Goal: Feedback & Contribution: Contribute content

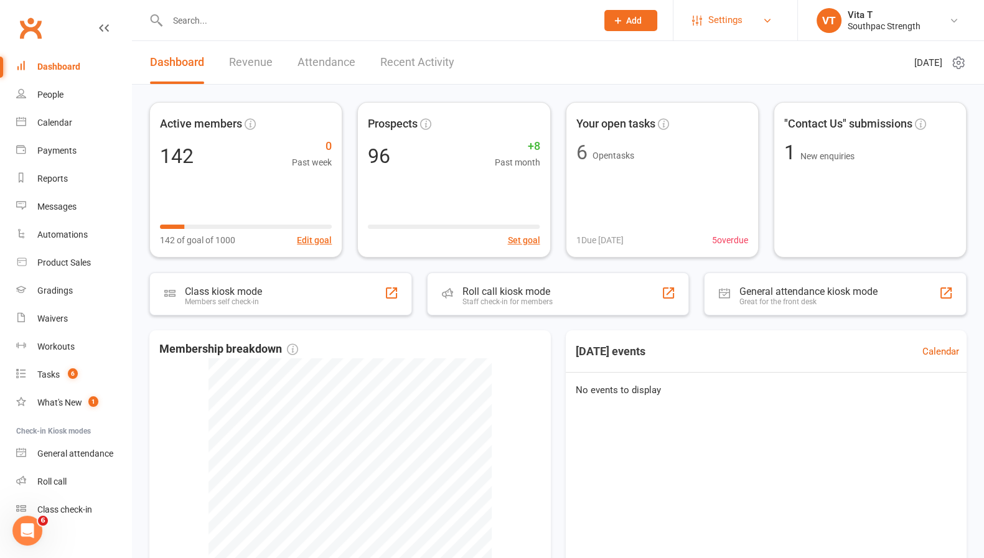
click at [746, 16] on link "Settings" at bounding box center [735, 20] width 87 height 28
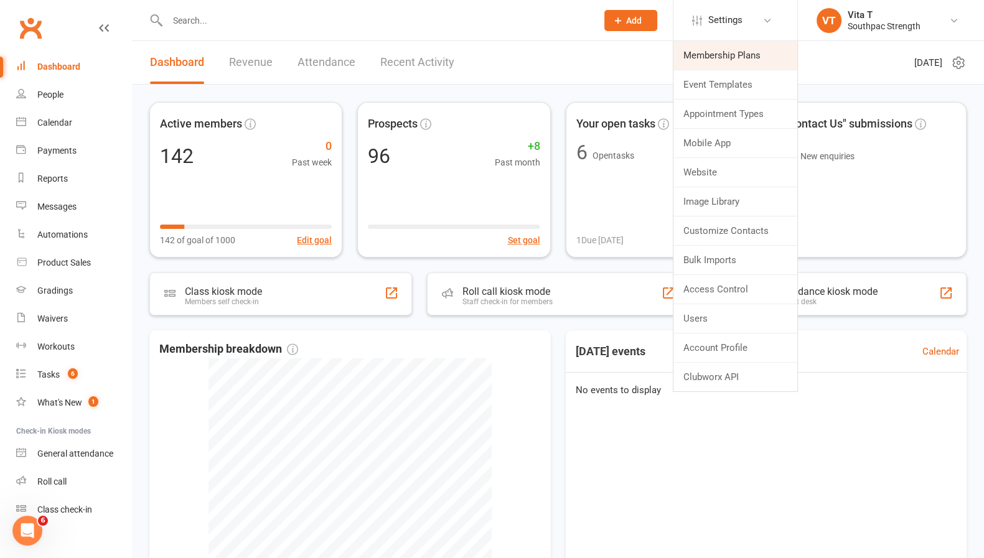
click at [730, 61] on link "Membership Plans" at bounding box center [736, 55] width 124 height 29
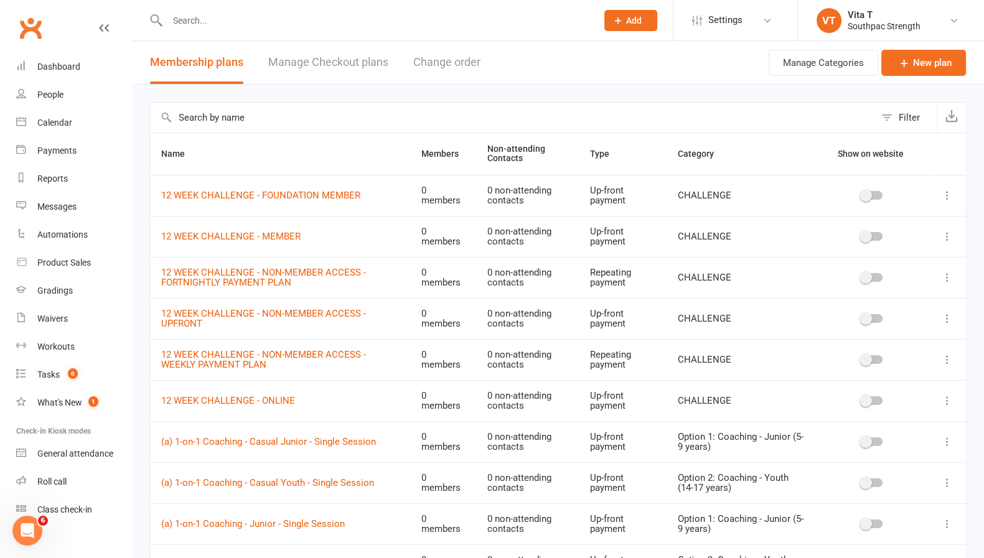
drag, startPoint x: 608, startPoint y: 161, endPoint x: 630, endPoint y: 166, distance: 22.2
drag, startPoint x: 630, startPoint y: 166, endPoint x: 316, endPoint y: 140, distance: 315.4
click at [316, 140] on th "Name" at bounding box center [280, 154] width 260 height 42
click at [896, 118] on button "Filter" at bounding box center [906, 118] width 62 height 30
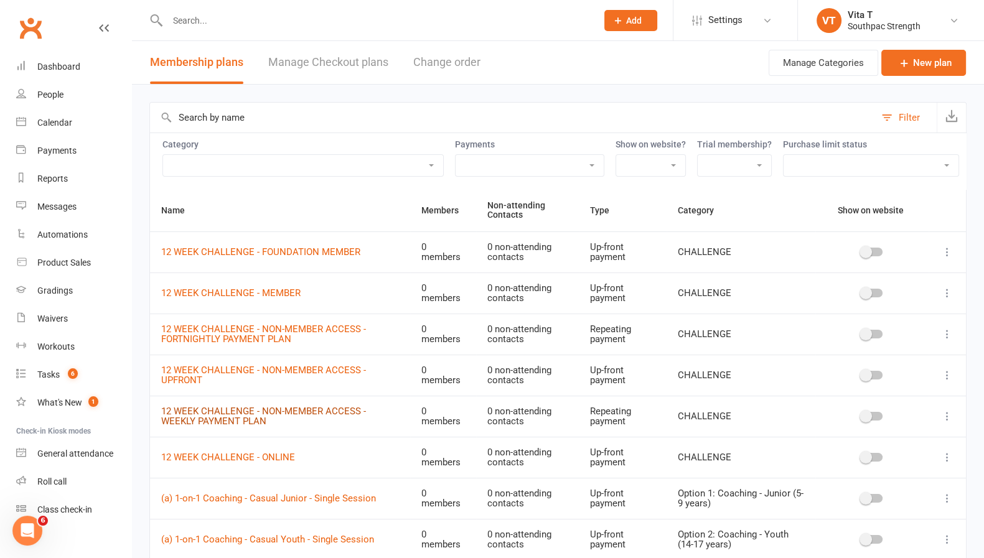
click at [276, 419] on link "12 WEEK CHALLENGE - NON-MEMBER ACCESS - WEEKLY PAYMENT PLAN" at bounding box center [263, 417] width 205 height 22
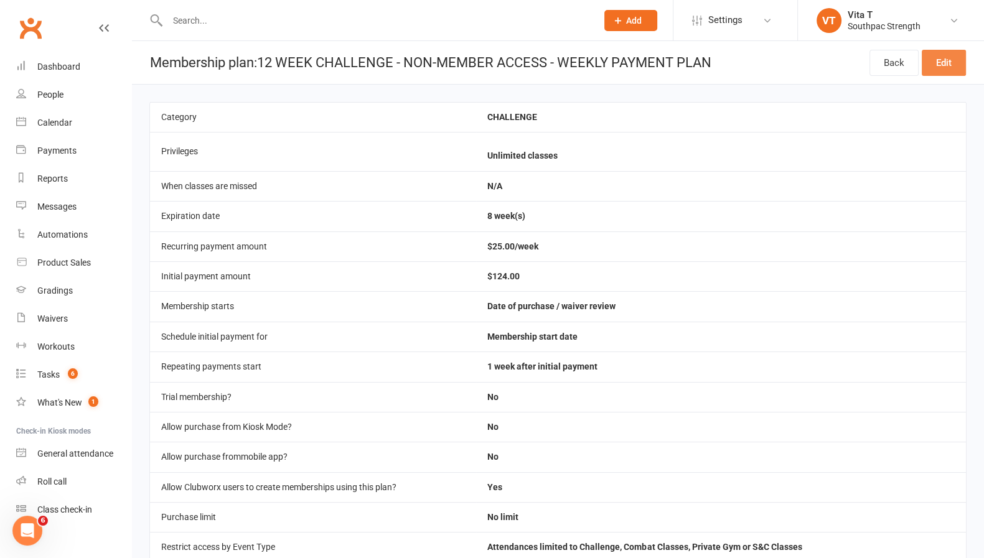
click at [937, 64] on link "Edit" at bounding box center [944, 63] width 44 height 26
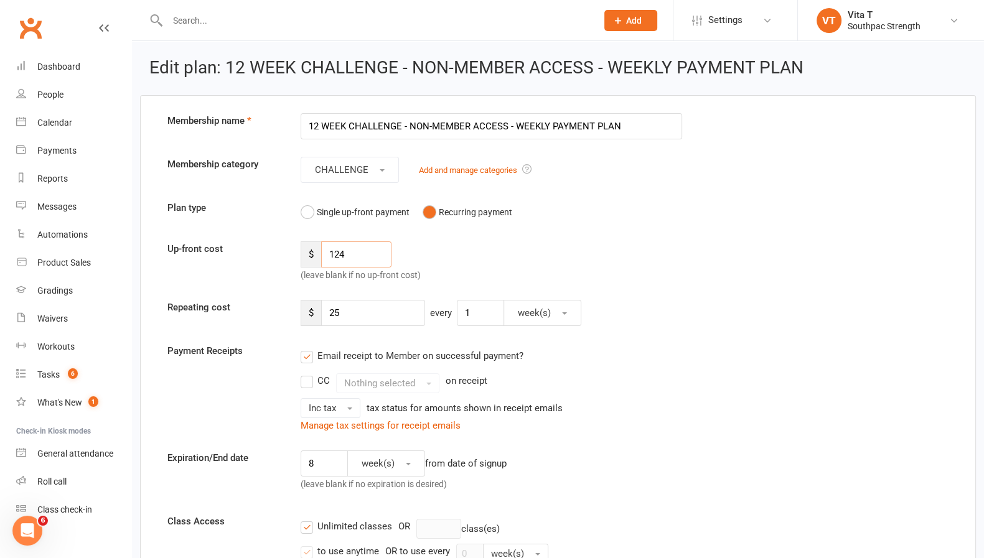
click at [387, 257] on input "124" at bounding box center [356, 255] width 70 height 26
type input "1"
type input "149"
click at [387, 318] on input "25" at bounding box center [373, 313] width 104 height 26
type input "2"
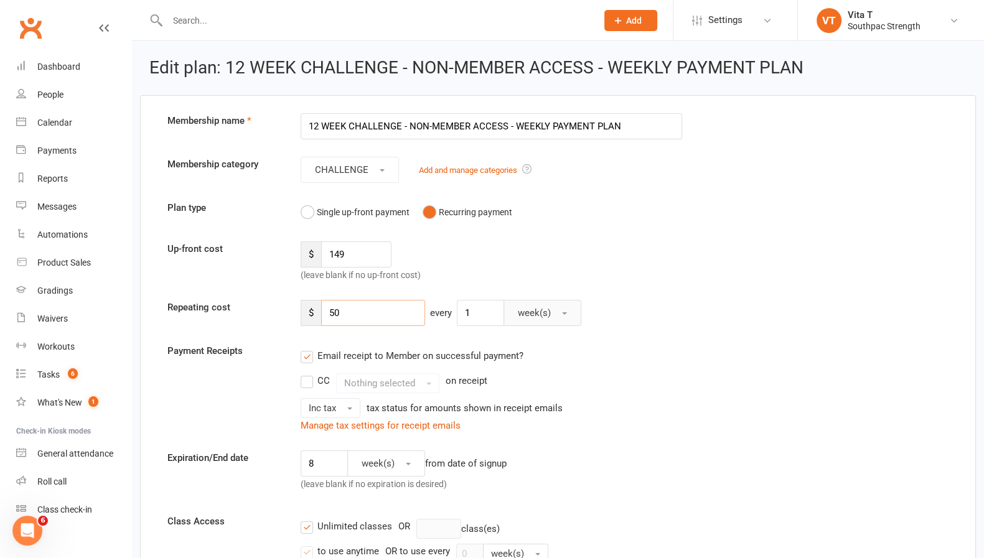
type input "50"
click at [520, 316] on span "week(s)" at bounding box center [534, 313] width 33 height 11
click at [327, 465] on input "8" at bounding box center [324, 464] width 47 height 26
type input "3"
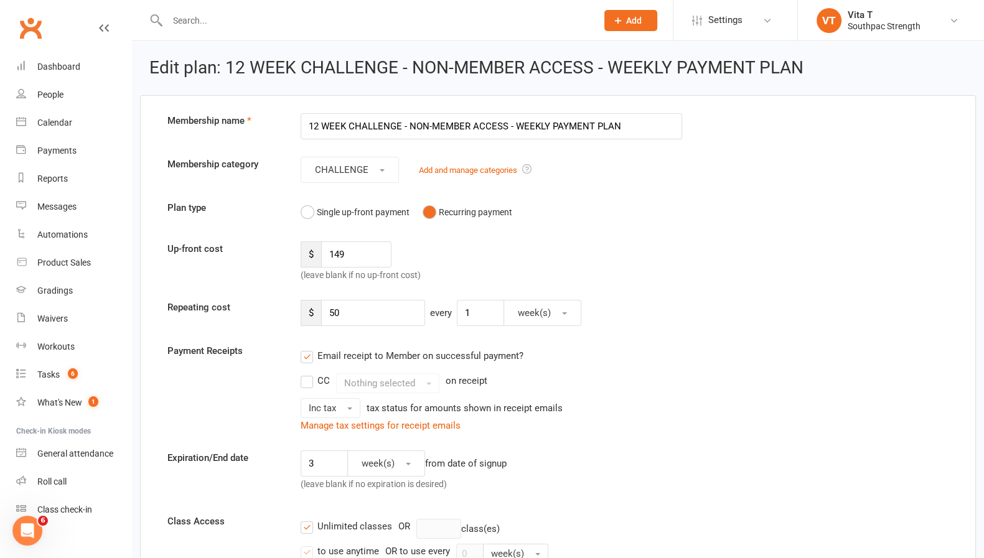
click at [672, 470] on div "3 week(s) from date of signup (leave blank if no expiration is desired)" at bounding box center [491, 474] width 400 height 46
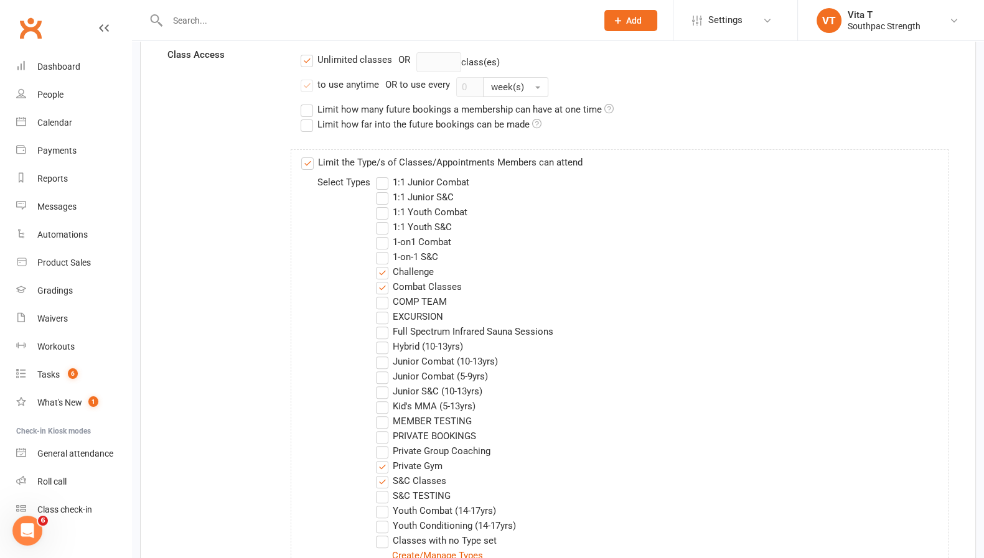
scroll to position [622, 0]
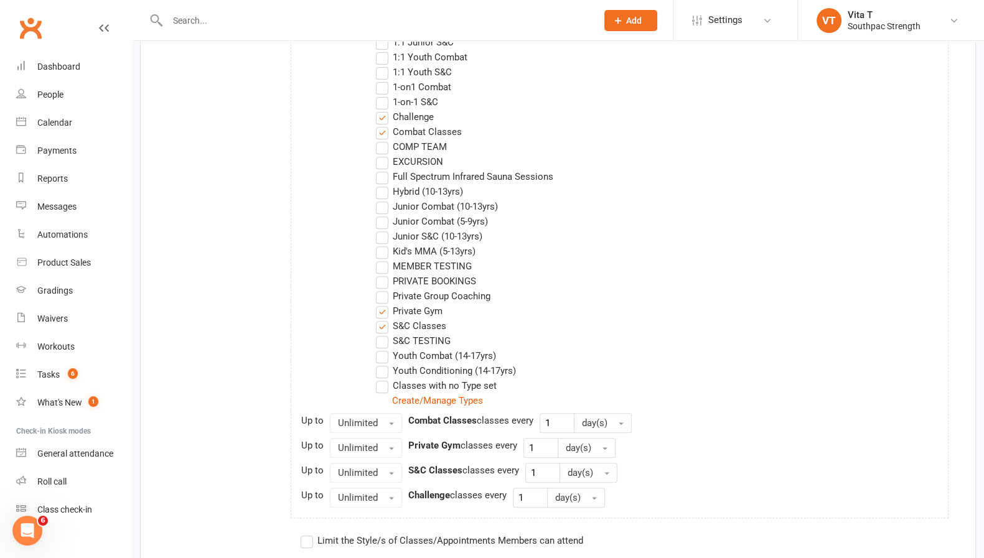
click at [383, 133] on label "Combat Classes" at bounding box center [419, 132] width 86 height 15
click at [383, 125] on input "Combat Classes" at bounding box center [380, 125] width 8 height 0
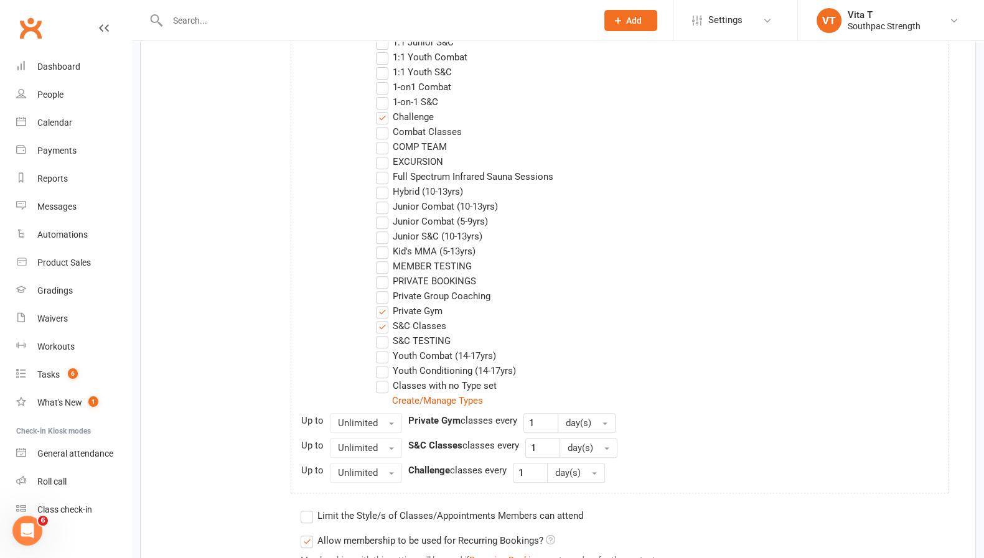
click at [386, 319] on label "S&C Classes" at bounding box center [411, 326] width 70 height 15
click at [384, 319] on input "S&C Classes" at bounding box center [380, 319] width 8 height 0
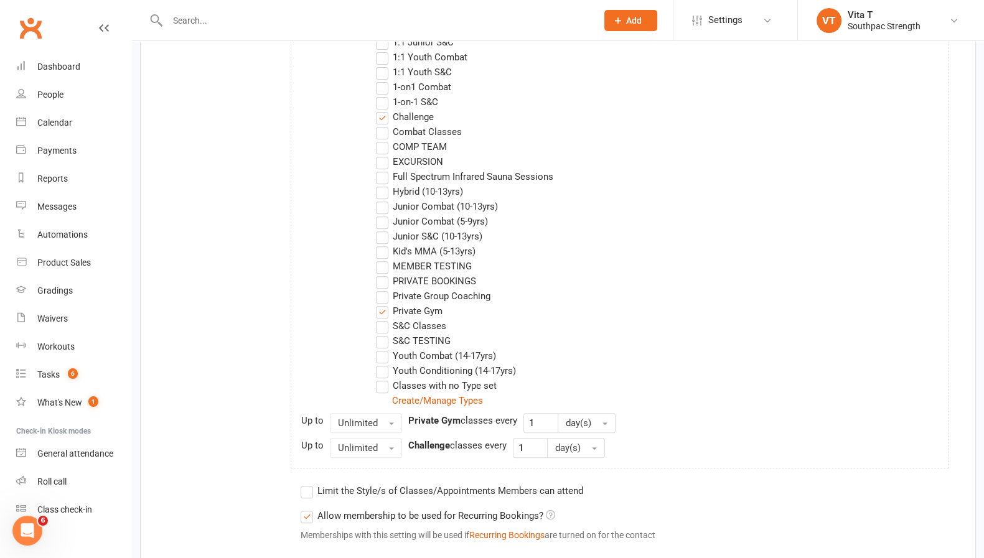
click at [383, 311] on label "Private Gym" at bounding box center [409, 311] width 67 height 15
click at [383, 304] on input "Private Gym" at bounding box center [380, 304] width 8 height 0
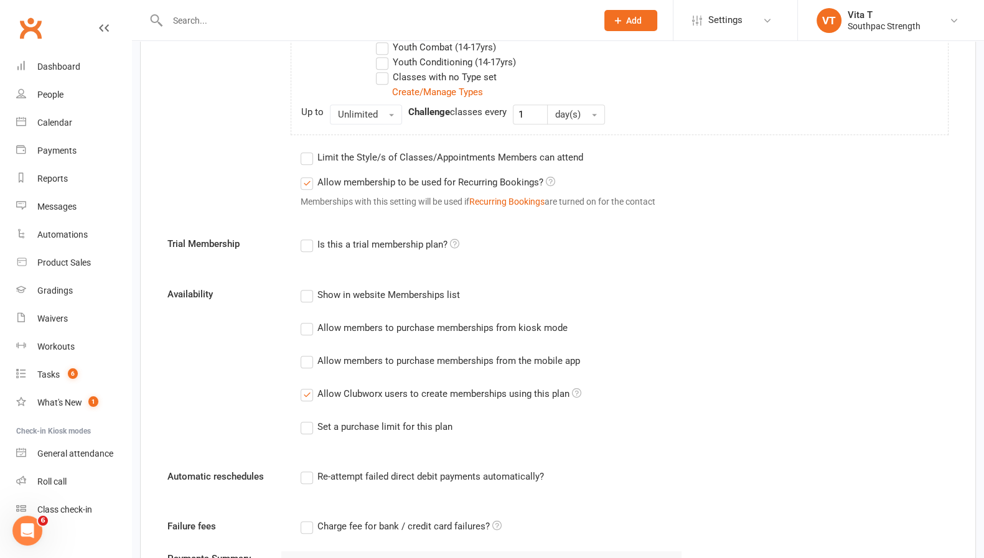
scroll to position [934, 0]
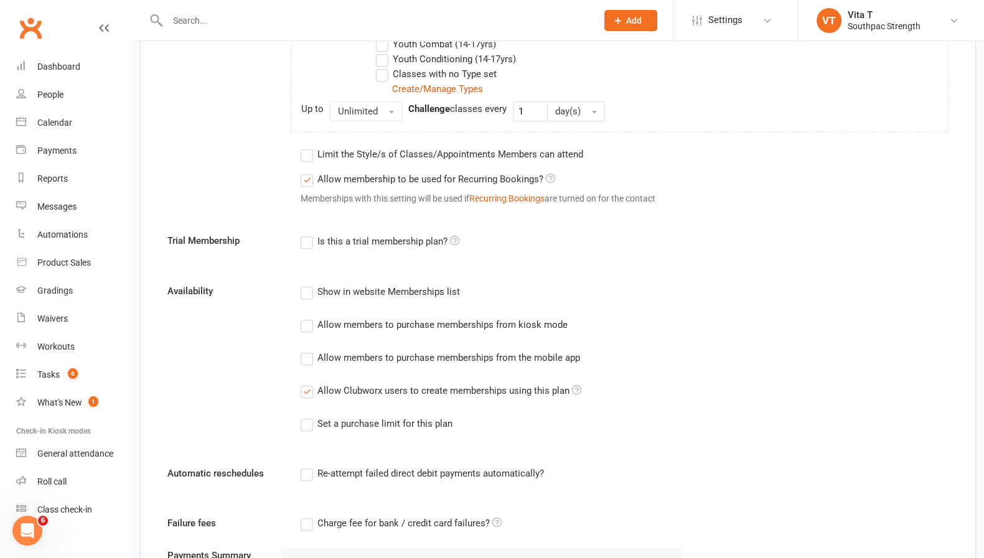
click at [308, 182] on label "Allow membership to be used for Recurring Bookings?" at bounding box center [428, 179] width 255 height 15
click at [308, 172] on input "Allow membership to be used for Recurring Bookings?" at bounding box center [305, 172] width 8 height 0
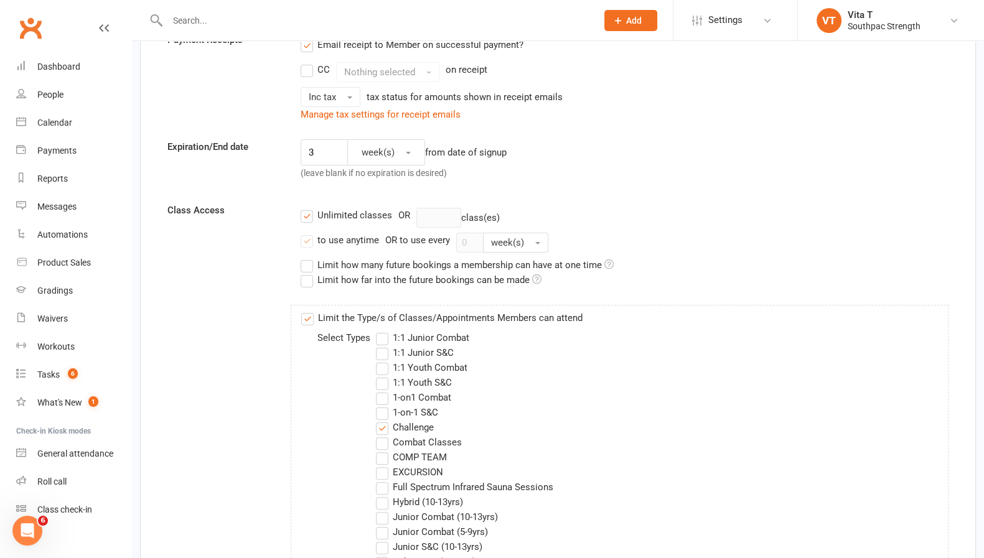
scroll to position [311, 0]
drag, startPoint x: 339, startPoint y: 153, endPoint x: 426, endPoint y: 199, distance: 98.6
click at [346, 156] on input "3" at bounding box center [324, 153] width 47 height 26
type input "4"
click at [698, 209] on div "Unlimited classes OR class(es)" at bounding box center [625, 219] width 648 height 20
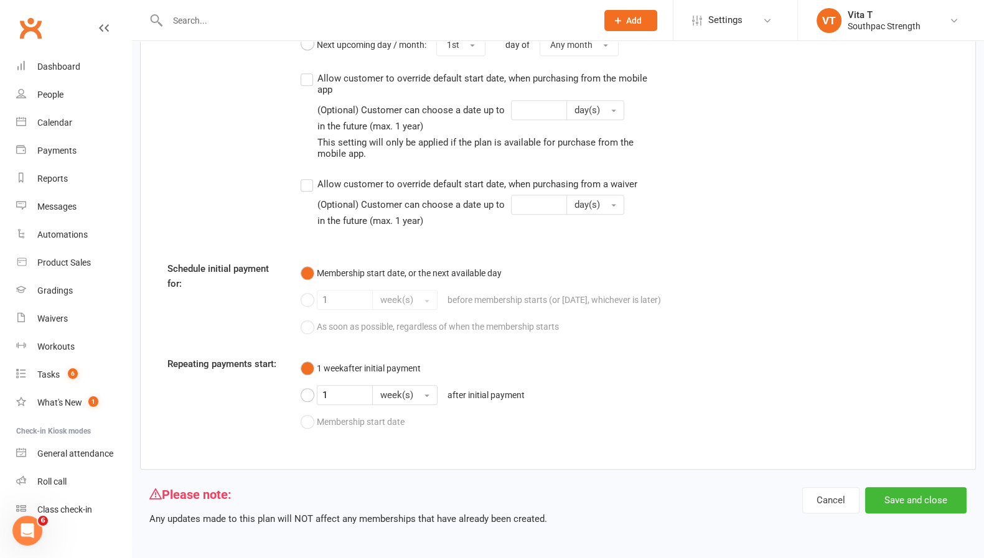
scroll to position [1700, 0]
click at [883, 499] on button "Save and close" at bounding box center [915, 500] width 101 height 26
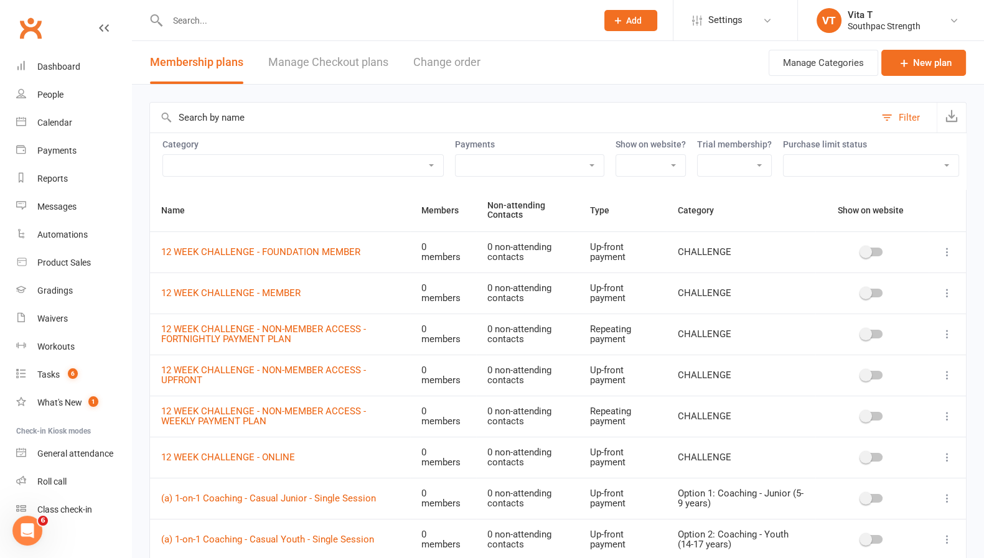
click at [940, 415] on button at bounding box center [947, 416] width 15 height 15
click at [895, 464] on link "Duplicate" at bounding box center [880, 464] width 123 height 25
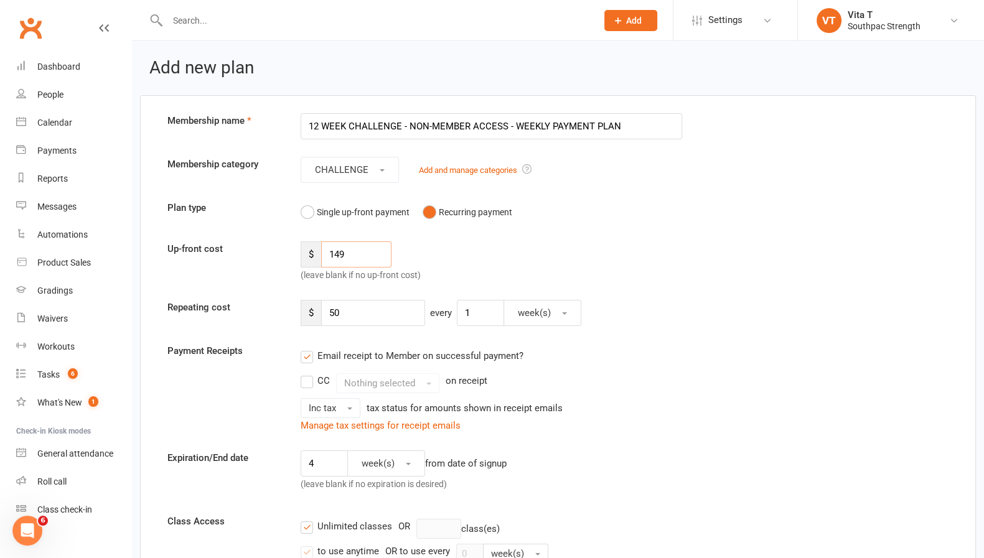
drag, startPoint x: 376, startPoint y: 263, endPoint x: 279, endPoint y: 248, distance: 98.3
click at [318, 258] on div "$ 149" at bounding box center [346, 255] width 91 height 26
type input "0"
click at [349, 218] on button "Single up-front payment" at bounding box center [355, 212] width 109 height 24
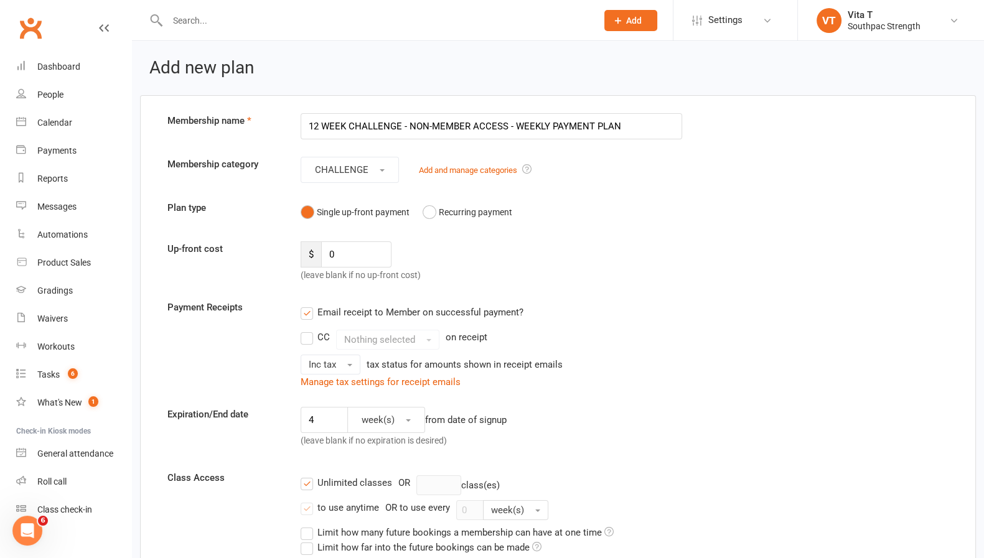
click at [305, 318] on label "Email receipt to Member on successful payment?" at bounding box center [412, 312] width 223 height 15
click at [305, 305] on input "Email receipt to Member on successful payment?" at bounding box center [305, 305] width 8 height 0
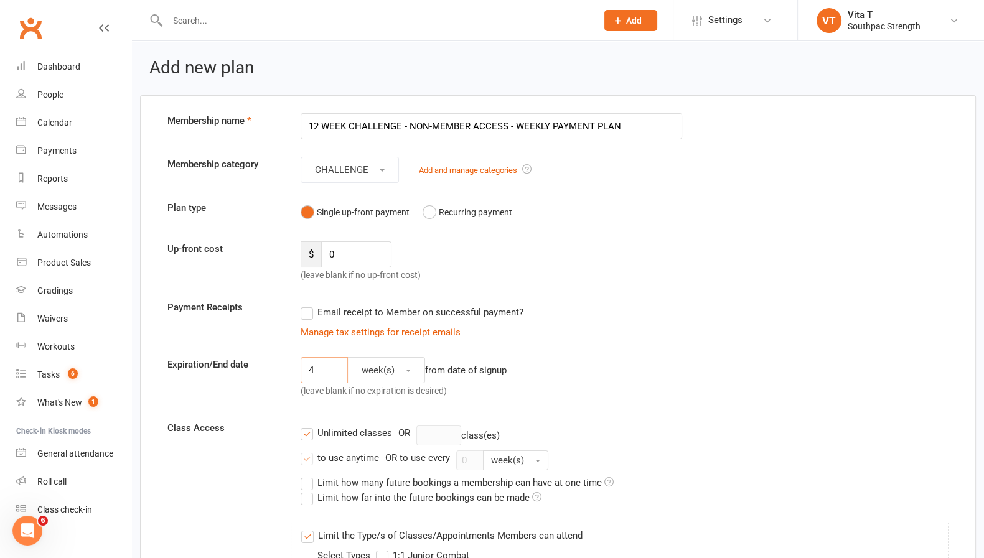
drag, startPoint x: 340, startPoint y: 365, endPoint x: 213, endPoint y: 368, distance: 127.0
click at [209, 367] on div "Expiration/End date 4 week(s) from date of signup (leave blank if no expiration…" at bounding box center [558, 380] width 800 height 46
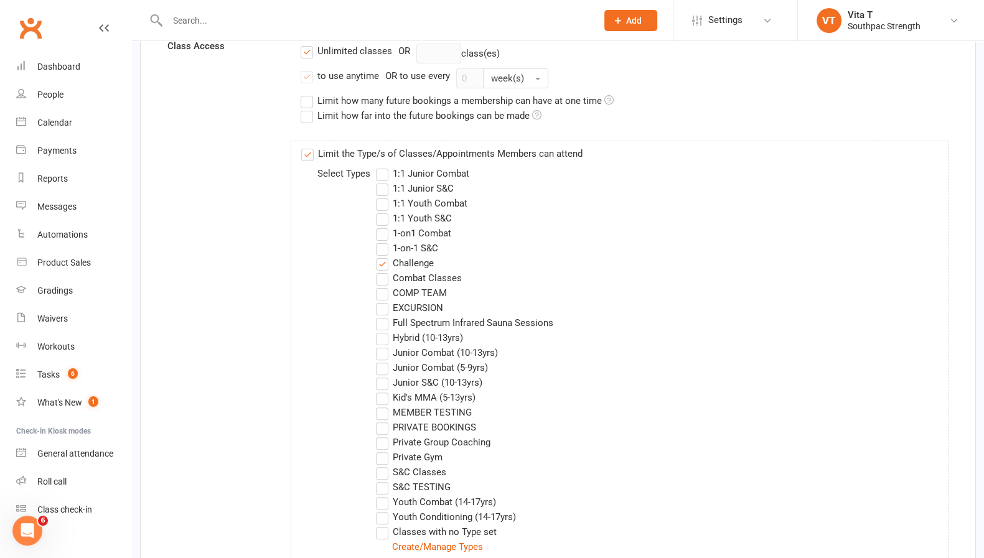
scroll to position [467, 0]
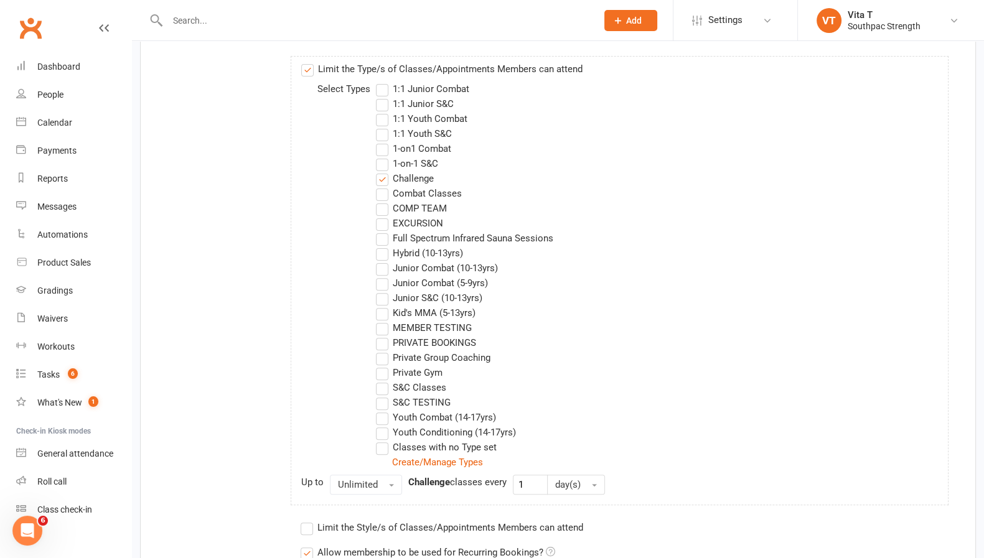
type input "8"
click at [383, 179] on label "Challenge" at bounding box center [405, 178] width 58 height 15
click at [383, 171] on input "Challenge" at bounding box center [380, 171] width 8 height 0
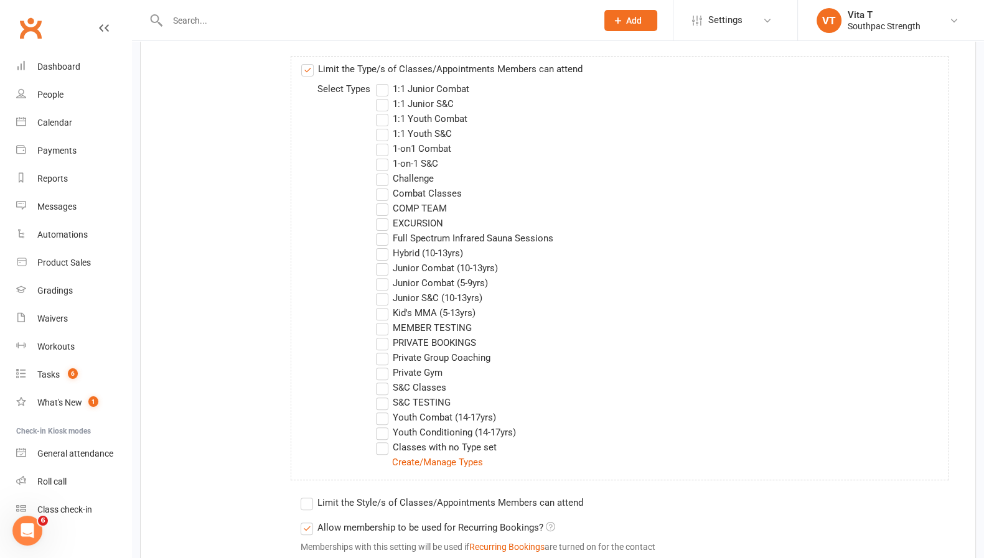
click at [382, 194] on label "Combat Classes" at bounding box center [419, 193] width 86 height 15
click at [382, 186] on input "Combat Classes" at bounding box center [380, 186] width 8 height 0
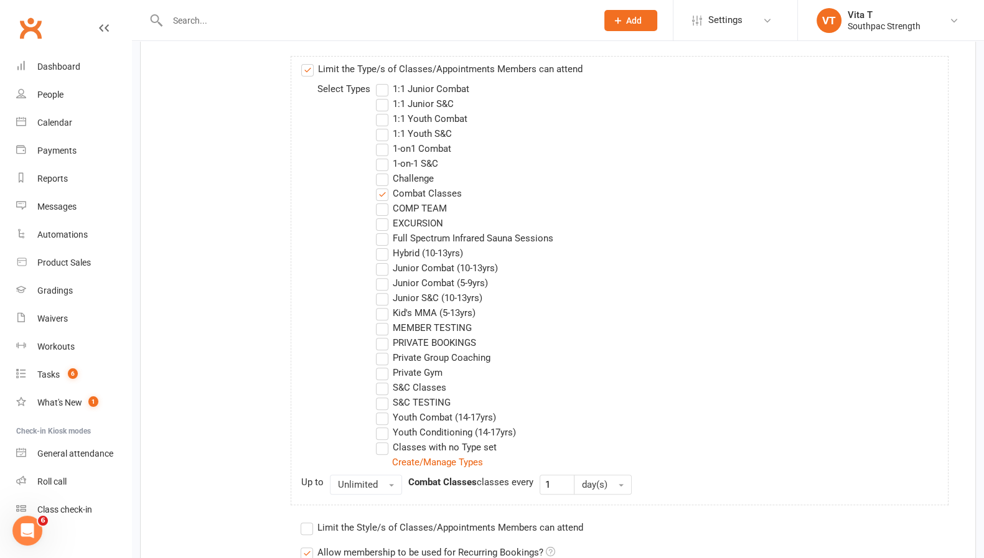
click at [385, 181] on label "Challenge" at bounding box center [405, 178] width 58 height 15
click at [384, 171] on input "Challenge" at bounding box center [380, 171] width 8 height 0
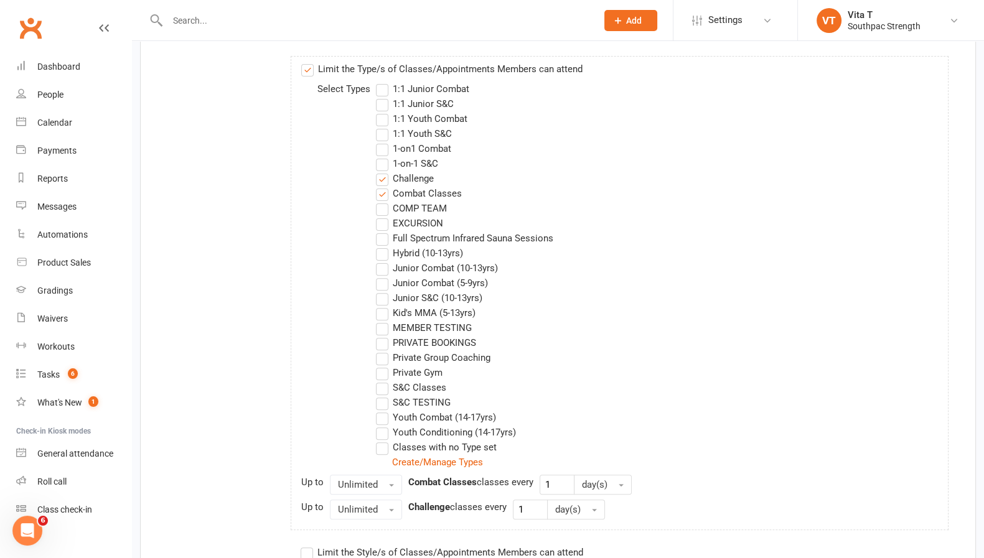
click at [380, 391] on label "S&C Classes" at bounding box center [411, 387] width 70 height 15
click at [380, 380] on input "S&C Classes" at bounding box center [380, 380] width 8 height 0
click at [383, 370] on label "Private Gym" at bounding box center [409, 372] width 67 height 15
click at [383, 365] on input "Private Gym" at bounding box center [380, 365] width 8 height 0
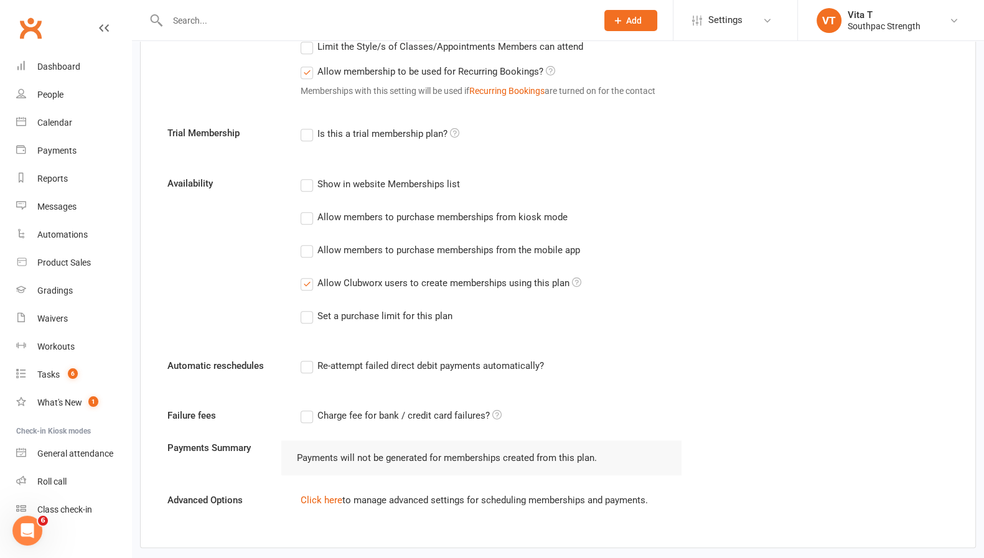
scroll to position [1088, 0]
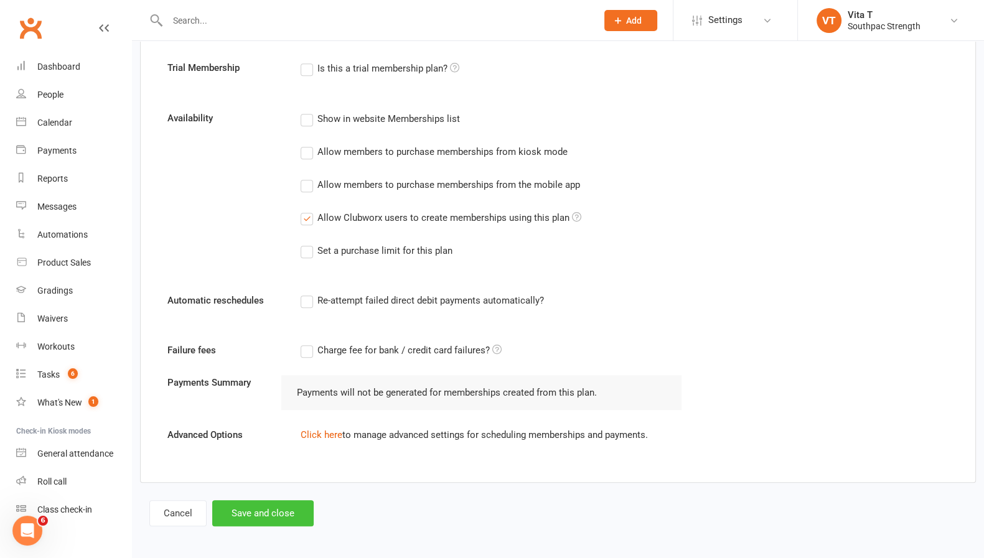
click at [252, 510] on button "Save and close" at bounding box center [262, 514] width 101 height 26
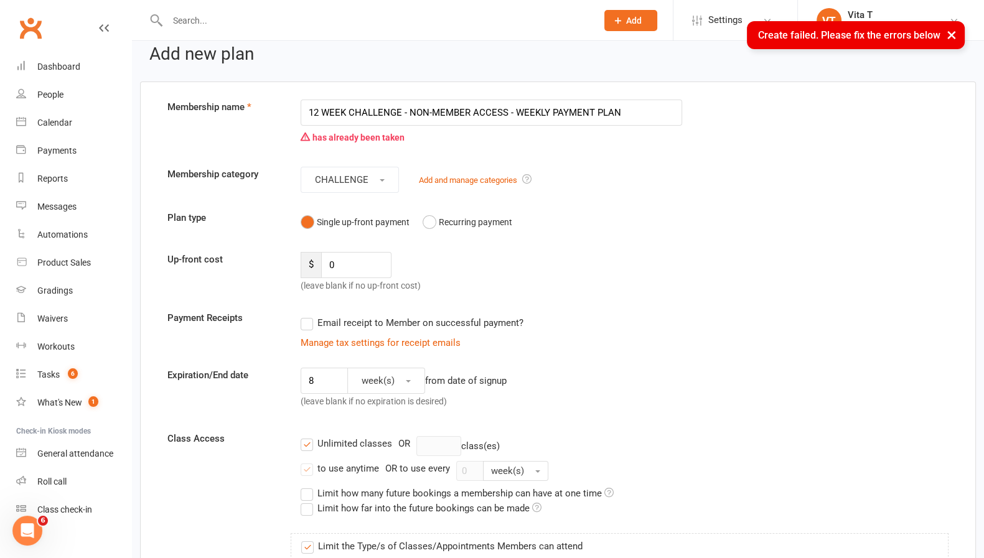
scroll to position [0, 0]
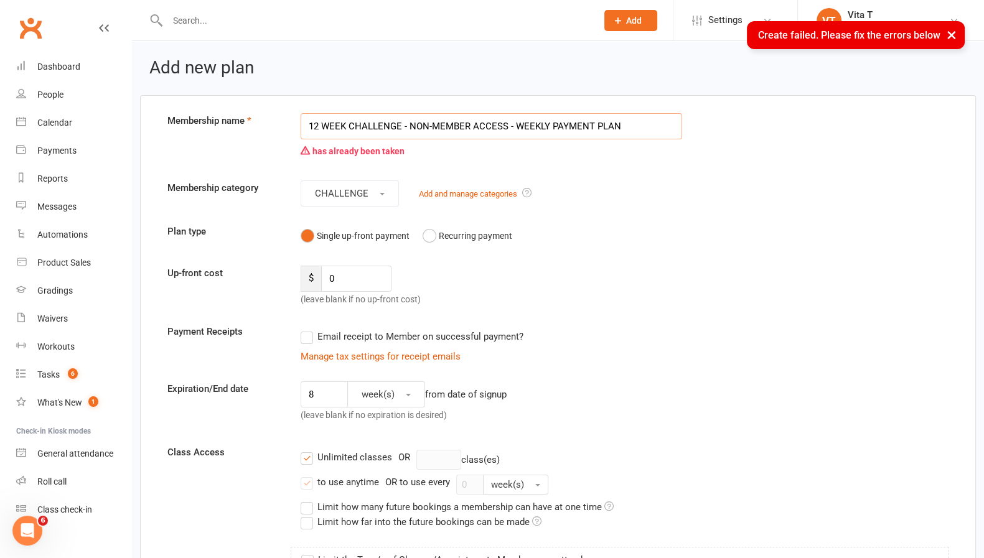
click at [639, 129] on input "12 WEEK CHALLENGE - NON-MEMBER ACCESS - WEEKLY PAYMENT PLAN" at bounding box center [492, 126] width 382 height 26
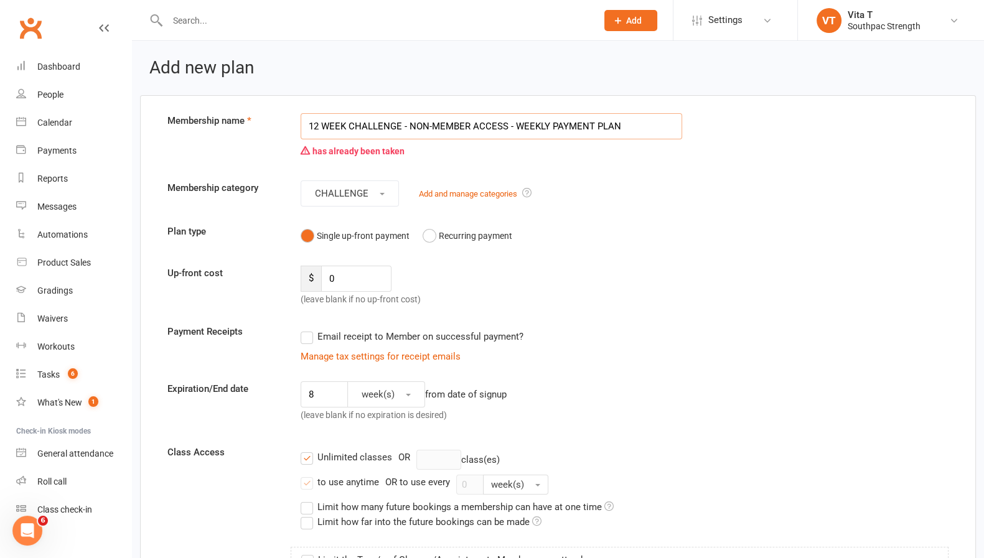
drag, startPoint x: 631, startPoint y: 125, endPoint x: 519, endPoint y: 130, distance: 111.6
click at [519, 130] on input "12 WEEK CHALLENGE - NON-MEMBER ACCESS - WEEKLY PAYMENT PLAN" at bounding box center [492, 126] width 382 height 26
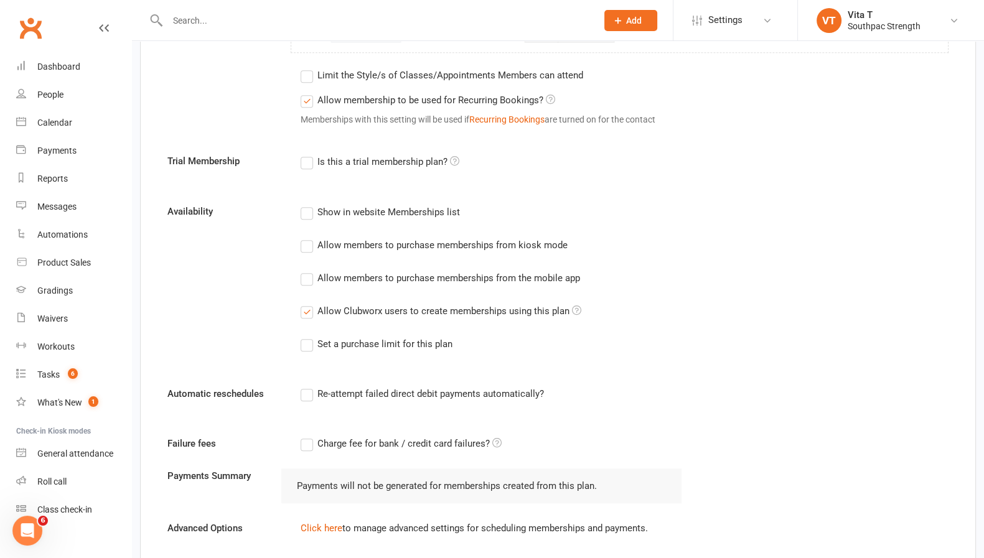
scroll to position [1112, 0]
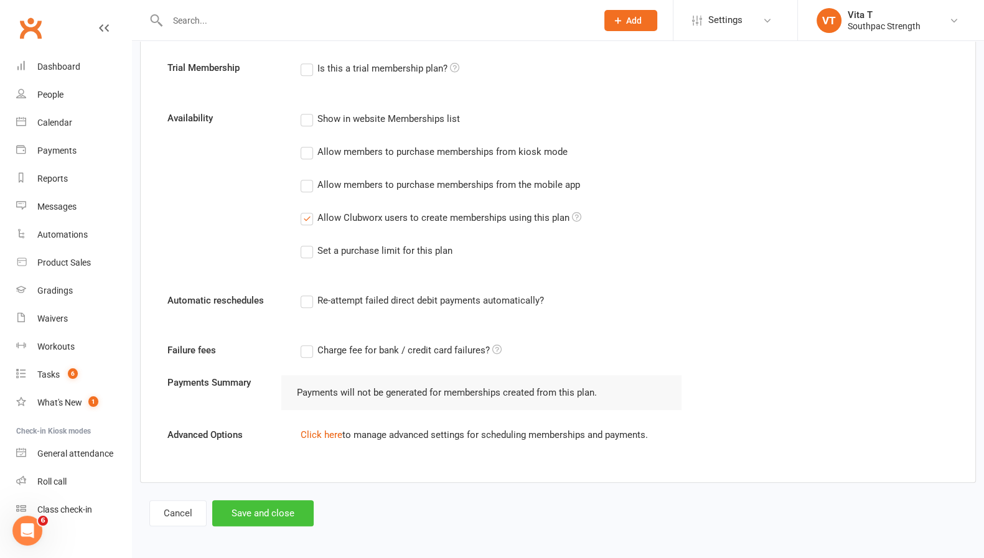
type input "12 WEEK CHALLENGE - NON-MEMBER ACCESS"
click at [268, 520] on button "Save and close" at bounding box center [262, 514] width 101 height 26
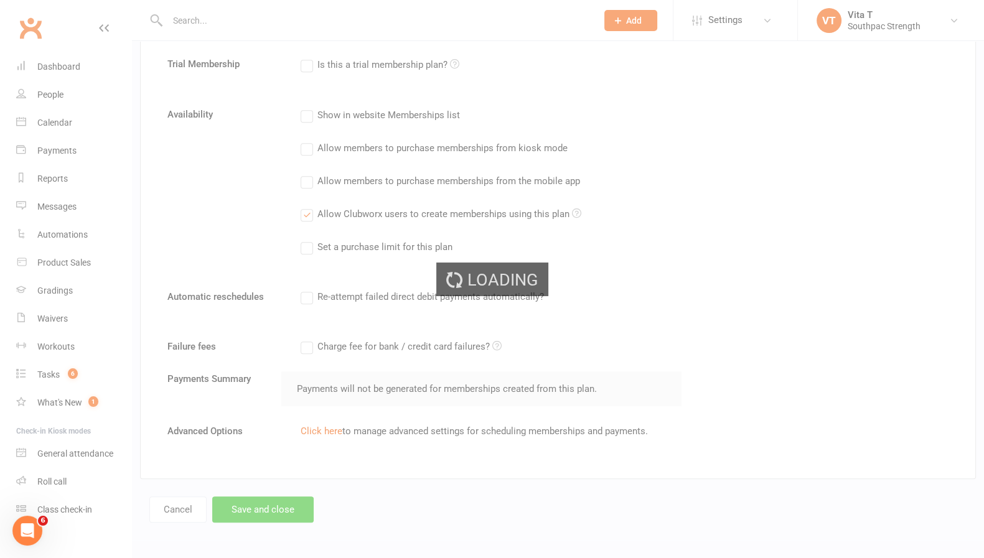
scroll to position [1088, 0]
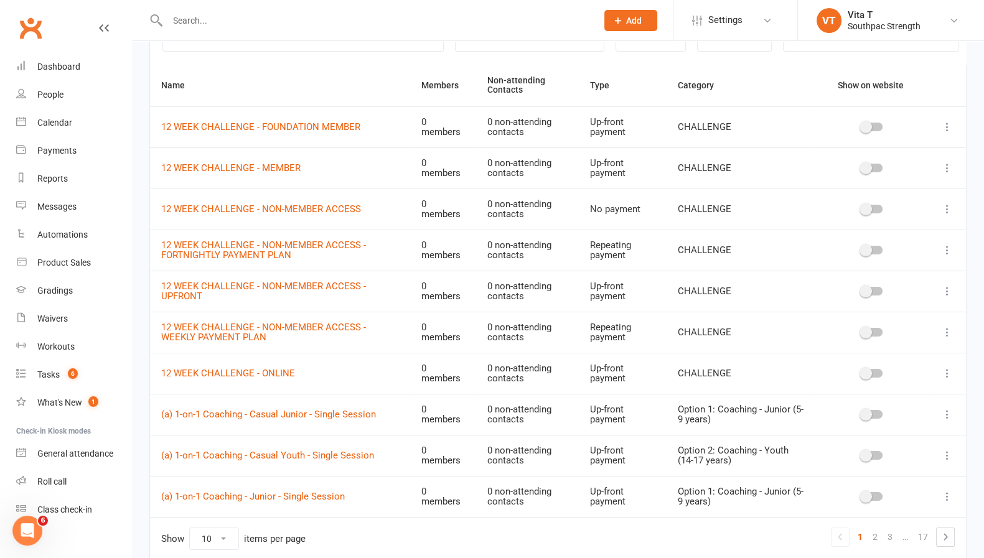
scroll to position [177, 0]
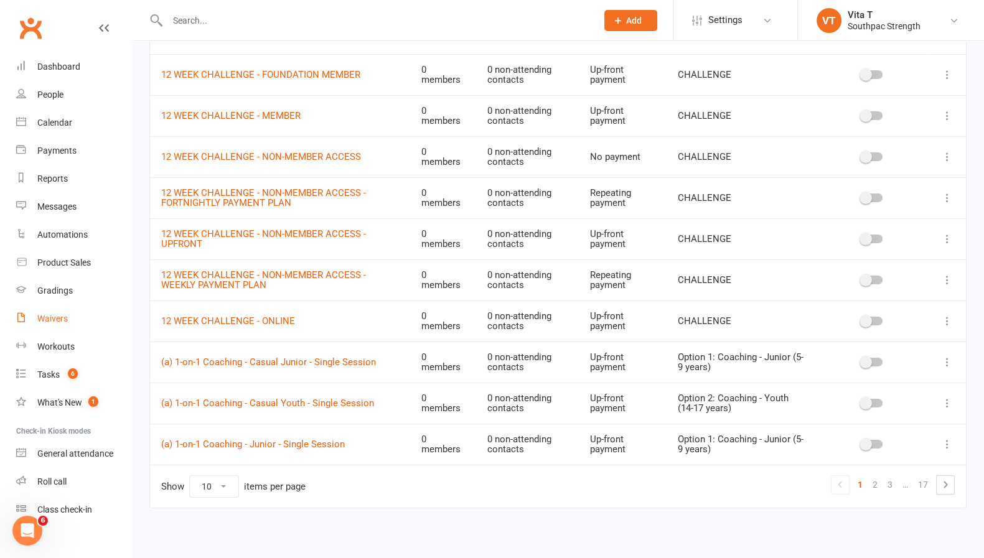
click at [69, 324] on link "Waivers" at bounding box center [73, 319] width 115 height 28
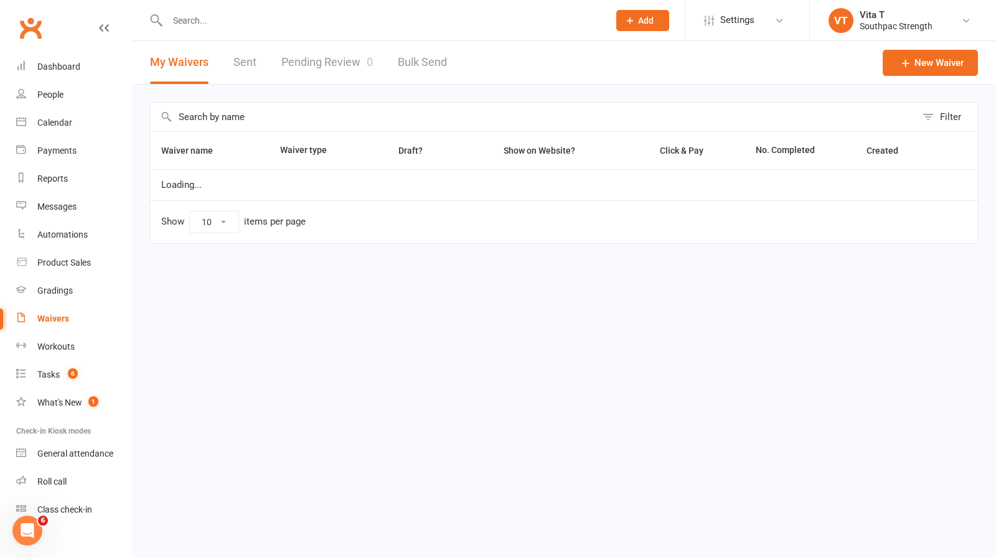
select select "100"
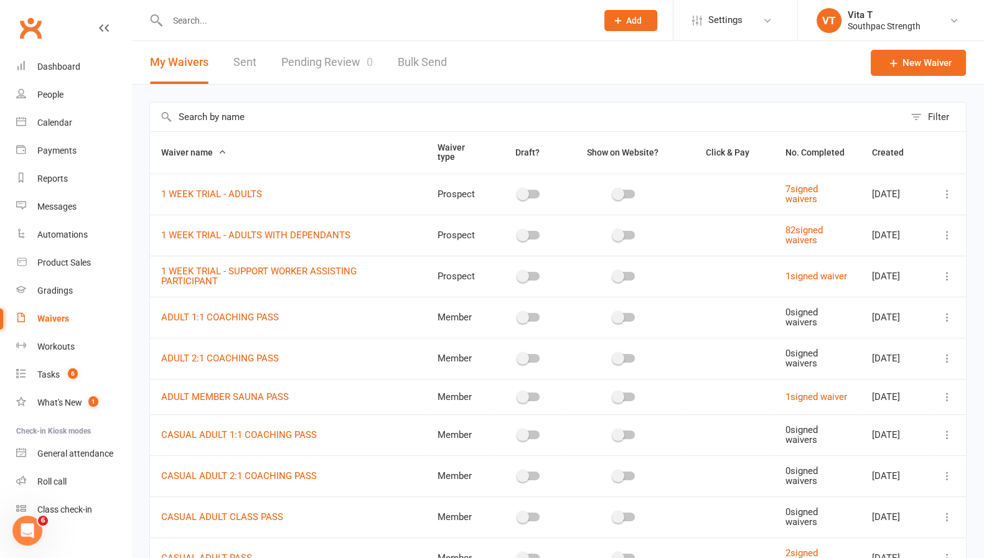
click at [927, 118] on button "Filter" at bounding box center [936, 117] width 62 height 29
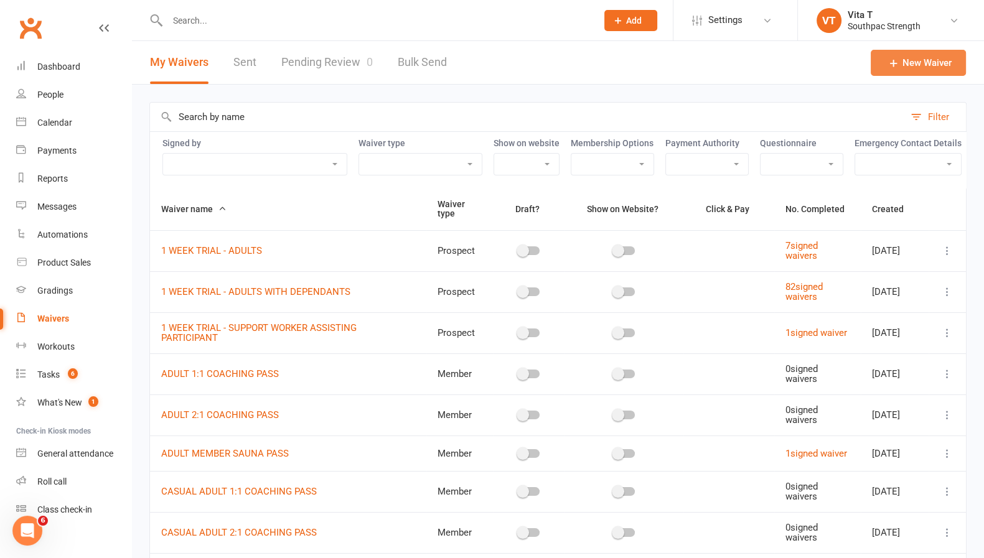
click at [932, 63] on link "New Waiver" at bounding box center [918, 63] width 95 height 26
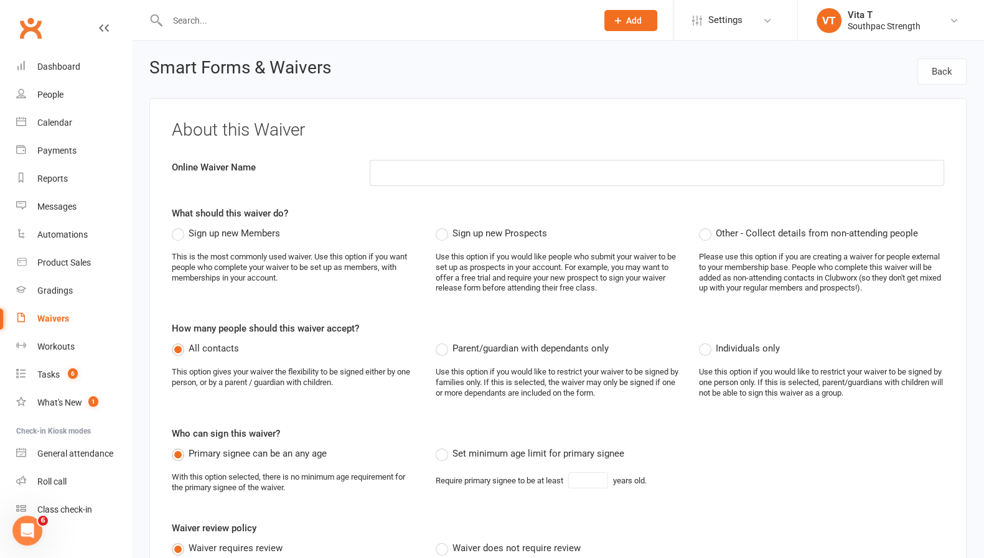
click at [451, 183] on input at bounding box center [657, 173] width 575 height 26
click at [447, 174] on input at bounding box center [657, 173] width 575 height 26
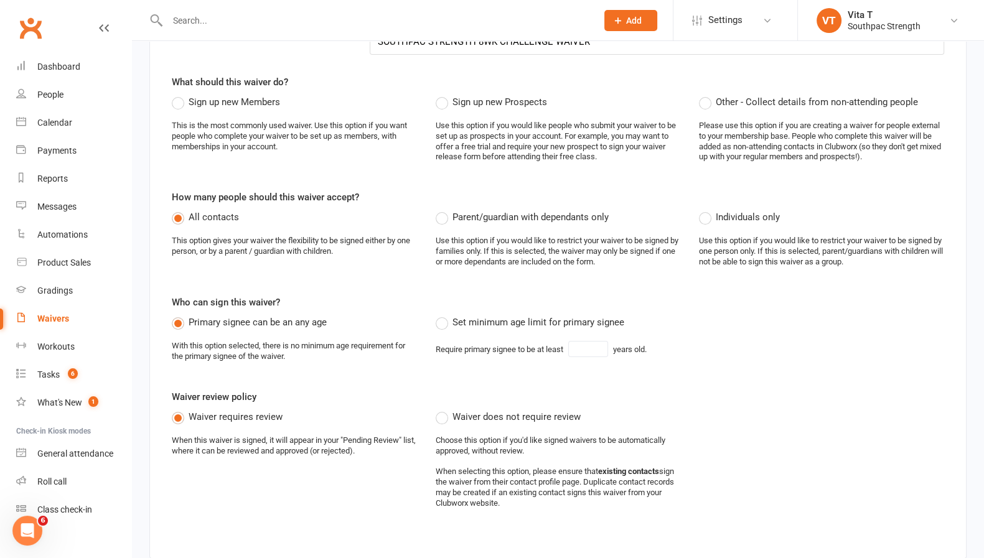
scroll to position [209, 0]
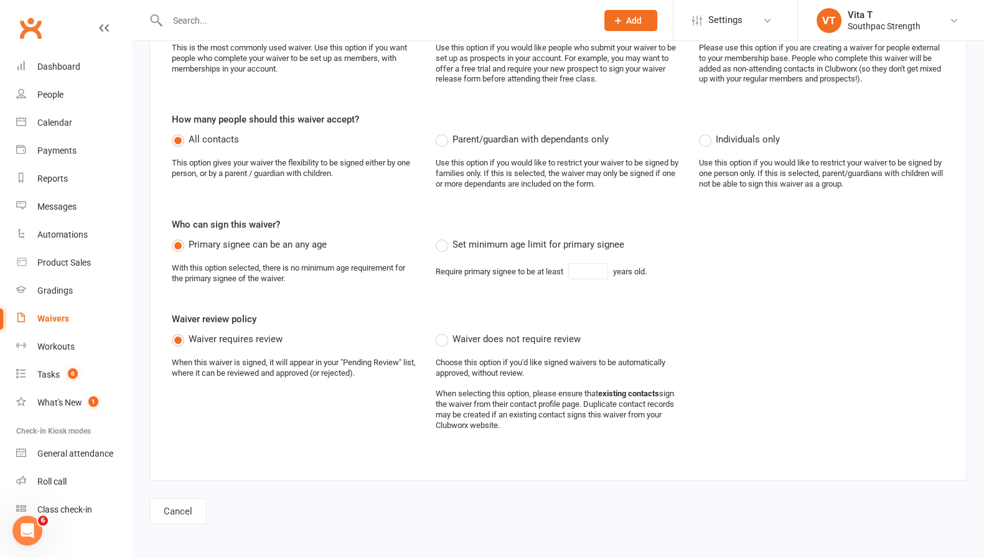
type input "SOUTHPAC STRENGTH 8WK CHALLENGE WAIVER"
click at [459, 242] on span "Set minimum age limit for primary signee" at bounding box center [539, 243] width 172 height 13
click at [444, 237] on input "Set minimum age limit for primary signee" at bounding box center [440, 237] width 8 height 0
type input "18"
click at [710, 138] on label "Individuals only" at bounding box center [739, 139] width 81 height 15
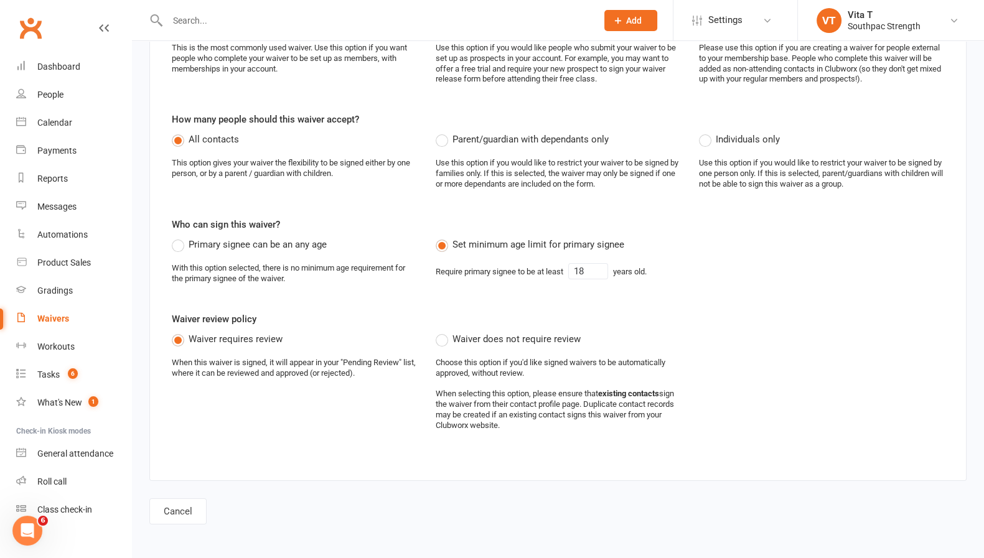
click at [707, 132] on input "Individuals only" at bounding box center [703, 132] width 8 height 0
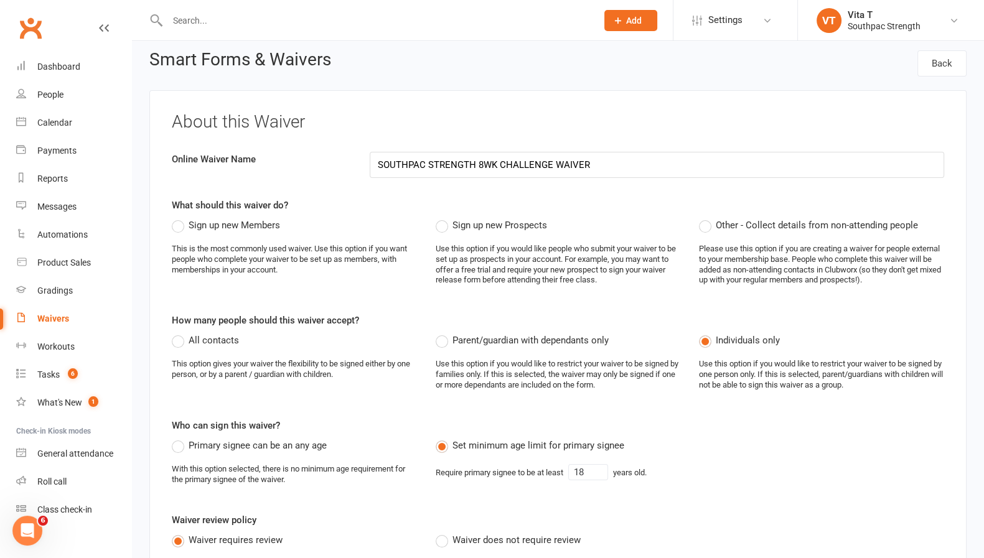
scroll to position [0, 0]
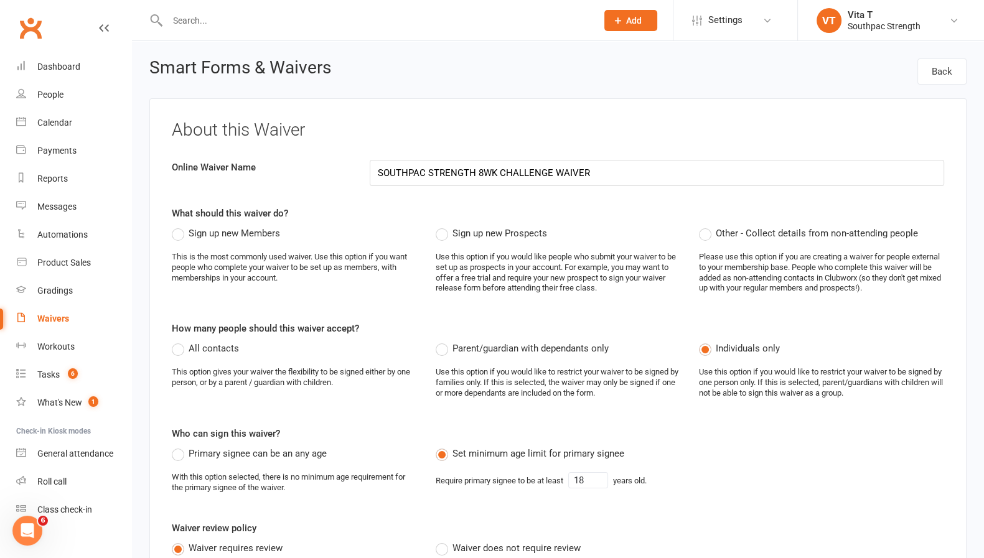
click at [216, 232] on span "Sign up new Members" at bounding box center [235, 232] width 92 height 13
click at [180, 226] on input "Sign up new Members" at bounding box center [176, 226] width 8 height 0
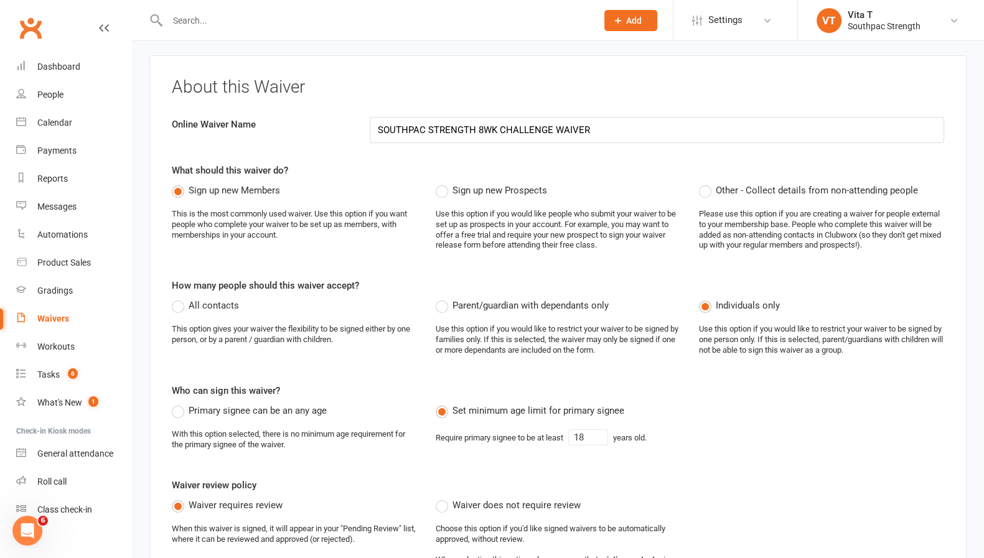
scroll to position [77, 0]
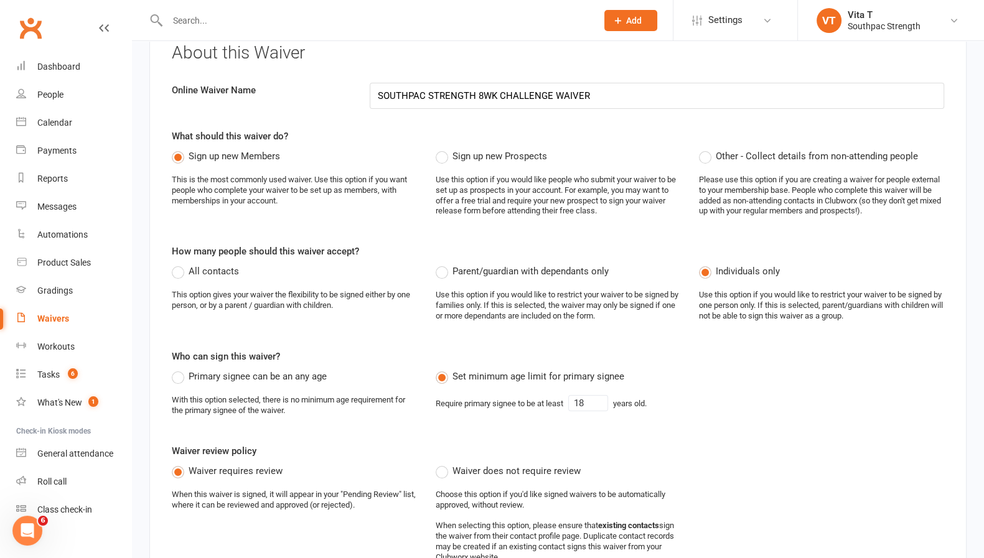
click at [763, 383] on div "Primary signee can be an any age With this option selected, there is no minimum…" at bounding box center [557, 397] width 791 height 57
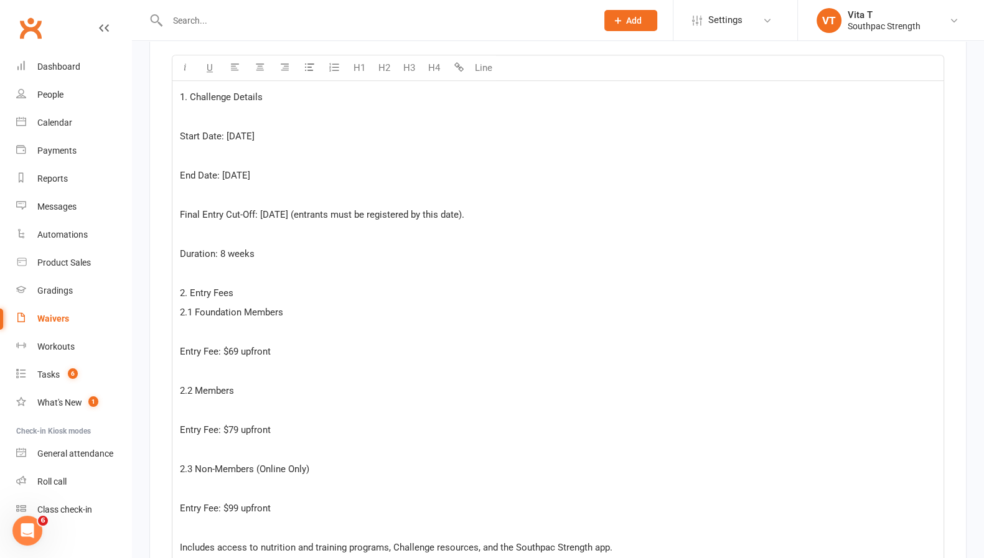
scroll to position [1635, 0]
click at [243, 106] on p "﻿" at bounding box center [558, 113] width 756 height 15
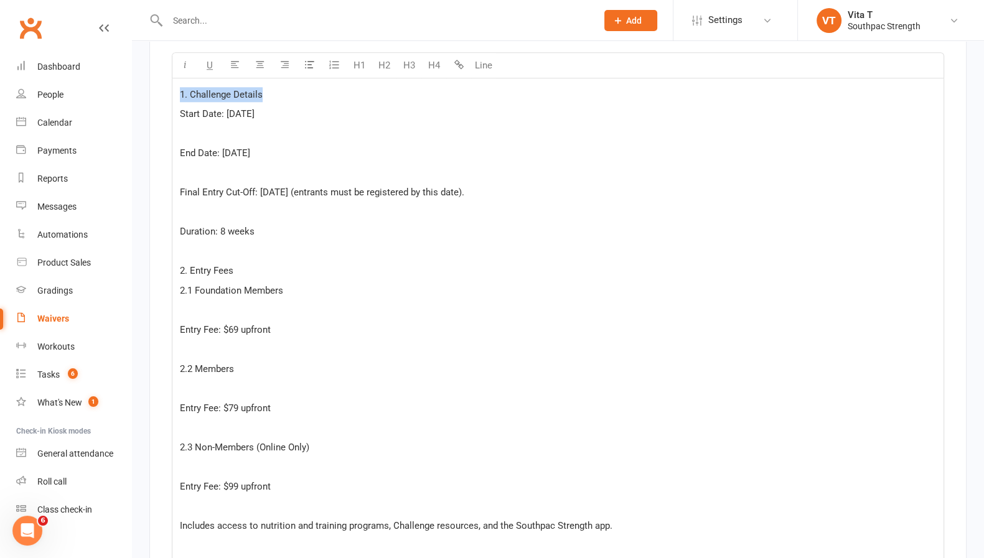
drag, startPoint x: 289, startPoint y: 87, endPoint x: 167, endPoint y: 62, distance: 125.1
click at [439, 60] on button "H4" at bounding box center [433, 65] width 25 height 25
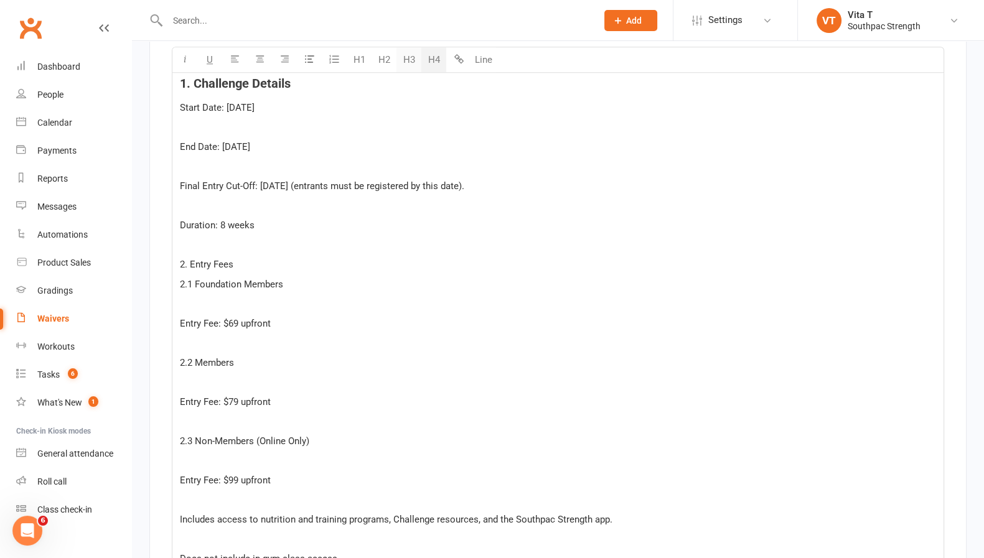
click at [414, 59] on button "H3" at bounding box center [409, 59] width 25 height 25
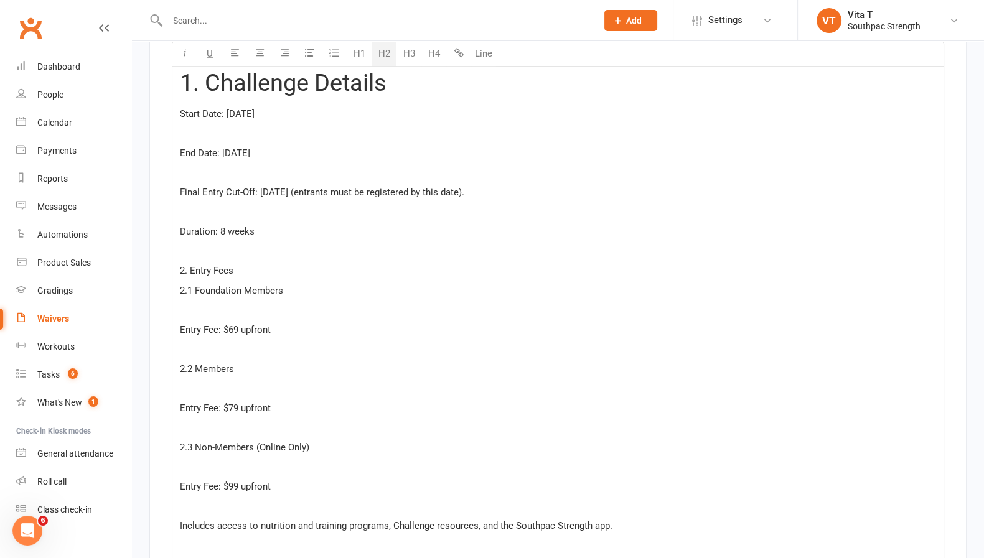
click at [386, 56] on button "H2" at bounding box center [384, 54] width 25 height 25
click at [364, 54] on button "H1" at bounding box center [359, 54] width 25 height 25
click at [438, 57] on button "H4" at bounding box center [433, 66] width 25 height 25
click at [335, 134] on p "﻿" at bounding box center [558, 133] width 756 height 15
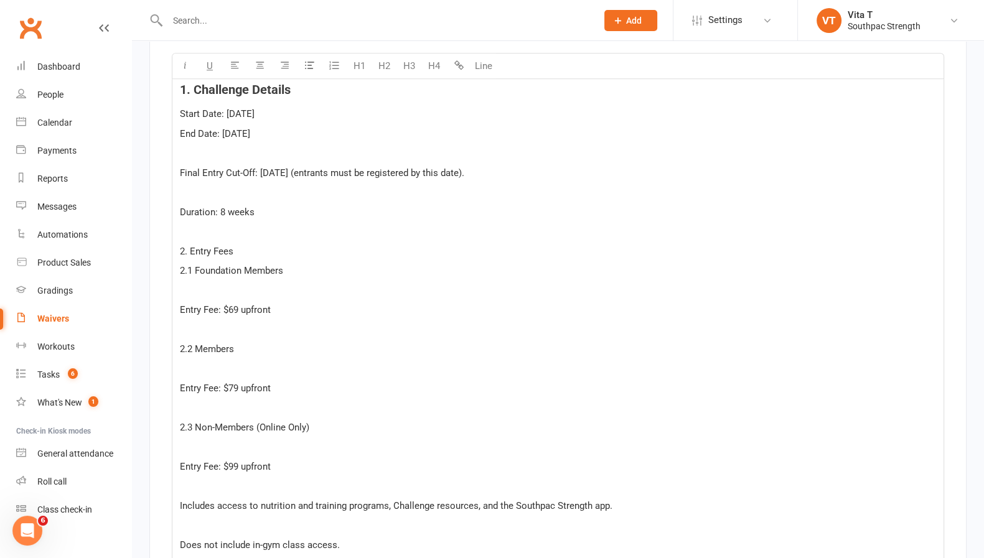
click at [323, 149] on p "﻿" at bounding box center [558, 153] width 756 height 15
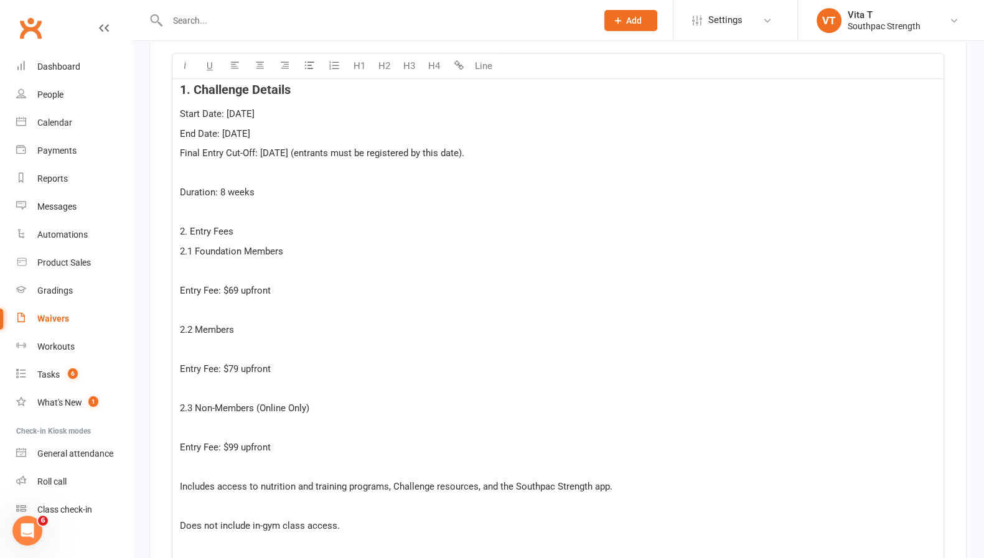
click at [318, 166] on p "﻿" at bounding box center [558, 173] width 756 height 15
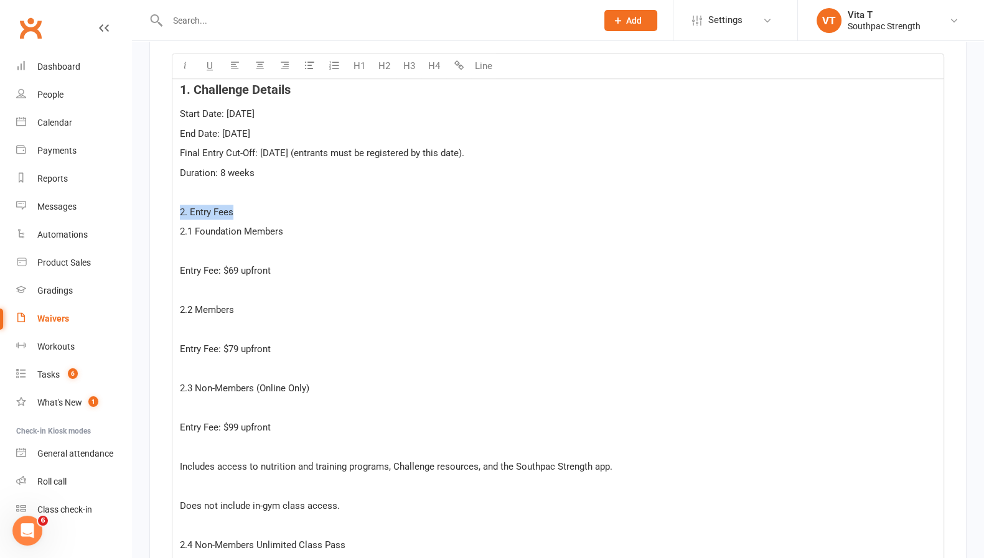
drag, startPoint x: 308, startPoint y: 203, endPoint x: 179, endPoint y: 192, distance: 129.4
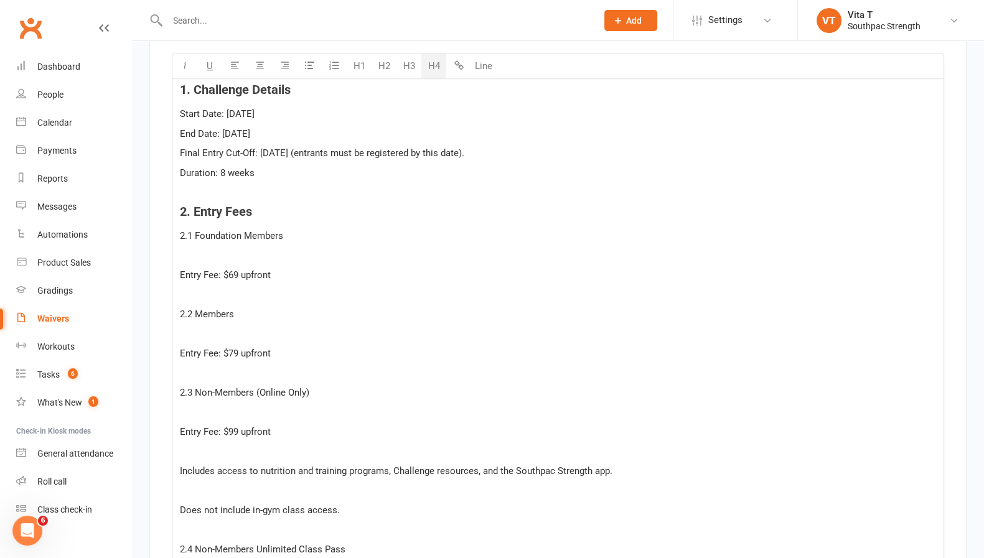
click at [435, 59] on button "H4" at bounding box center [433, 66] width 25 height 25
click at [292, 248] on p "﻿" at bounding box center [558, 255] width 756 height 15
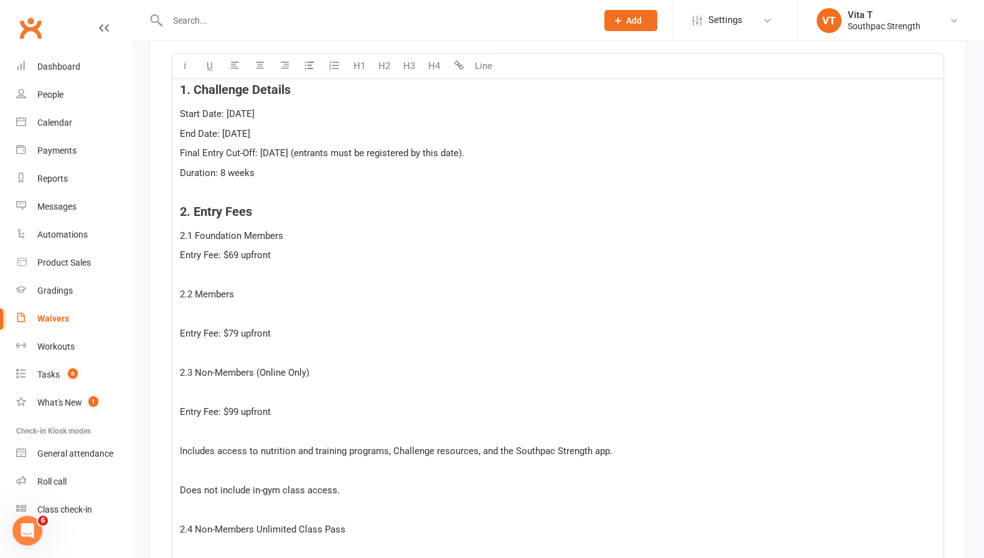
drag, startPoint x: 266, startPoint y: 273, endPoint x: 485, endPoint y: 134, distance: 259.4
click at [485, 134] on p "End Date: [DATE]" at bounding box center [558, 133] width 756 height 15
click at [181, 108] on span "Start Date: [DATE]" at bounding box center [217, 113] width 75 height 11
click at [181, 128] on span "End Date: [DATE]" at bounding box center [215, 133] width 70 height 11
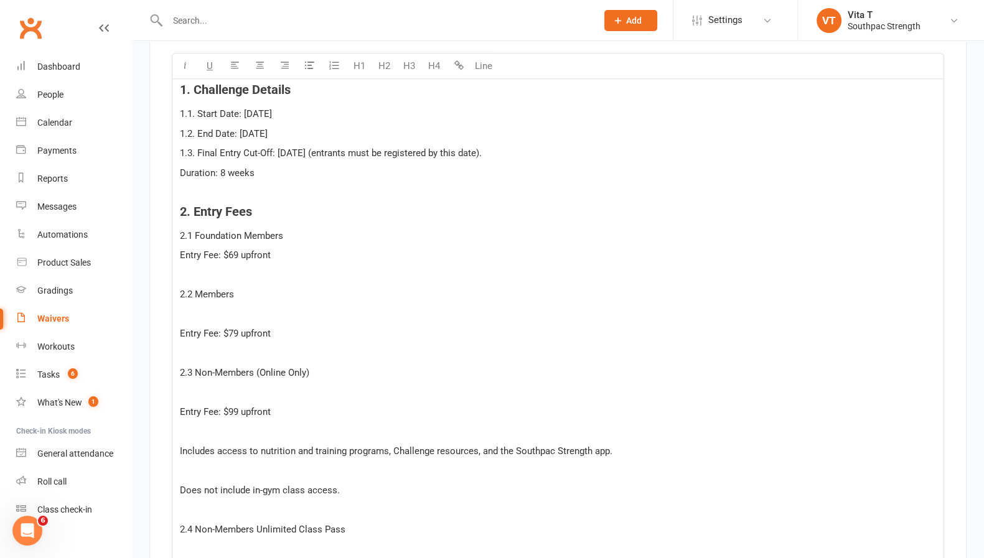
click at [180, 167] on span "Duration: 8 weeks" at bounding box center [217, 172] width 75 height 11
click at [188, 269] on p "﻿" at bounding box center [558, 275] width 756 height 15
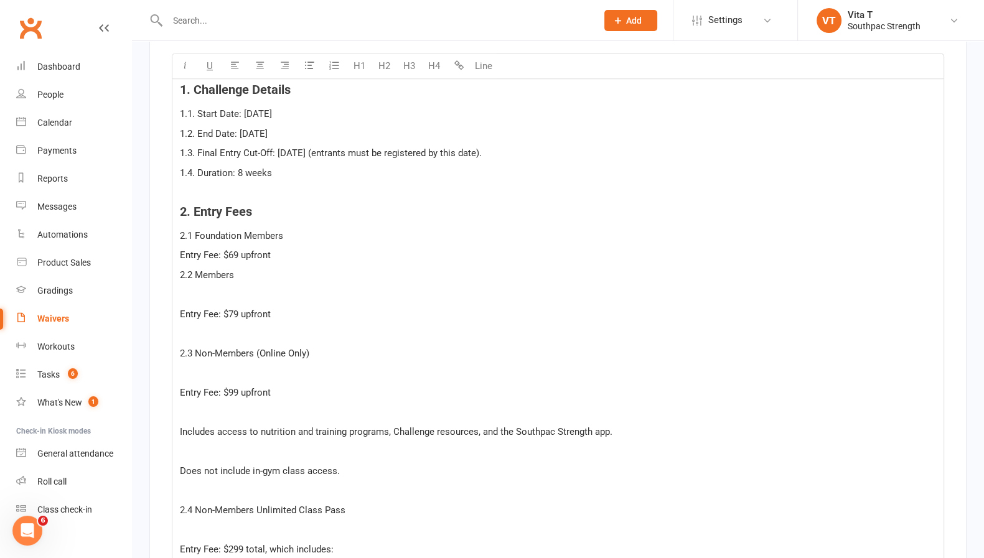
click at [189, 287] on p "﻿" at bounding box center [558, 294] width 756 height 15
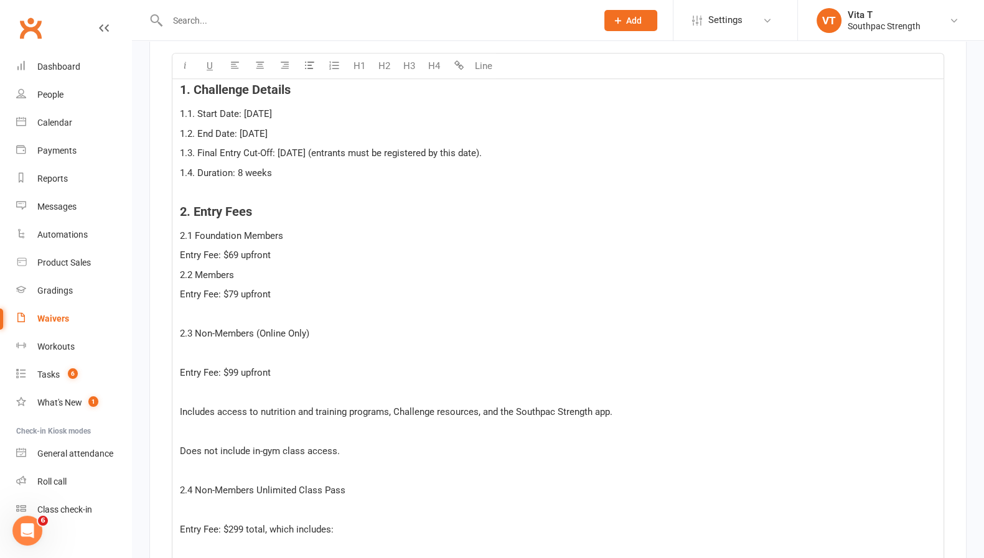
click at [199, 314] on p "﻿" at bounding box center [558, 314] width 756 height 15
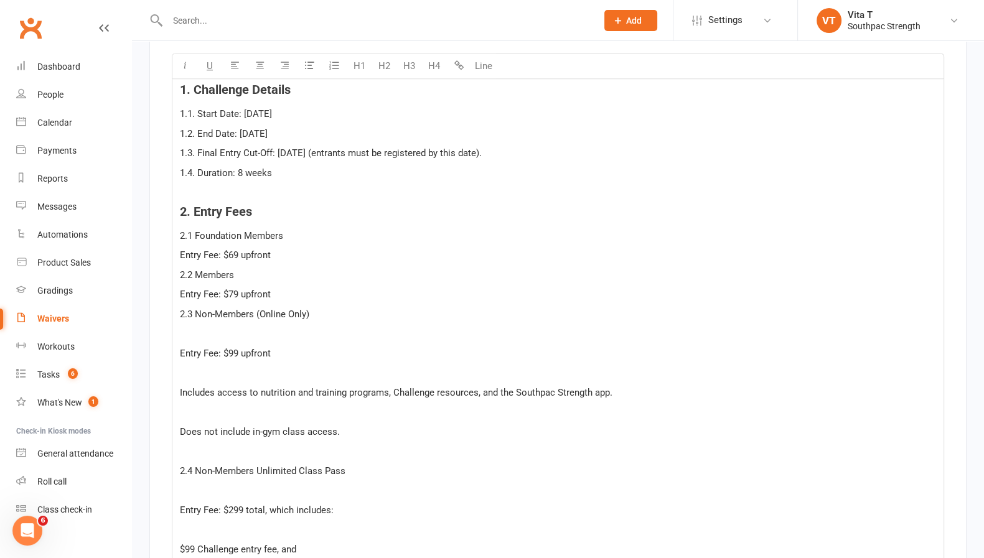
click at [199, 326] on p "﻿" at bounding box center [558, 333] width 756 height 15
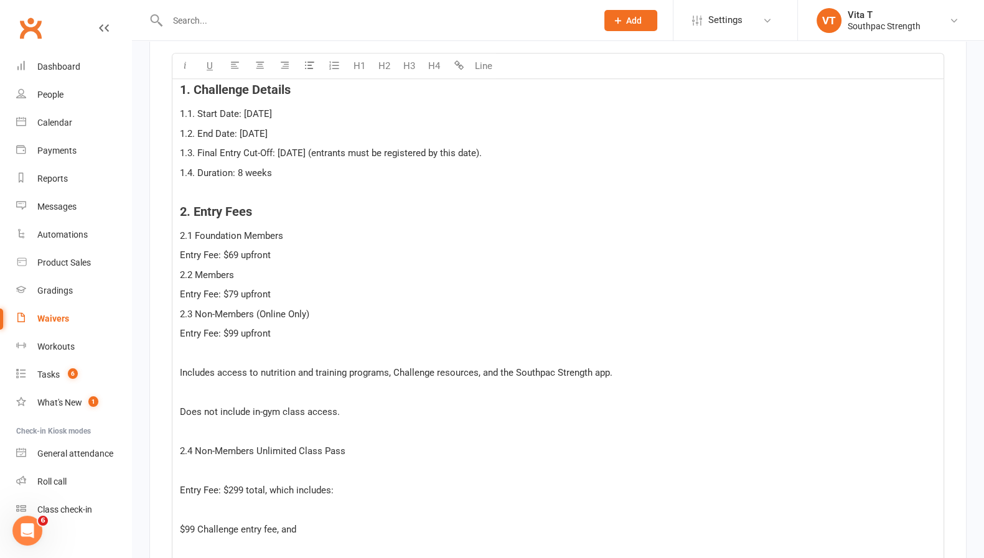
click at [206, 349] on p "﻿" at bounding box center [558, 353] width 756 height 15
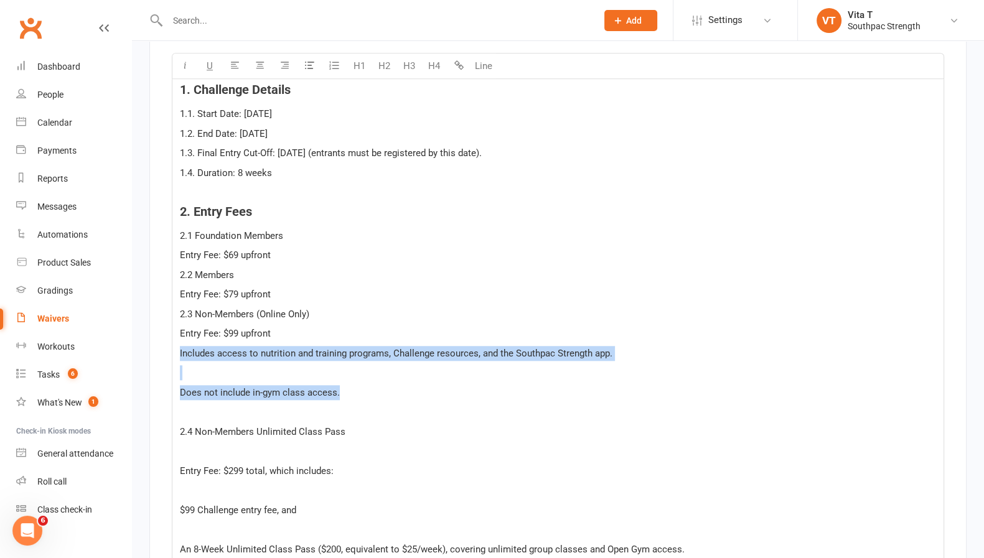
drag, startPoint x: 342, startPoint y: 388, endPoint x: 169, endPoint y: 346, distance: 178.2
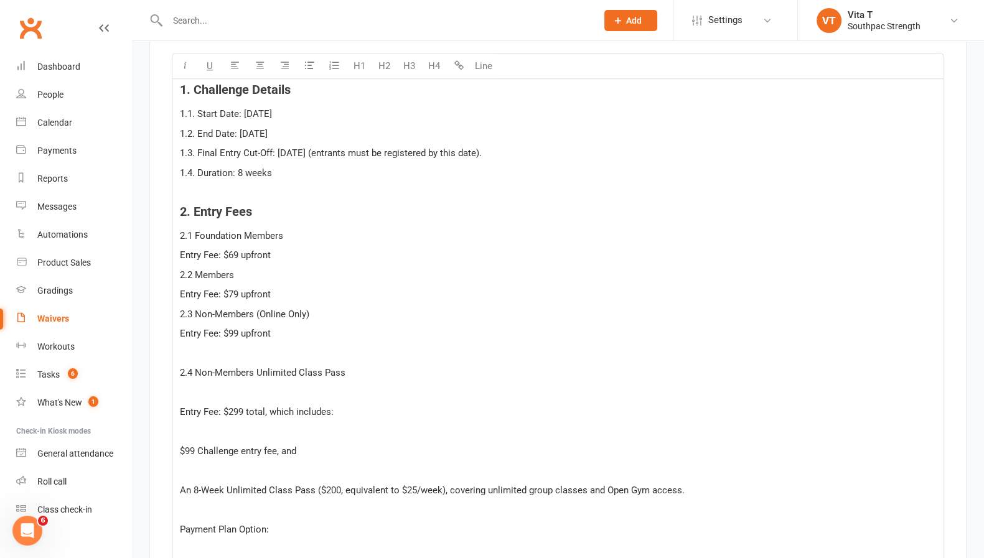
click at [256, 346] on p "﻿" at bounding box center [558, 353] width 756 height 15
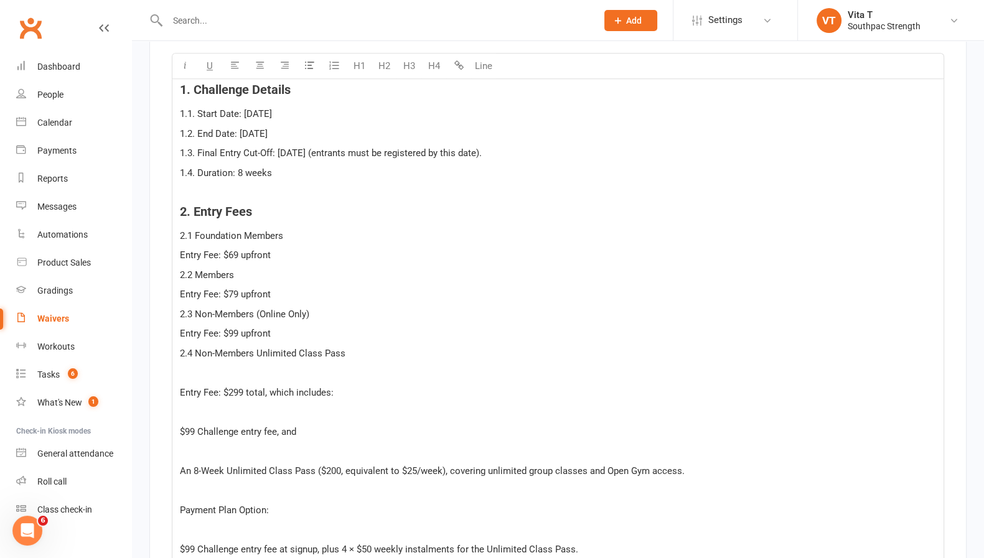
click at [298, 365] on p "﻿" at bounding box center [558, 372] width 756 height 15
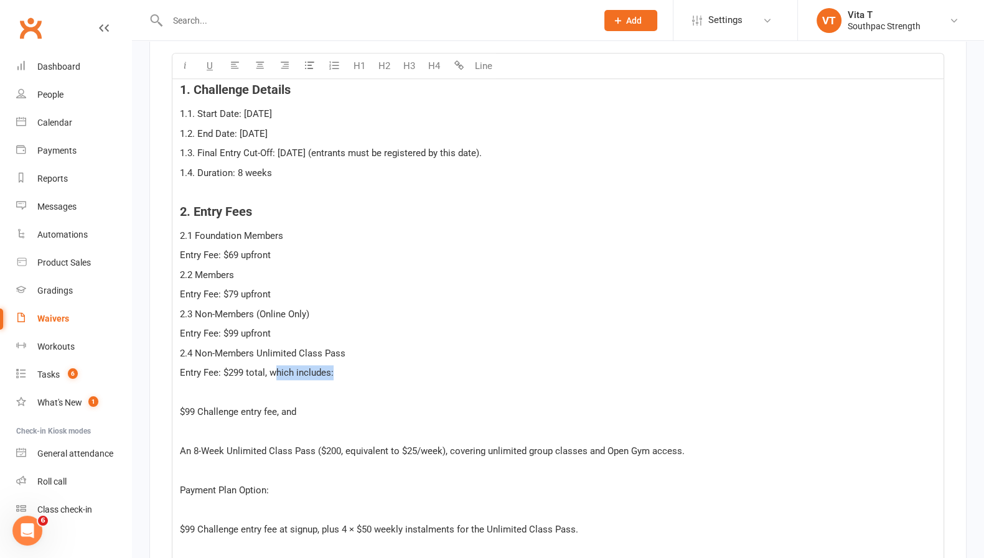
drag, startPoint x: 367, startPoint y: 368, endPoint x: 274, endPoint y: 371, distance: 93.4
click at [274, 371] on p "Entry Fee: $299 total, which includes:" at bounding box center [558, 372] width 756 height 15
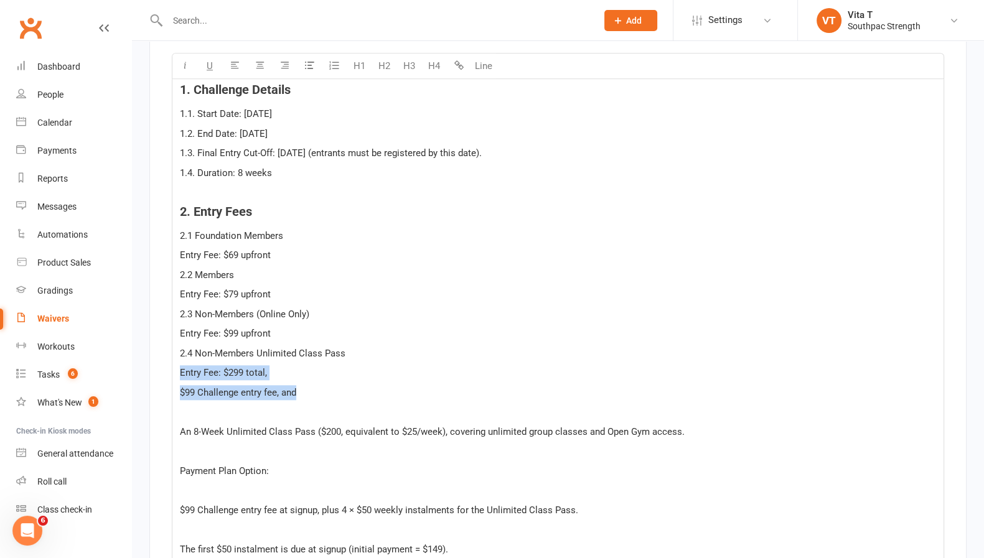
drag, startPoint x: 308, startPoint y: 375, endPoint x: 344, endPoint y: 382, distance: 36.0
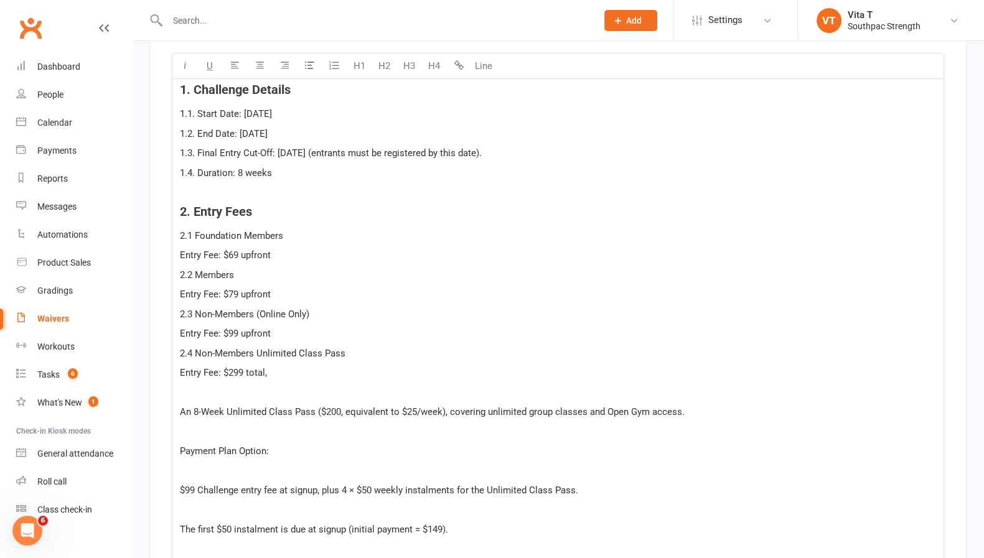
click at [347, 385] on p "﻿" at bounding box center [558, 392] width 756 height 15
click at [299, 365] on p "Entry Fee: $299 total," at bounding box center [558, 372] width 756 height 15
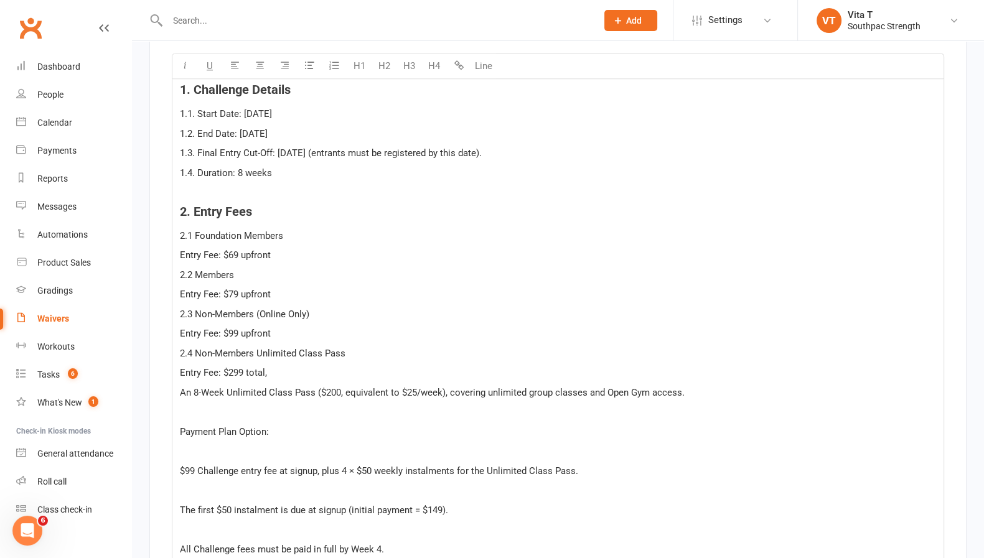
click at [299, 365] on p "Entry Fee: $299 total," at bounding box center [558, 372] width 756 height 15
click at [303, 371] on p "Entry Fee: $299 total," at bounding box center [558, 372] width 756 height 15
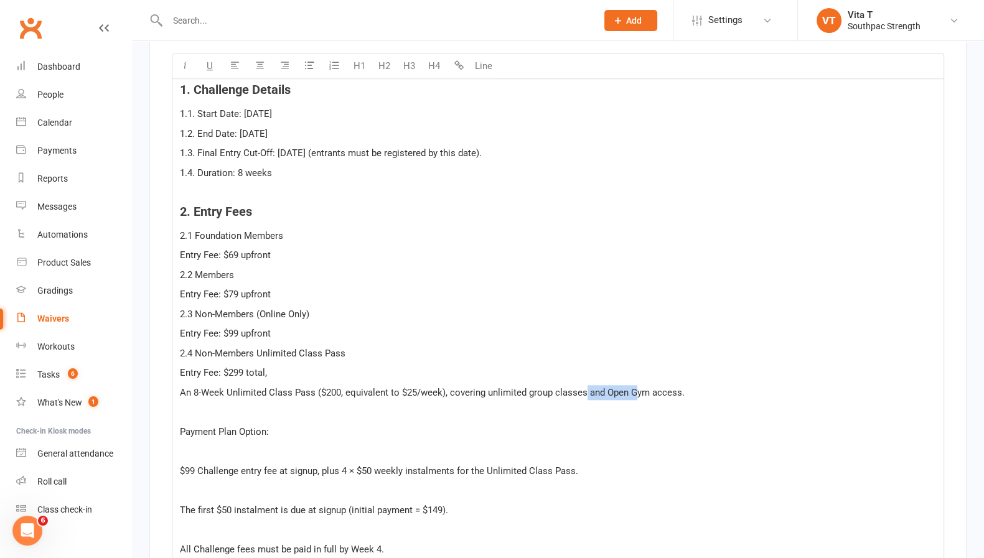
drag, startPoint x: 611, startPoint y: 390, endPoint x: 585, endPoint y: 389, distance: 26.8
click at [585, 389] on span "An 8-Week Unlimited Class Pass ($200, equivalent to $25/week), covering unlimit…" at bounding box center [432, 392] width 505 height 11
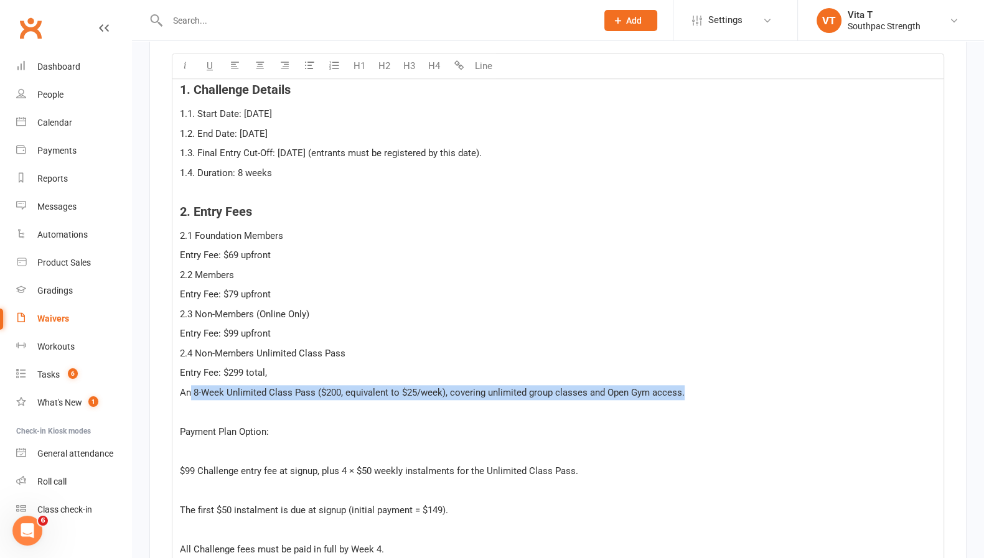
drag, startPoint x: 697, startPoint y: 386, endPoint x: 191, endPoint y: 385, distance: 506.8
click at [191, 385] on p "An 8-Week Unlimited Class Pass ($200, equivalent to $25/week), covering unlimit…" at bounding box center [558, 392] width 756 height 15
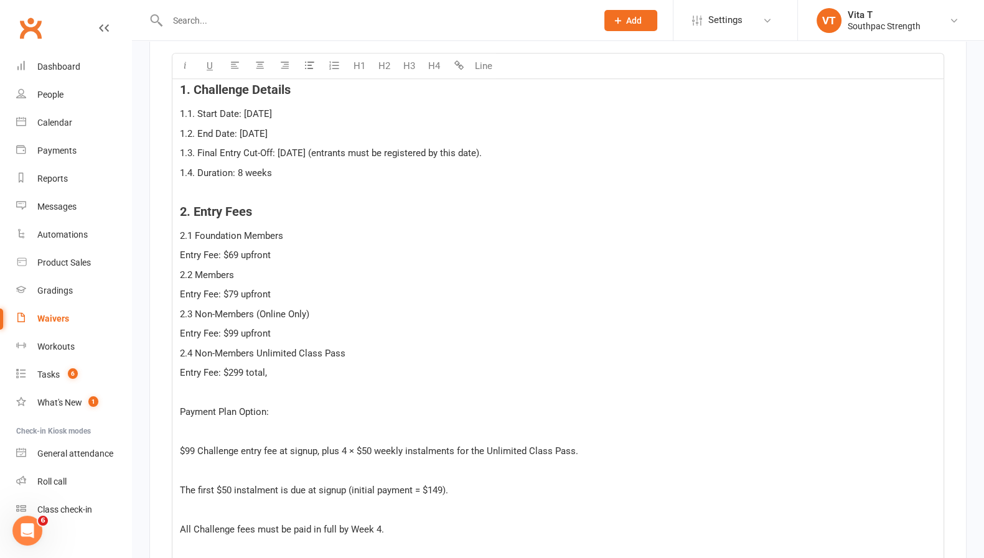
click at [318, 365] on p "Entry Fee: $299 total," at bounding box center [558, 372] width 756 height 15
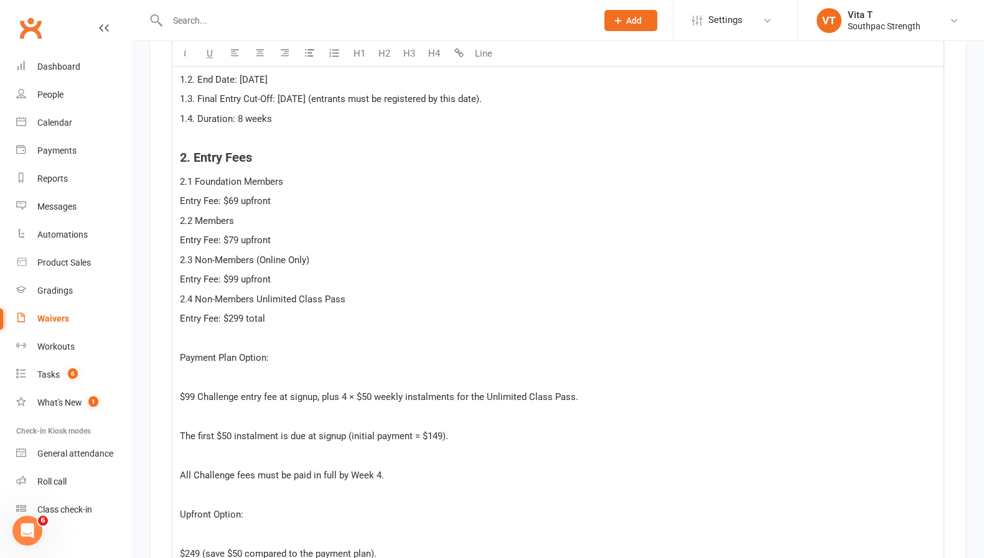
scroll to position [1712, 0]
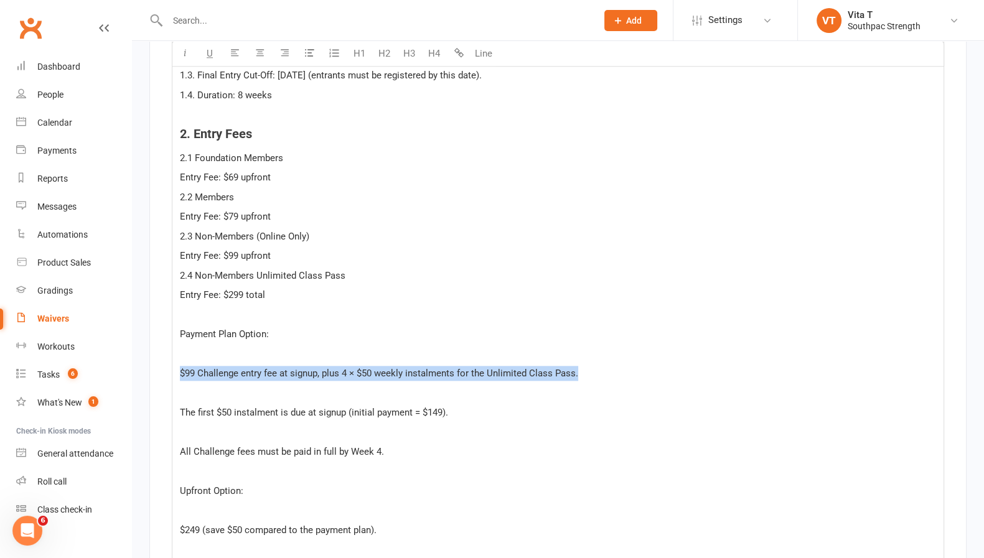
drag, startPoint x: 578, startPoint y: 372, endPoint x: 179, endPoint y: 363, distance: 399.8
click at [181, 368] on span "$99 Challenge entry fee at signup, plus 4 × $50 weekly instalments for the Unli…" at bounding box center [379, 373] width 398 height 11
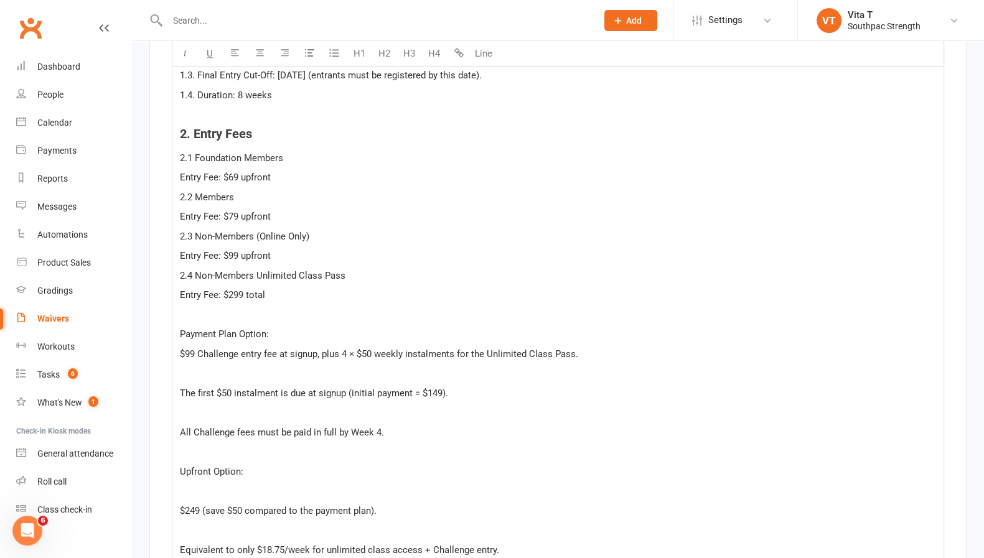
click at [225, 308] on p "﻿" at bounding box center [558, 315] width 756 height 15
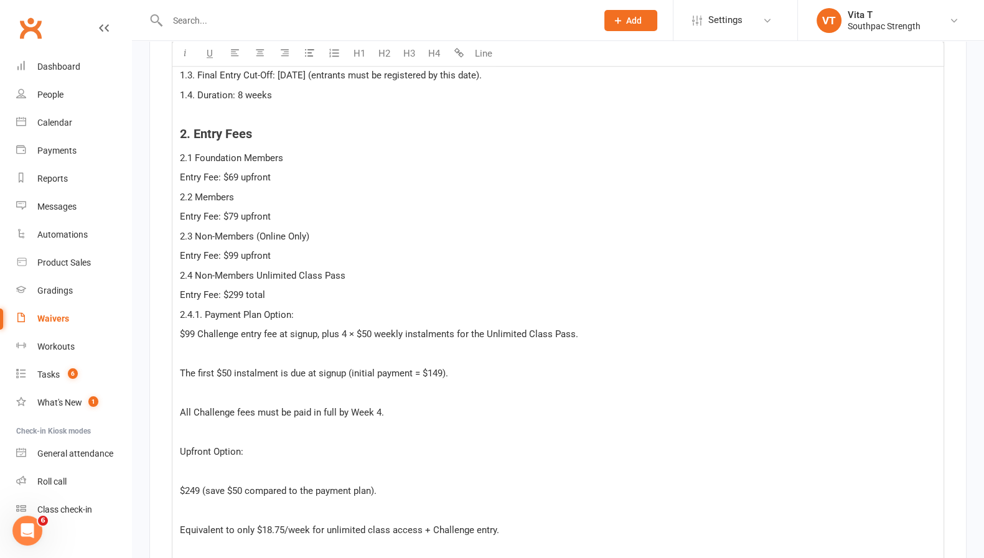
click at [271, 350] on p "﻿" at bounding box center [558, 354] width 756 height 15
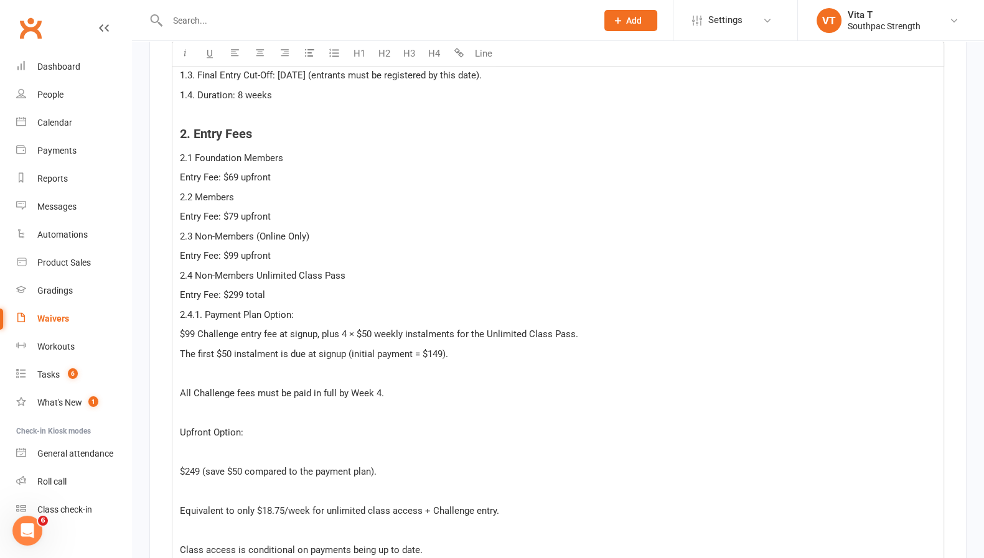
click at [198, 370] on p "﻿" at bounding box center [558, 373] width 756 height 15
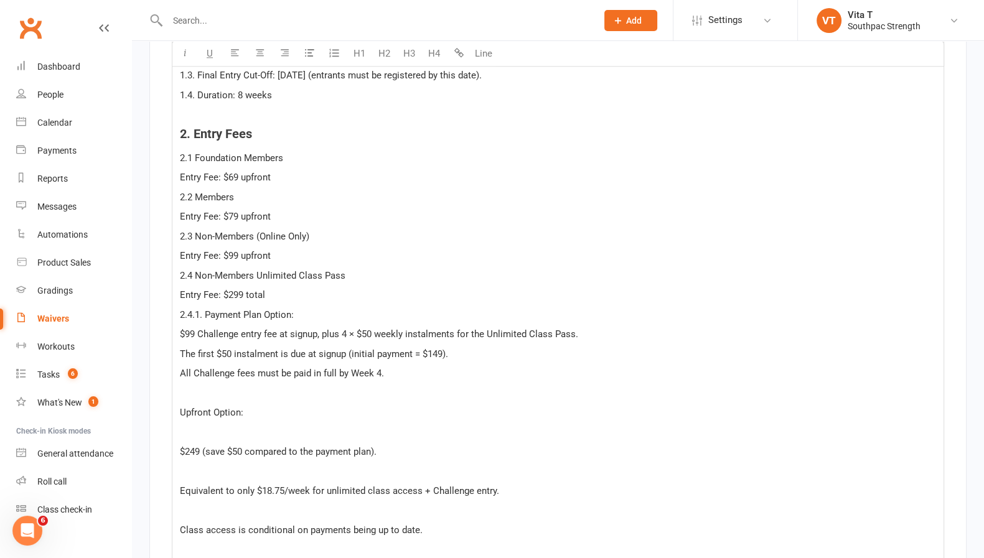
click at [194, 386] on p "﻿" at bounding box center [558, 393] width 756 height 15
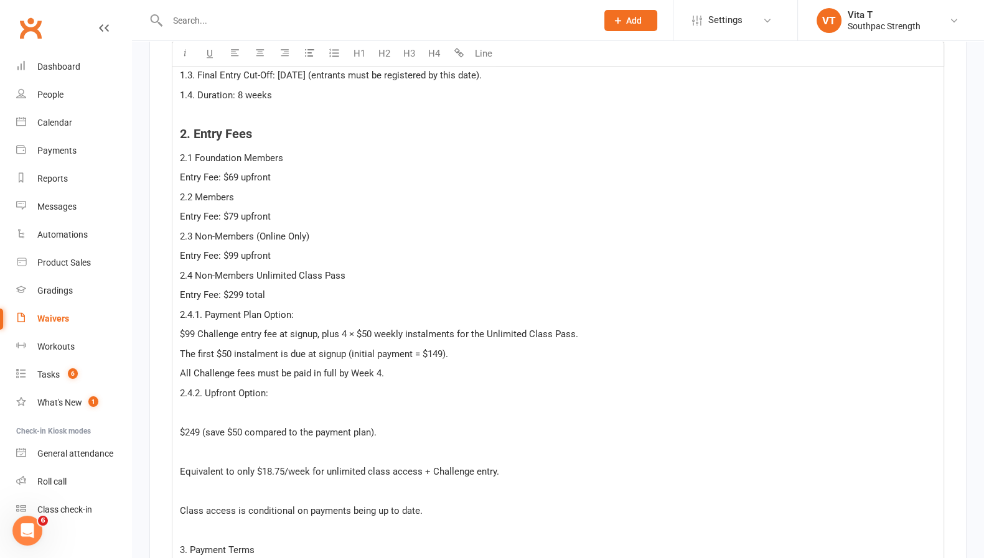
click at [212, 411] on p "﻿" at bounding box center [558, 412] width 756 height 15
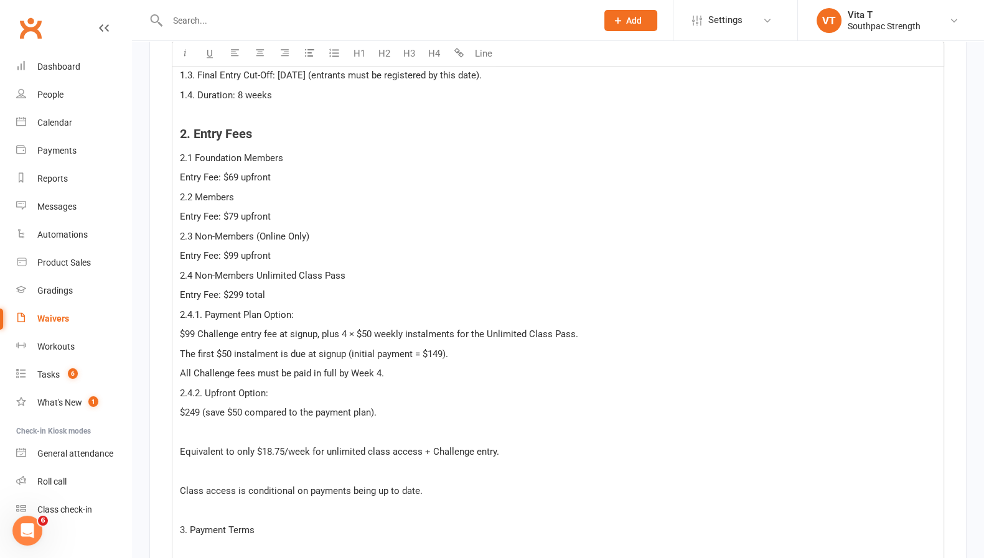
click at [224, 425] on p "﻿" at bounding box center [558, 432] width 756 height 15
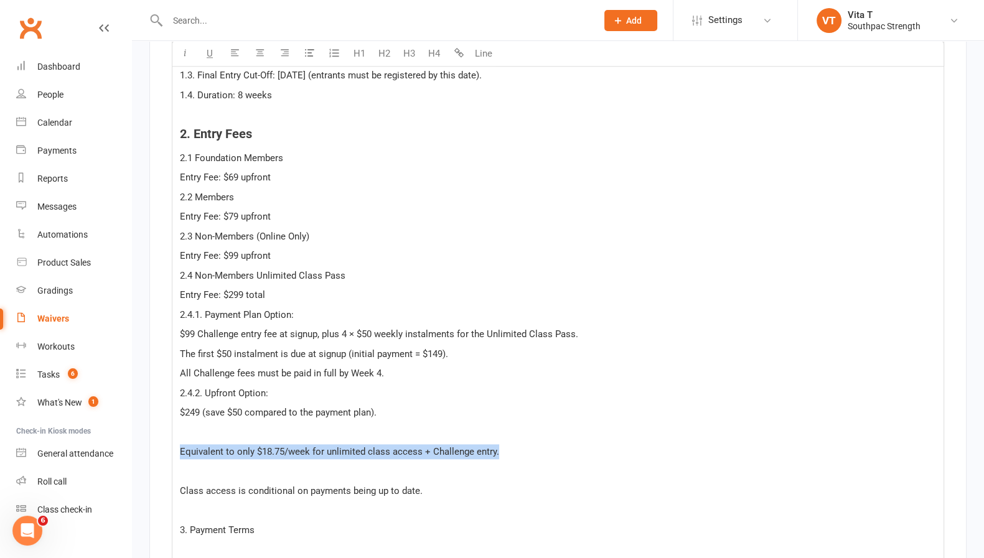
drag, startPoint x: 532, startPoint y: 440, endPoint x: 154, endPoint y: 442, distance: 378.5
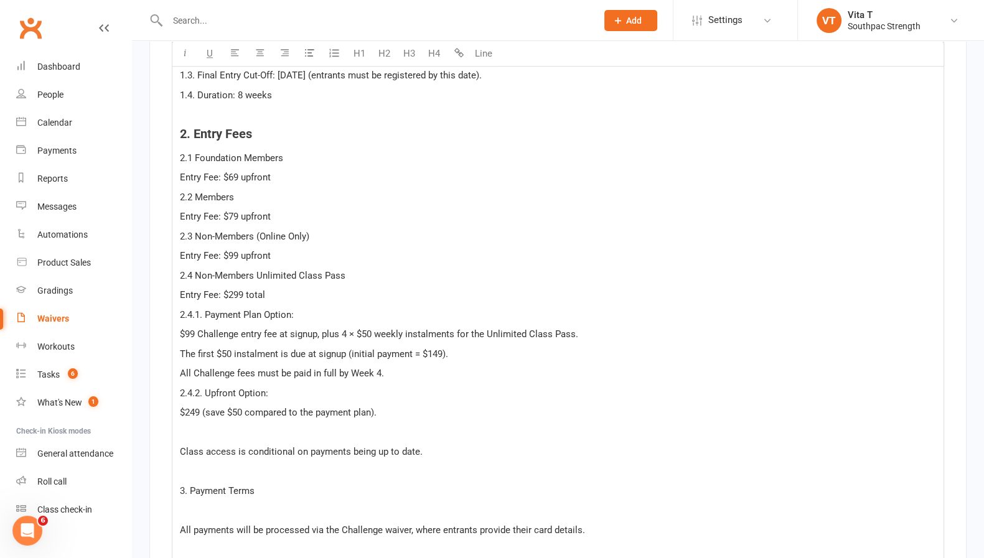
click at [207, 412] on p "$249 (save $50 compared to the payment plan)." at bounding box center [558, 412] width 756 height 15
drag, startPoint x: 203, startPoint y: 405, endPoint x: 420, endPoint y: 420, distance: 217.2
drag, startPoint x: 387, startPoint y: 445, endPoint x: 177, endPoint y: 448, distance: 209.2
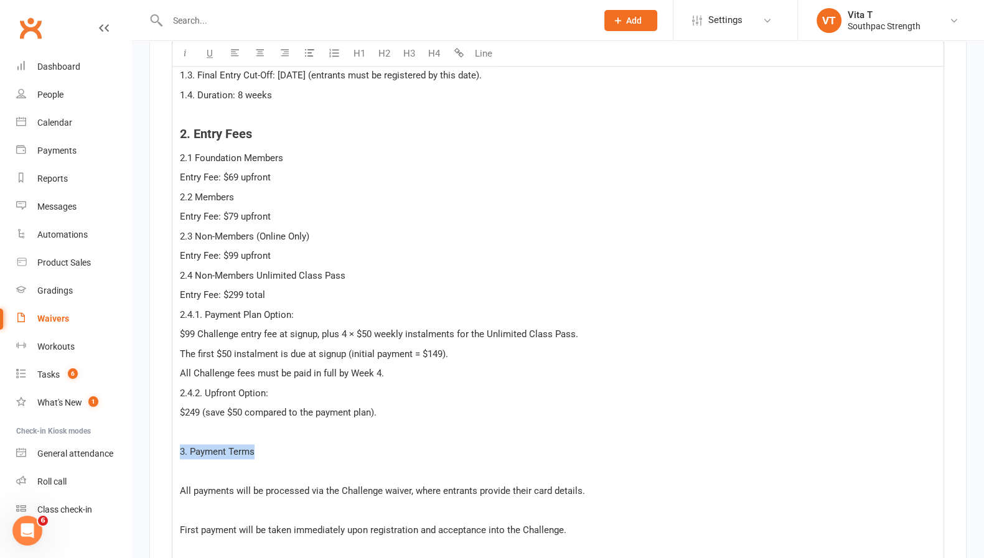
drag, startPoint x: 265, startPoint y: 445, endPoint x: 188, endPoint y: 429, distance: 78.8
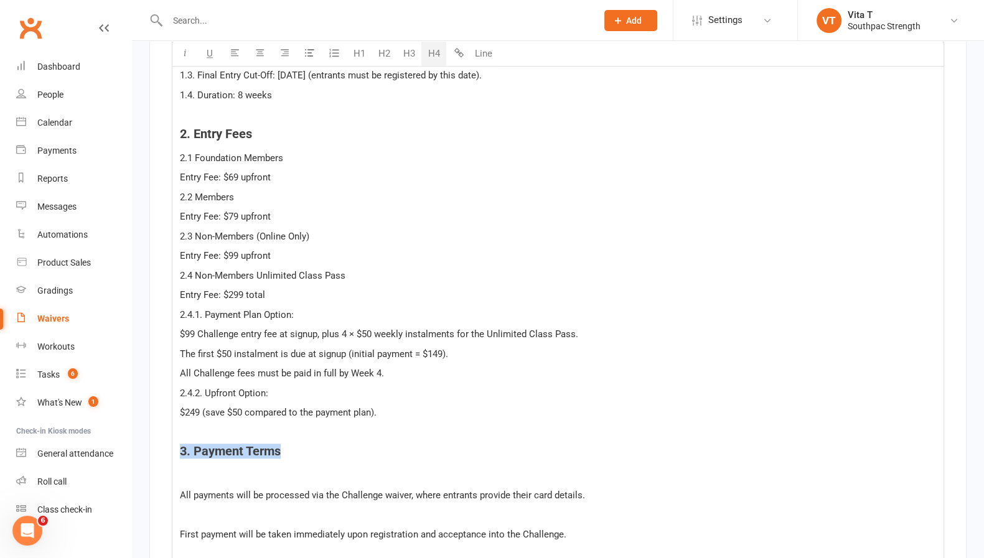
click at [442, 49] on button "H4" at bounding box center [433, 54] width 25 height 25
click at [402, 313] on p "2.4.1. Payment Plan Option:" at bounding box center [558, 315] width 756 height 15
drag, startPoint x: 291, startPoint y: 148, endPoint x: 159, endPoint y: 144, distance: 132.0
click at [189, 59] on button "button" at bounding box center [184, 54] width 25 height 25
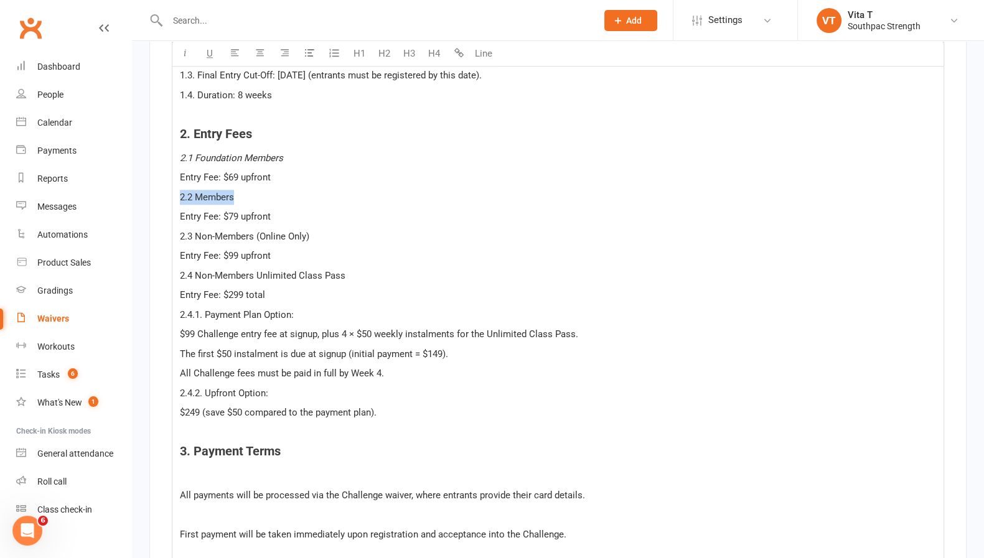
drag, startPoint x: 215, startPoint y: 194, endPoint x: 180, endPoint y: 194, distance: 34.9
click at [180, 194] on p "2.2 Members" at bounding box center [558, 197] width 756 height 15
drag, startPoint x: 180, startPoint y: 194, endPoint x: 222, endPoint y: 85, distance: 116.7
drag, startPoint x: 186, startPoint y: 52, endPoint x: 195, endPoint y: 96, distance: 45.3
click at [184, 51] on icon "button" at bounding box center [185, 53] width 9 height 9
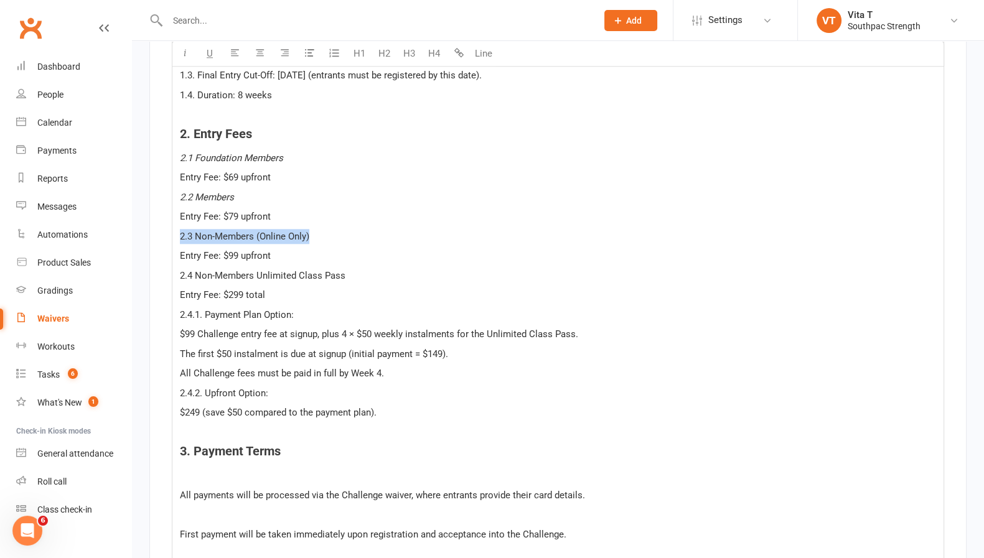
drag, startPoint x: 294, startPoint y: 237, endPoint x: 176, endPoint y: 212, distance: 120.1
click at [194, 57] on button "button" at bounding box center [184, 54] width 25 height 25
drag, startPoint x: 360, startPoint y: 269, endPoint x: 169, endPoint y: 263, distance: 190.6
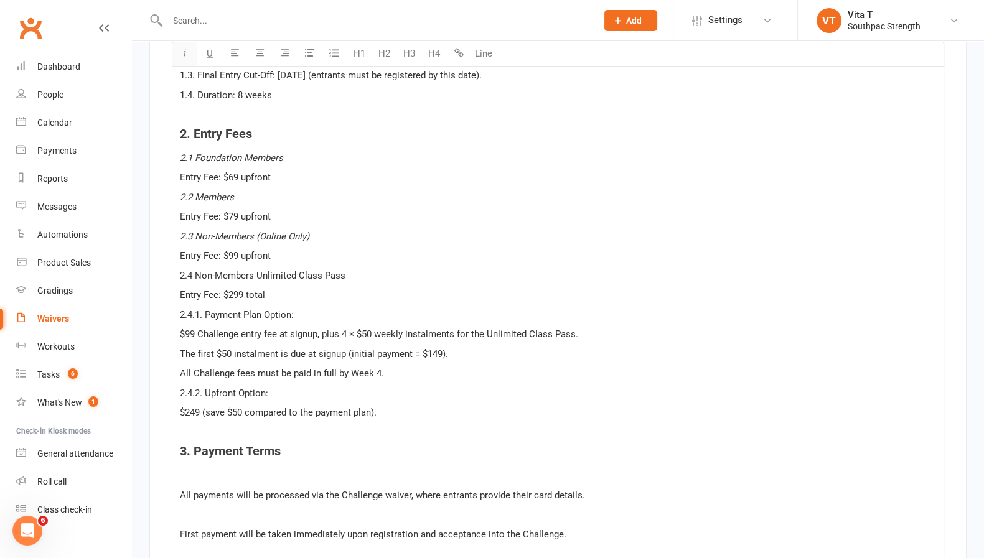
click at [181, 44] on button "button" at bounding box center [184, 54] width 25 height 25
drag, startPoint x: 311, startPoint y: 313, endPoint x: 181, endPoint y: 310, distance: 130.1
click at [181, 310] on p "2.4.1. Payment Plan Option:" at bounding box center [558, 315] width 756 height 15
click at [187, 53] on icon "button" at bounding box center [185, 53] width 9 height 9
drag, startPoint x: 337, startPoint y: 389, endPoint x: 174, endPoint y: 377, distance: 164.2
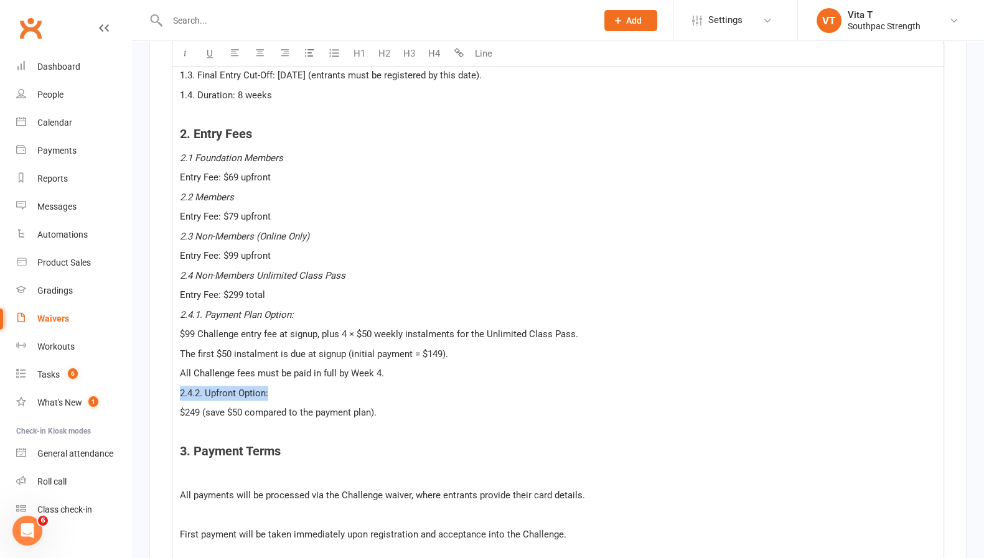
click at [191, 57] on button "button" at bounding box center [184, 54] width 25 height 25
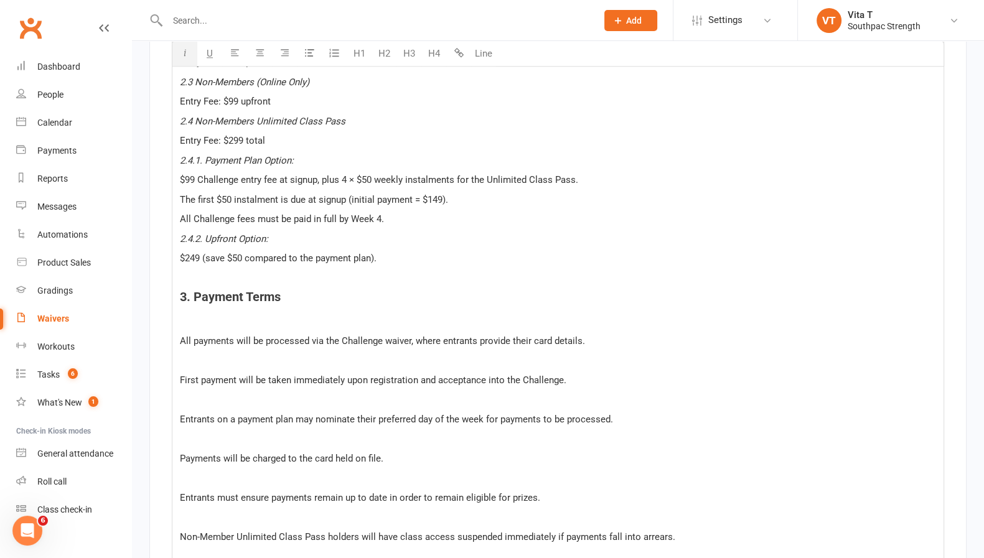
scroll to position [1868, 0]
click at [322, 313] on p "﻿" at bounding box center [558, 320] width 756 height 15
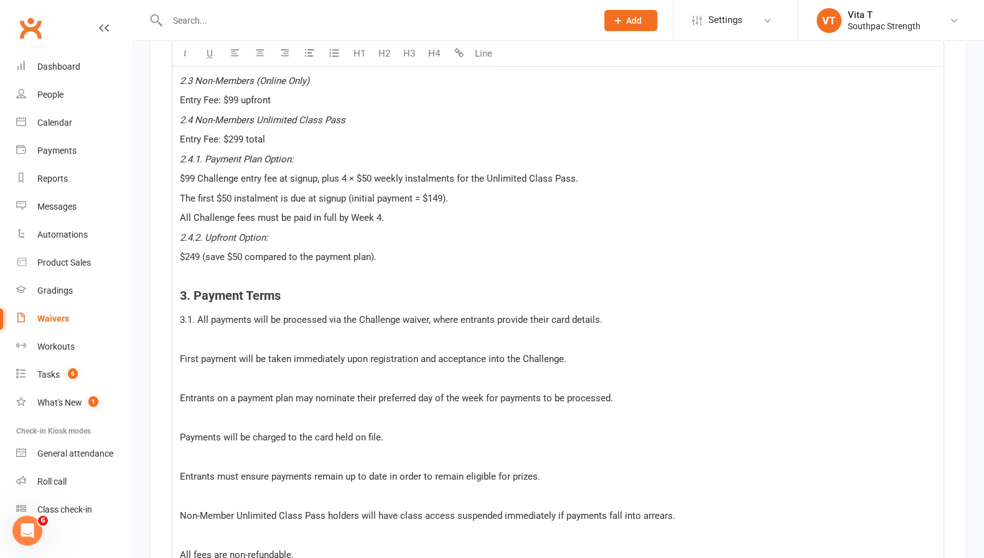
click at [412, 393] on span "Entrants on a payment plan may nominate their preferred day of the week for pay…" at bounding box center [396, 398] width 433 height 11
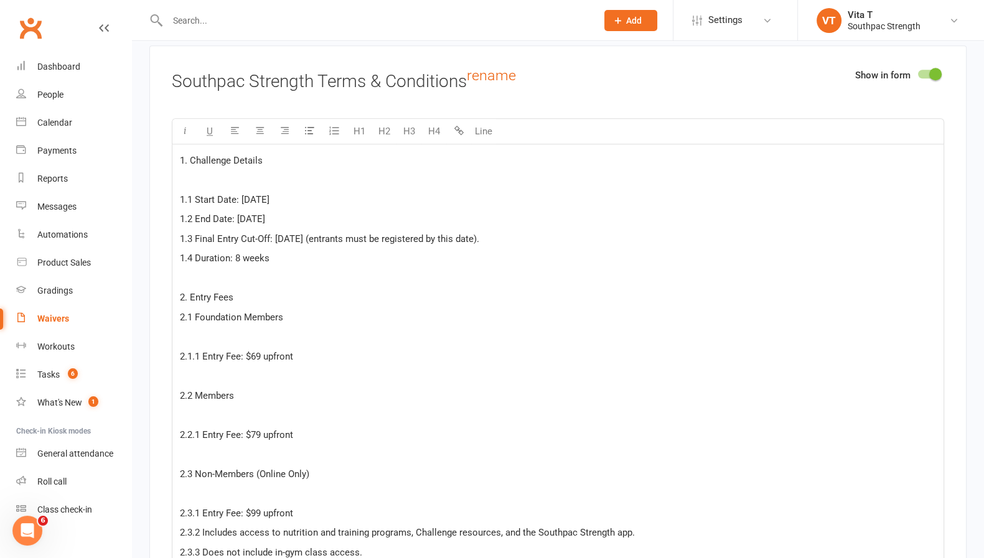
scroll to position [1512, 0]
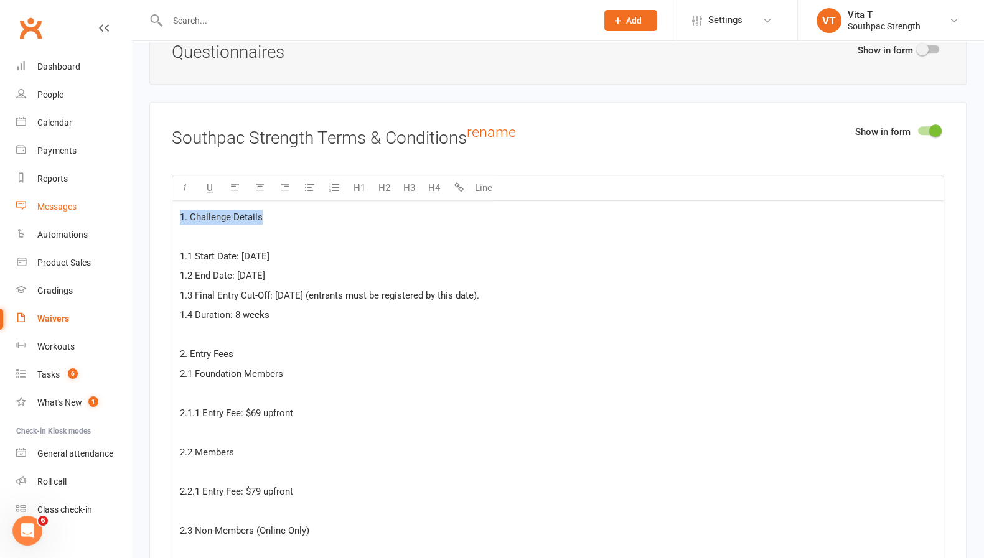
drag, startPoint x: 288, startPoint y: 206, endPoint x: 87, endPoint y: 217, distance: 200.8
click at [430, 182] on button "H4" at bounding box center [433, 188] width 25 height 25
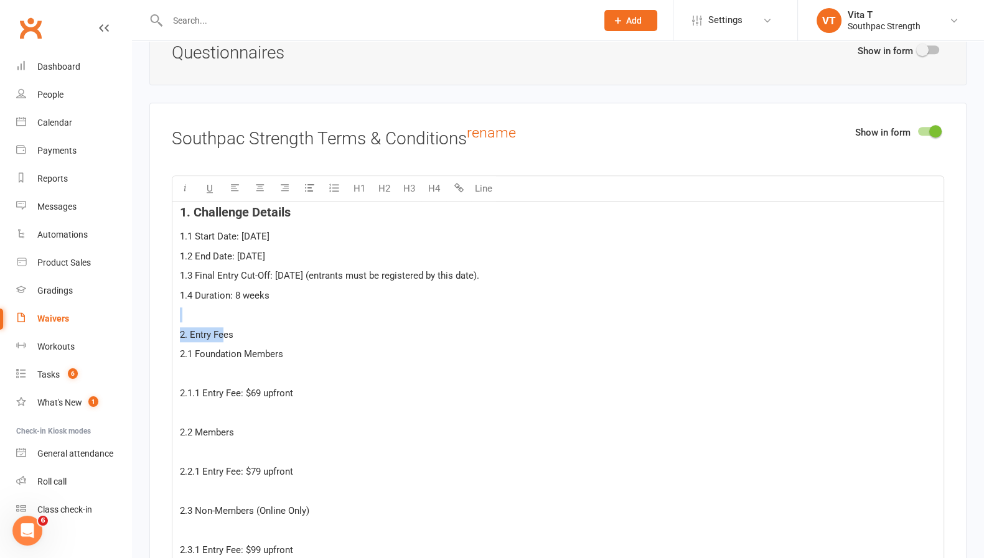
drag, startPoint x: 270, startPoint y: 313, endPoint x: 223, endPoint y: 324, distance: 48.6
click at [280, 327] on p "2. Entry Fees" at bounding box center [558, 334] width 756 height 15
drag, startPoint x: 280, startPoint y: 327, endPoint x: 161, endPoint y: 327, distance: 118.9
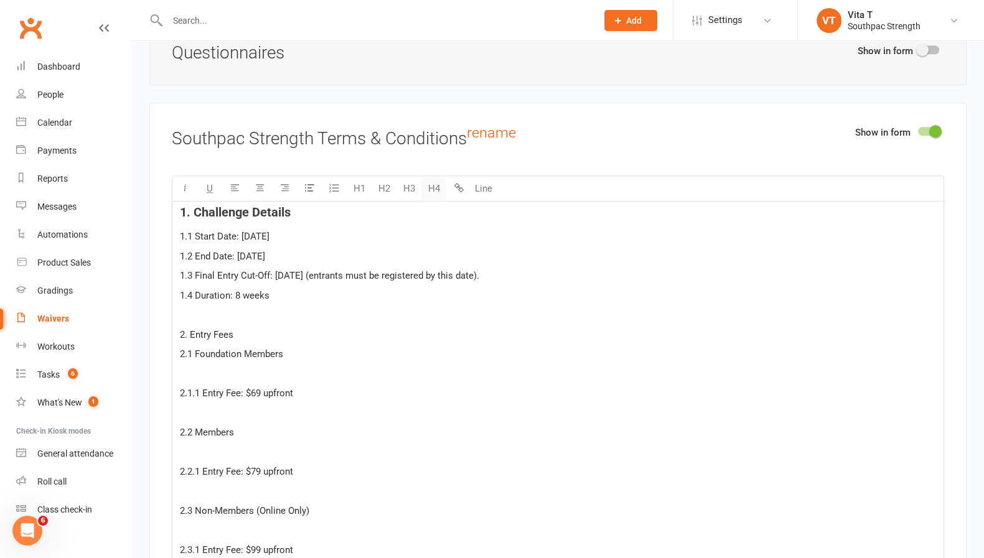
click at [438, 187] on button "H4" at bounding box center [433, 188] width 25 height 25
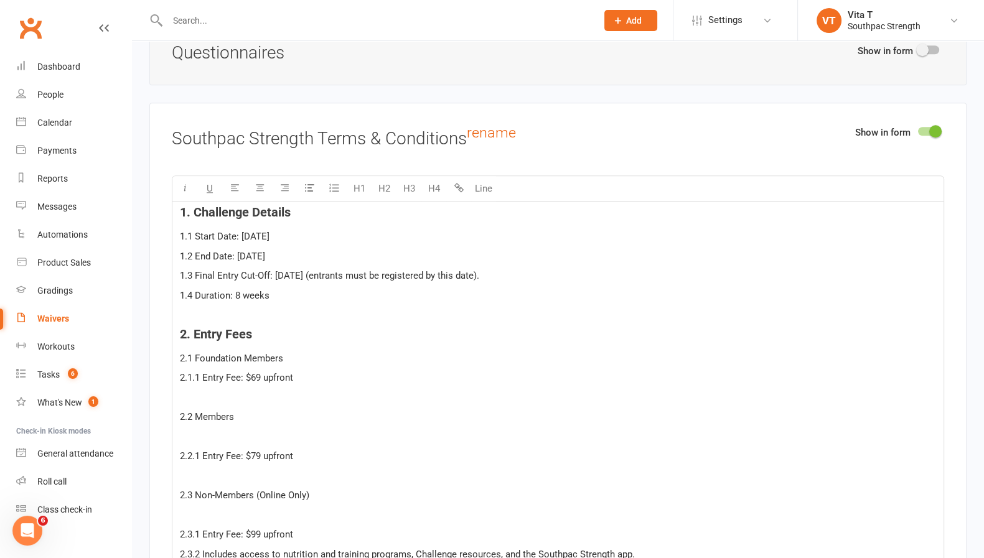
click at [276, 390] on p "﻿" at bounding box center [558, 397] width 756 height 15
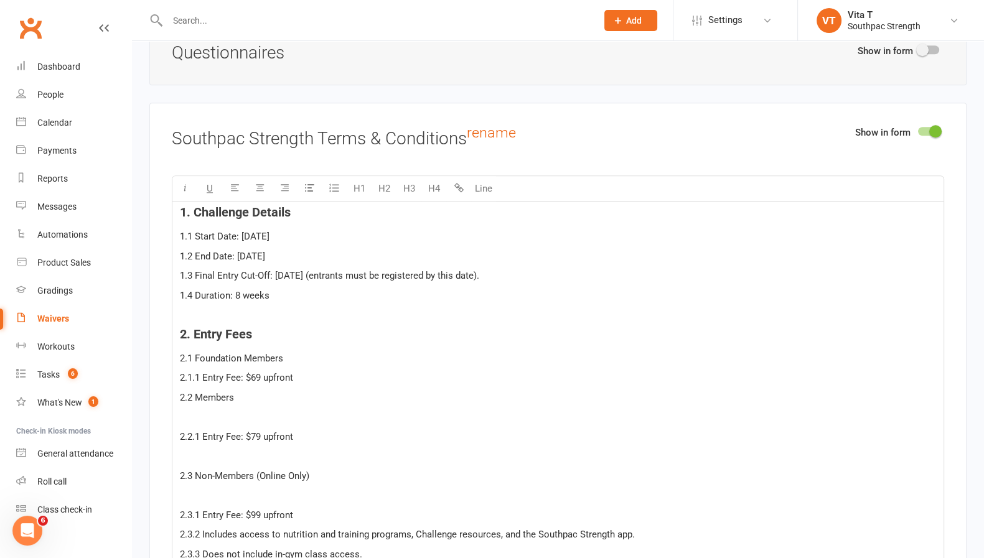
click at [273, 410] on p "﻿" at bounding box center [558, 417] width 756 height 15
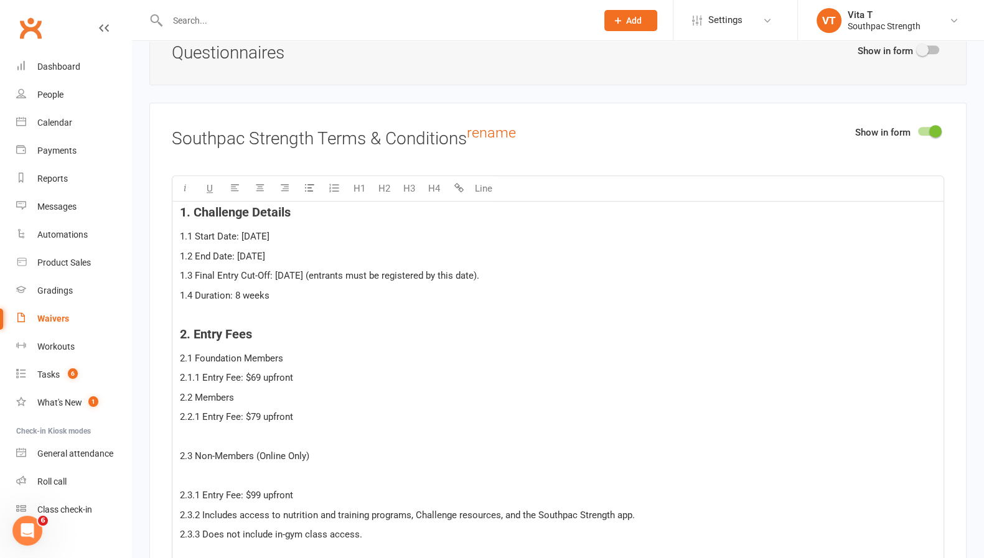
click at [289, 433] on p "﻿" at bounding box center [558, 437] width 756 height 15
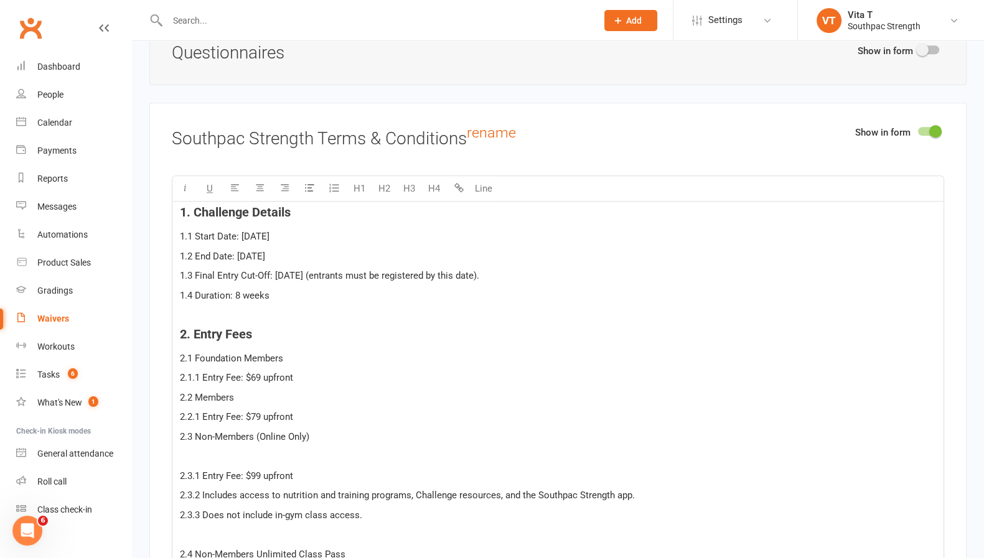
click at [288, 449] on p "﻿" at bounding box center [558, 456] width 756 height 15
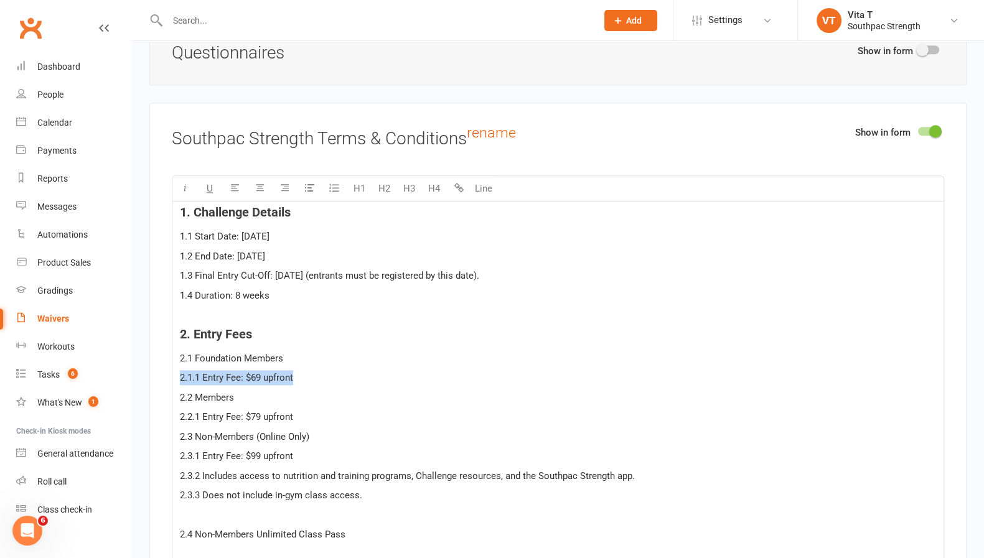
drag, startPoint x: 296, startPoint y: 360, endPoint x: 301, endPoint y: 346, distance: 15.0
drag, startPoint x: 302, startPoint y: 349, endPoint x: 165, endPoint y: 359, distance: 137.4
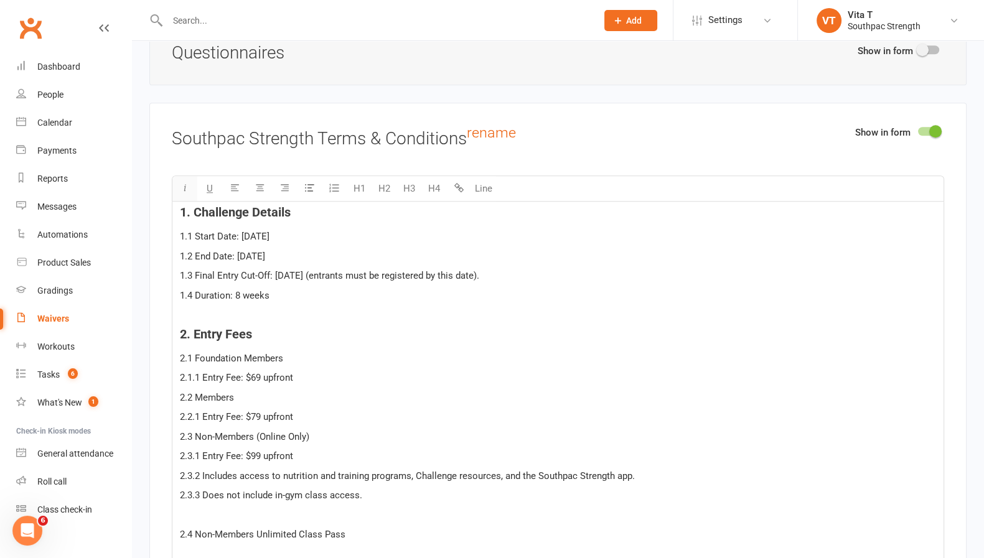
click at [178, 185] on button "button" at bounding box center [184, 188] width 25 height 25
drag, startPoint x: 216, startPoint y: 392, endPoint x: 199, endPoint y: 390, distance: 16.9
click at [306, 390] on p "2.2 Members" at bounding box center [558, 397] width 756 height 15
drag, startPoint x: 291, startPoint y: 392, endPoint x: 165, endPoint y: 392, distance: 125.8
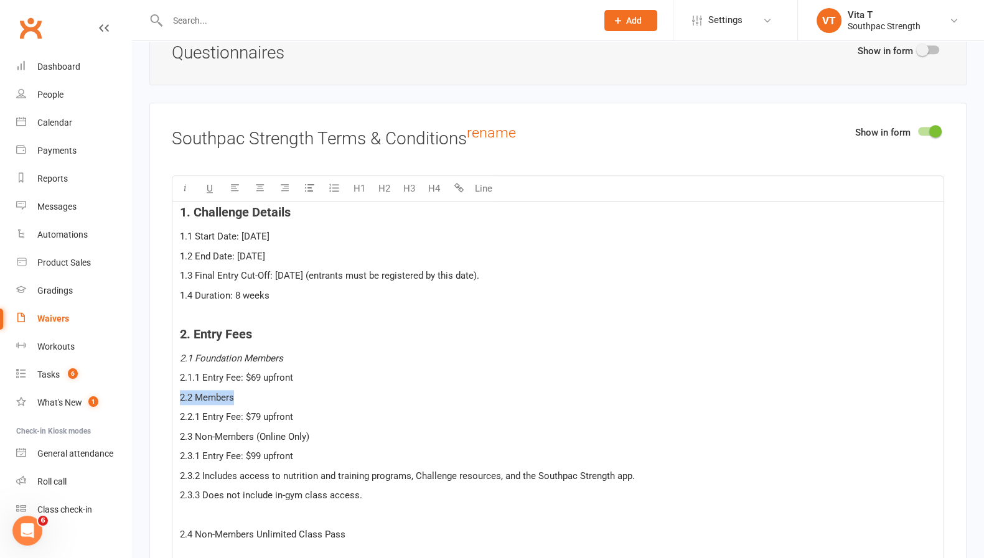
click at [184, 187] on button "button" at bounding box center [184, 188] width 25 height 25
drag, startPoint x: 324, startPoint y: 428, endPoint x: 189, endPoint y: 374, distance: 145.0
click at [181, 189] on button "button" at bounding box center [184, 188] width 25 height 25
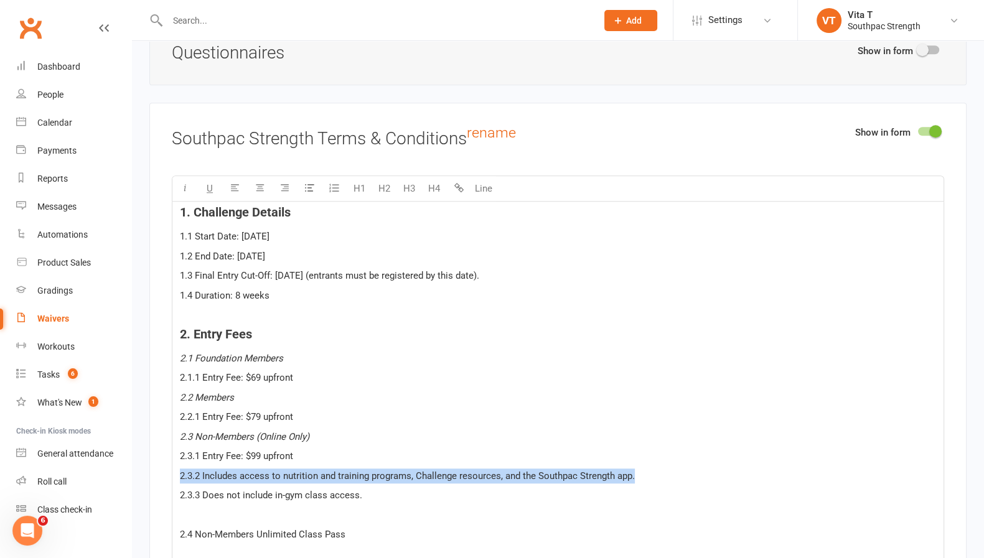
drag, startPoint x: 663, startPoint y: 458, endPoint x: 237, endPoint y: 476, distance: 426.2
drag, startPoint x: 407, startPoint y: 501, endPoint x: 176, endPoint y: 467, distance: 232.9
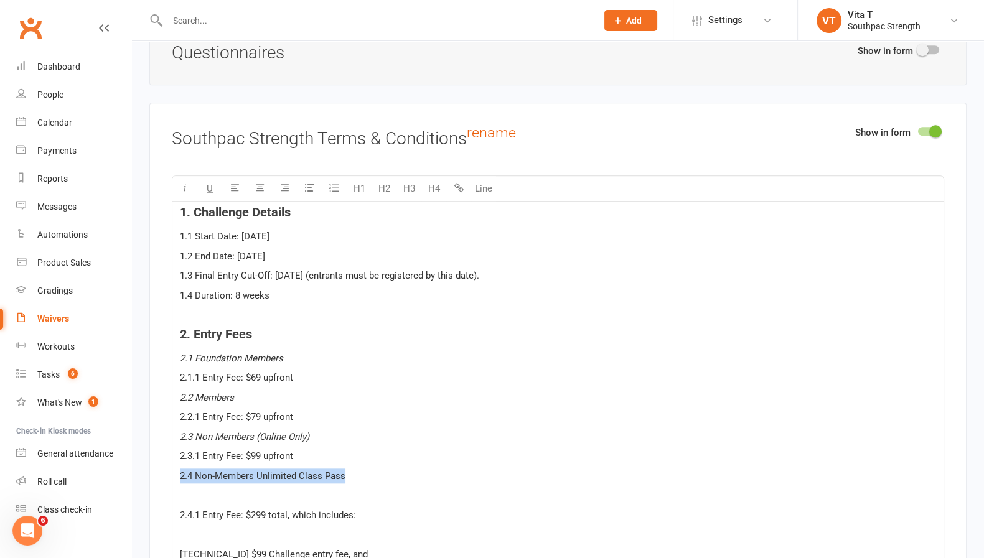
drag, startPoint x: 350, startPoint y: 476, endPoint x: 164, endPoint y: 379, distance: 209.7
click at [181, 183] on icon "button" at bounding box center [185, 187] width 9 height 9
click at [327, 488] on p "﻿" at bounding box center [558, 495] width 756 height 15
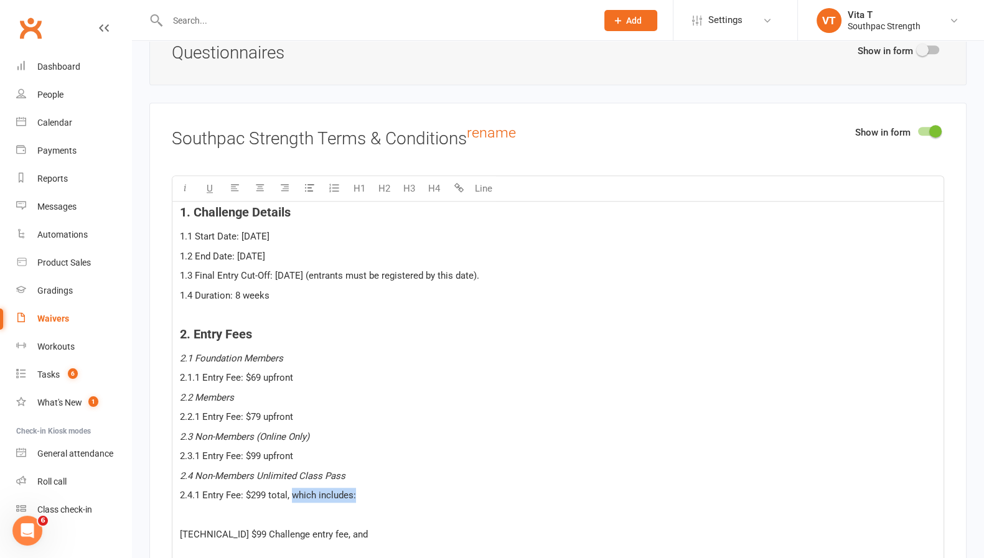
drag, startPoint x: 365, startPoint y: 495, endPoint x: 291, endPoint y: 494, distance: 74.7
click at [291, 494] on p "2.4.1 Entry Fee: $299 total, which includes:" at bounding box center [558, 495] width 756 height 15
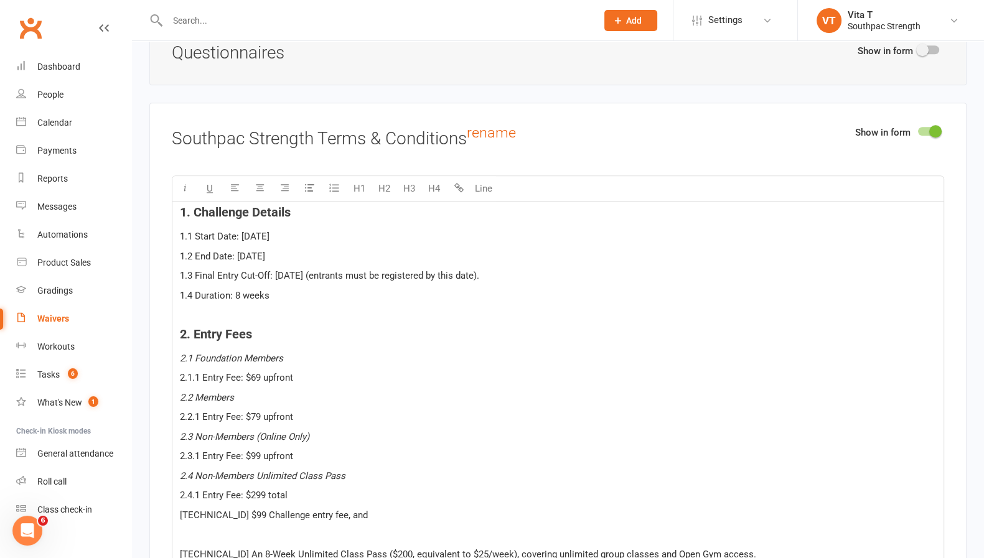
click at [364, 508] on p "[TECHNICAL_ID] $99 Challenge entry fee, and" at bounding box center [558, 515] width 756 height 15
drag, startPoint x: 374, startPoint y: 518, endPoint x: 527, endPoint y: 540, distance: 154.1
click at [489, 529] on p "﻿" at bounding box center [558, 534] width 756 height 15
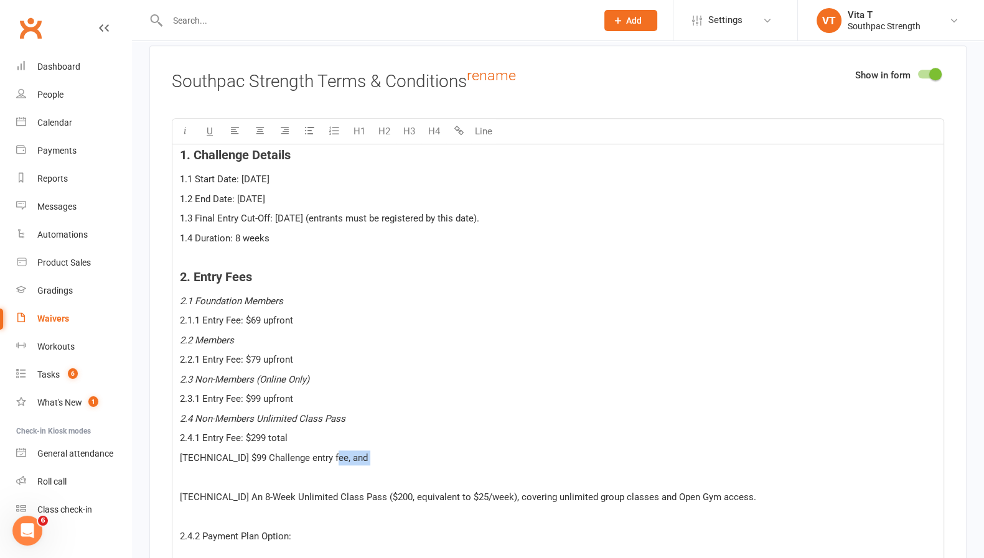
scroll to position [1589, 0]
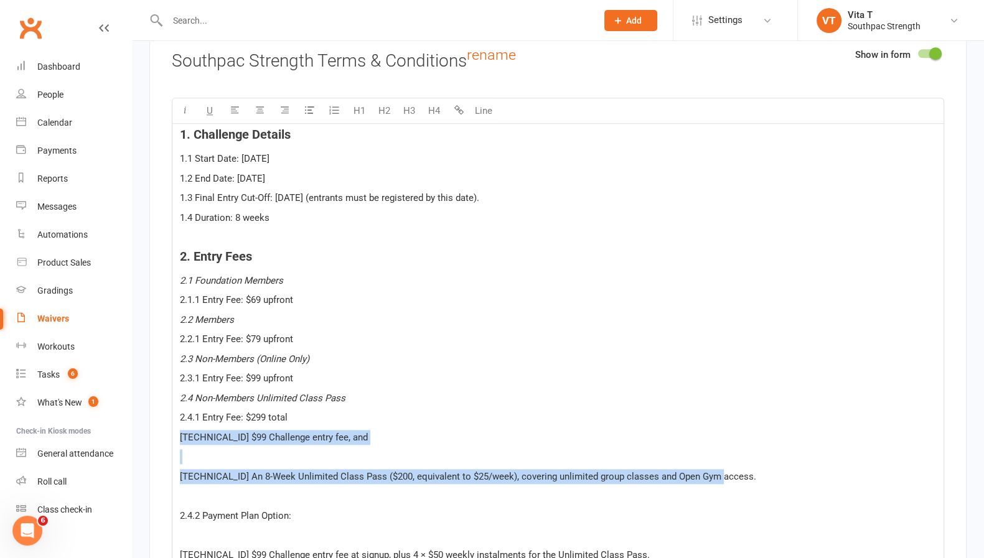
drag, startPoint x: 717, startPoint y: 469, endPoint x: 173, endPoint y: 433, distance: 544.7
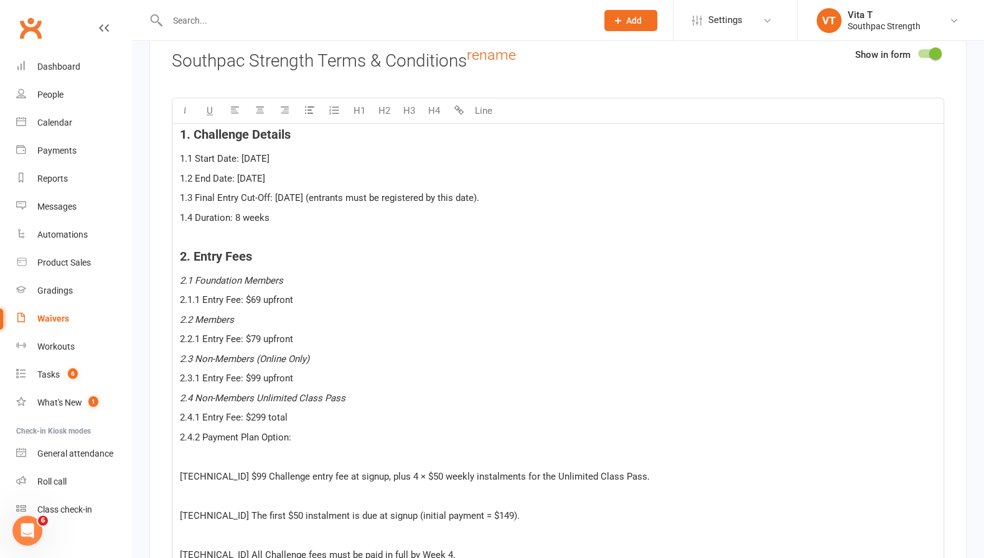
click at [299, 452] on p "﻿" at bounding box center [558, 456] width 756 height 15
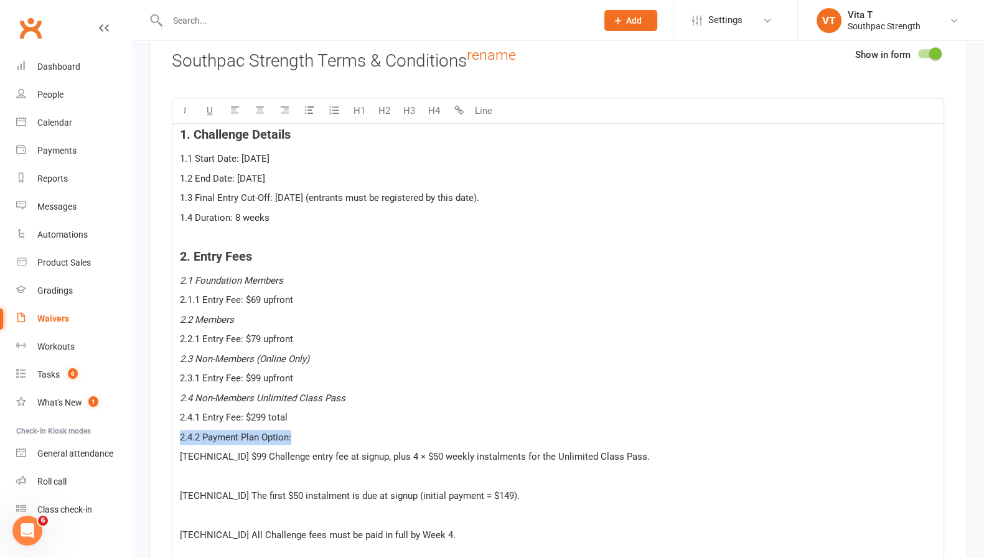
drag, startPoint x: 297, startPoint y: 427, endPoint x: 176, endPoint y: 414, distance: 122.1
click at [183, 111] on button "button" at bounding box center [184, 110] width 25 height 25
click at [355, 471] on p "﻿" at bounding box center [558, 476] width 756 height 15
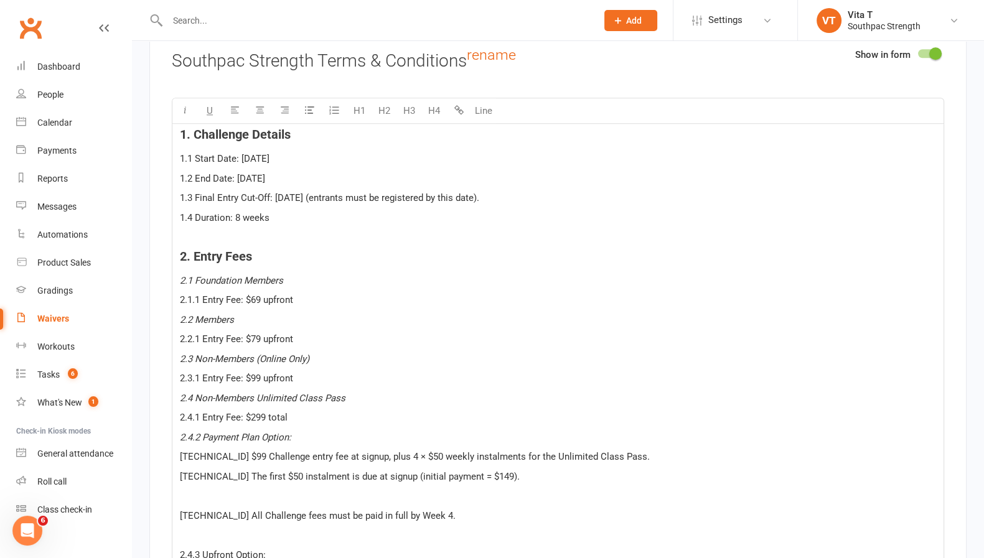
click at [353, 489] on p "﻿" at bounding box center [558, 496] width 756 height 15
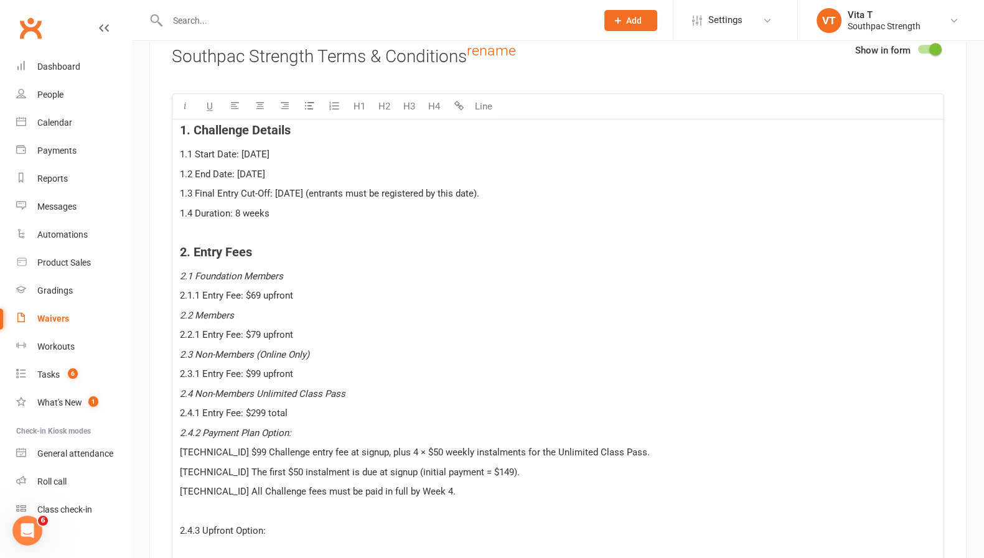
scroll to position [1745, 0]
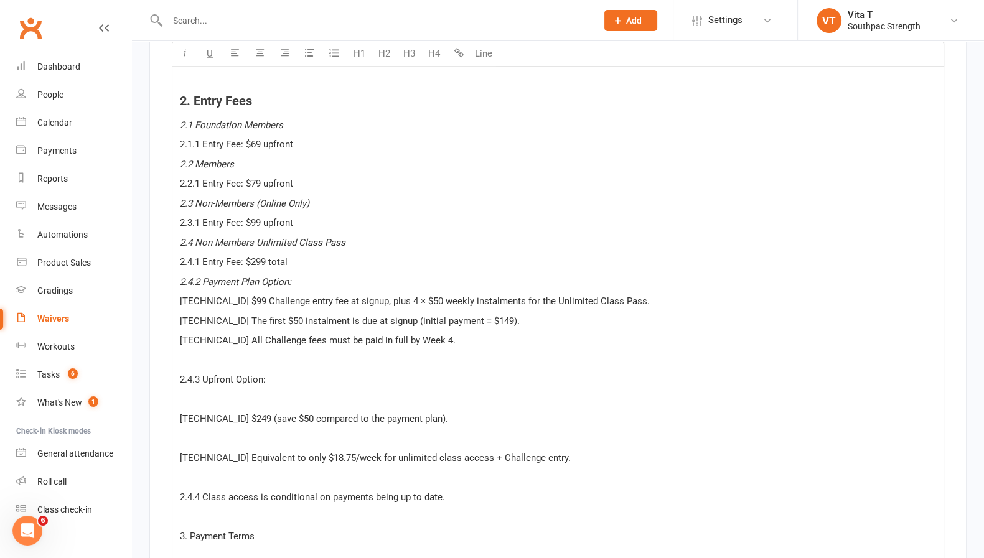
click at [278, 358] on p "﻿" at bounding box center [558, 360] width 756 height 15
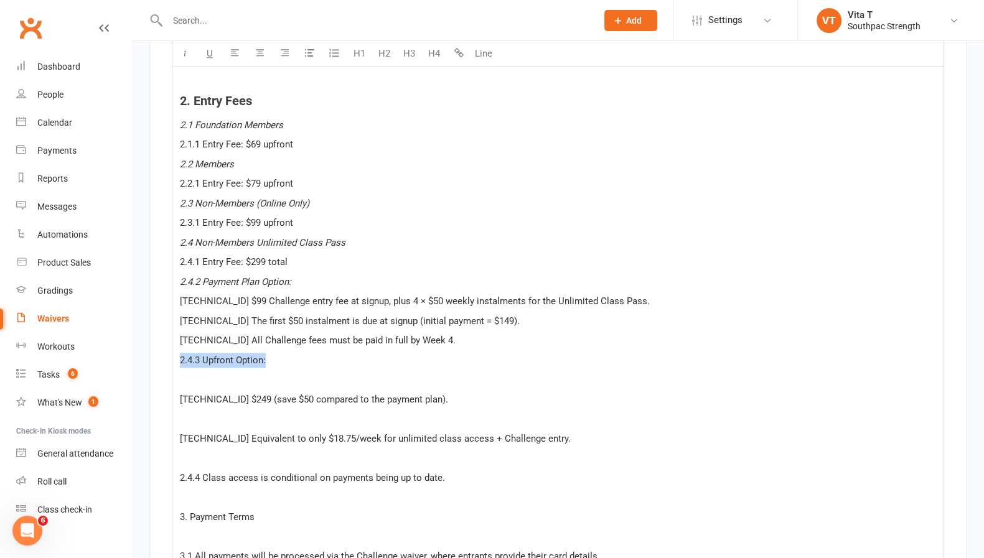
drag, startPoint x: 281, startPoint y: 354, endPoint x: 158, endPoint y: 352, distance: 122.7
click at [181, 53] on icon "button" at bounding box center [185, 53] width 9 height 9
click at [358, 374] on p "﻿" at bounding box center [558, 379] width 756 height 15
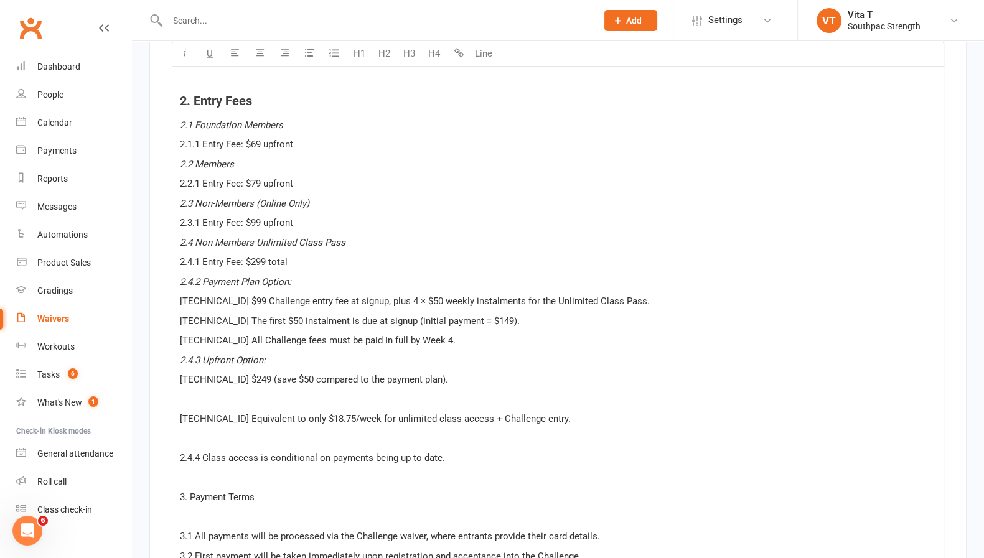
click at [347, 392] on p "﻿" at bounding box center [558, 399] width 756 height 15
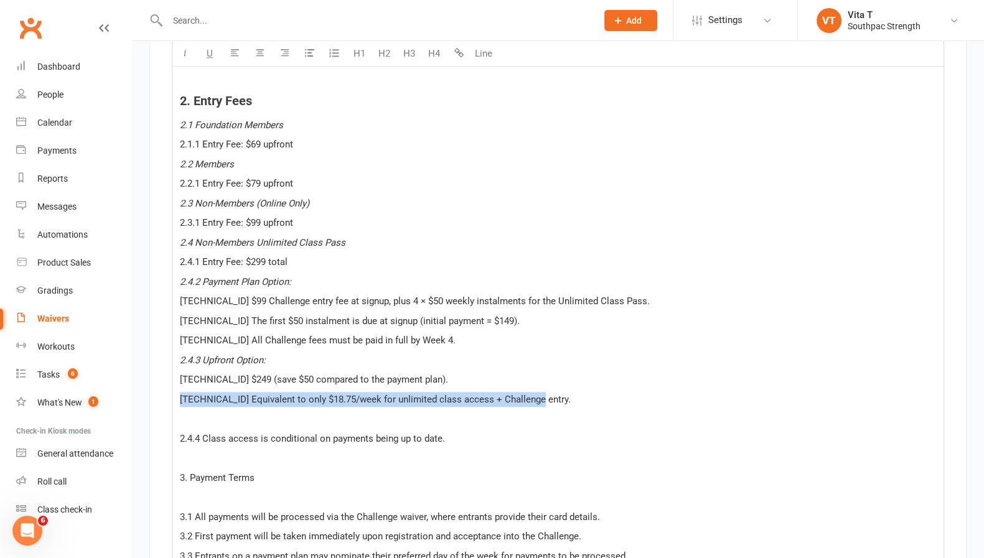
drag, startPoint x: 551, startPoint y: 389, endPoint x: 179, endPoint y: 393, distance: 371.7
click at [180, 393] on p "[TECHNICAL_ID] Equivalent to only $18.75/week for unlimited class access + Chal…" at bounding box center [558, 399] width 756 height 15
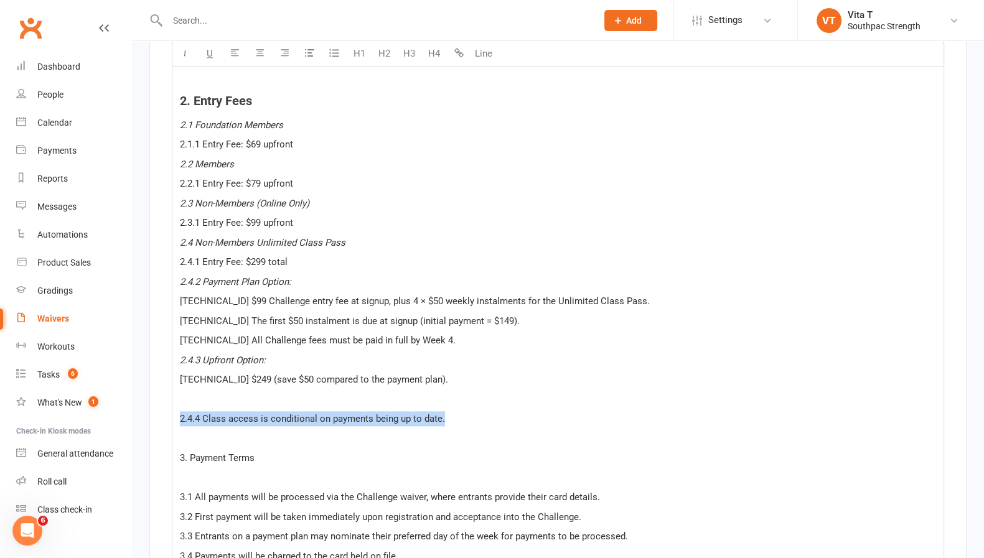
drag, startPoint x: 414, startPoint y: 417, endPoint x: 167, endPoint y: 413, distance: 247.2
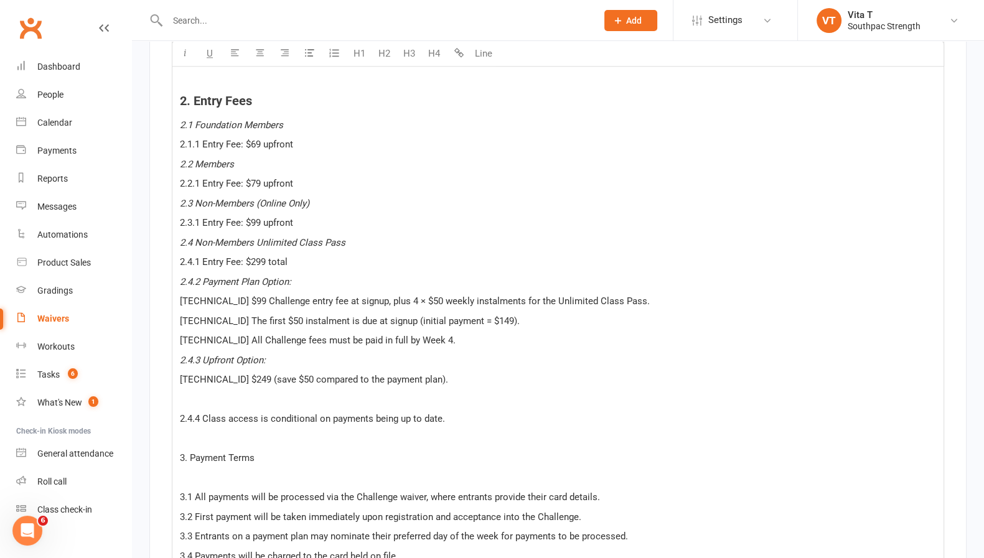
click at [337, 398] on p "﻿" at bounding box center [558, 399] width 756 height 15
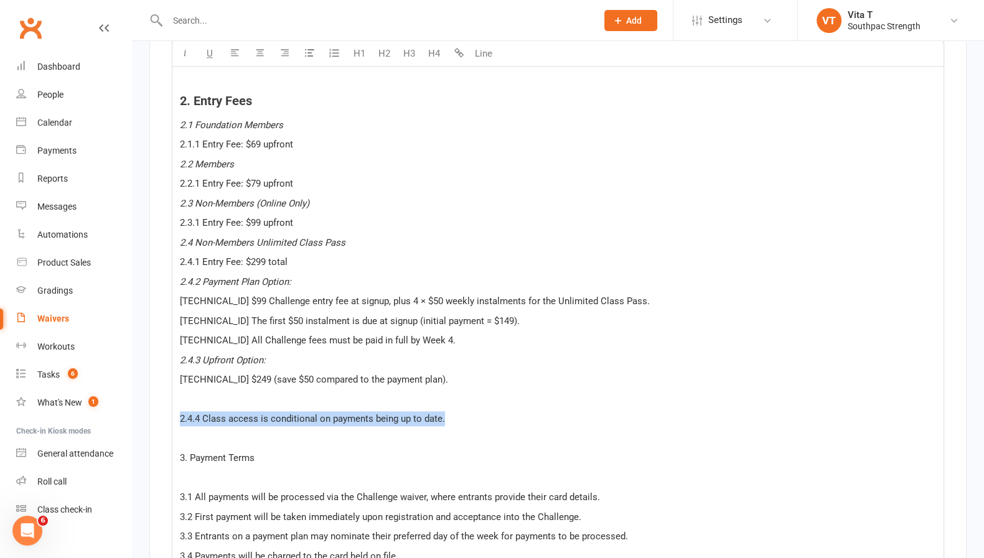
drag, startPoint x: 479, startPoint y: 412, endPoint x: 157, endPoint y: 409, distance: 321.9
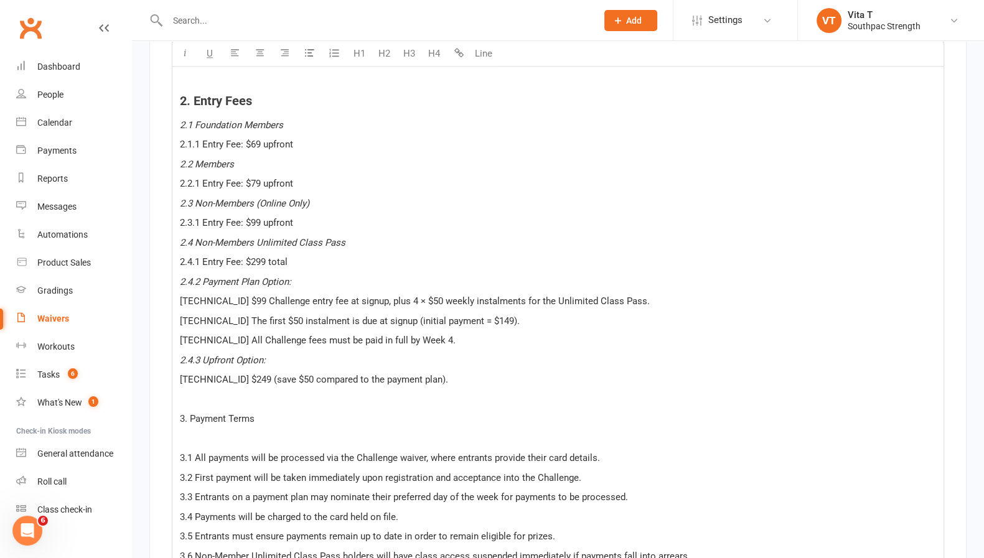
click at [276, 431] on p "﻿" at bounding box center [558, 438] width 756 height 15
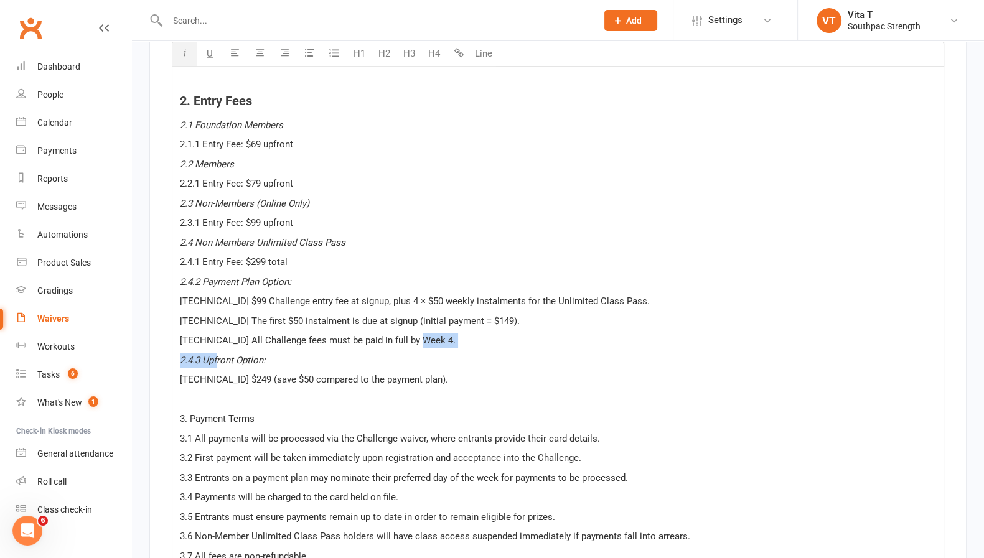
drag, startPoint x: 421, startPoint y: 333, endPoint x: 218, endPoint y: 342, distance: 203.2
click at [244, 433] on span "3.1 All payments will be processed via the Challenge waiver, where entrants pro…" at bounding box center [390, 438] width 420 height 11
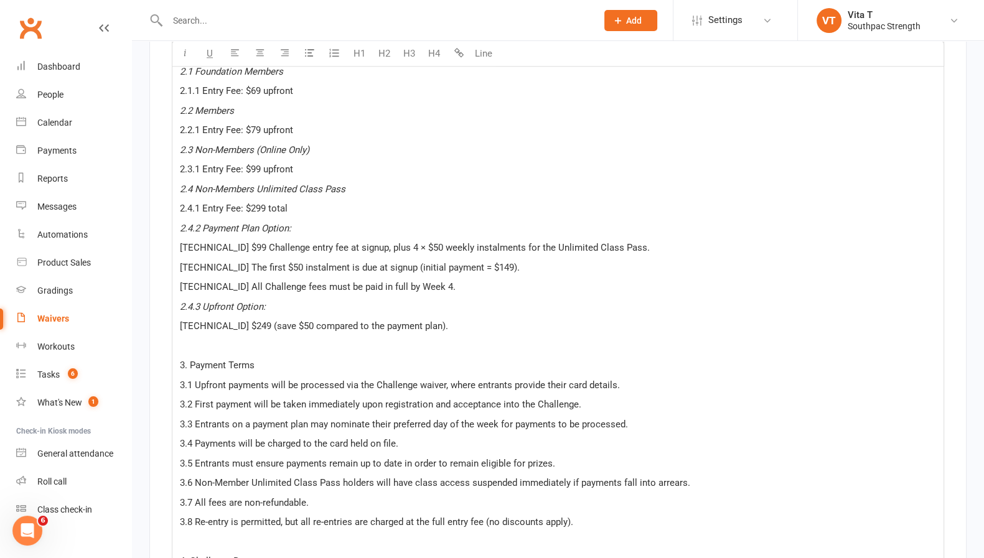
scroll to position [1823, 0]
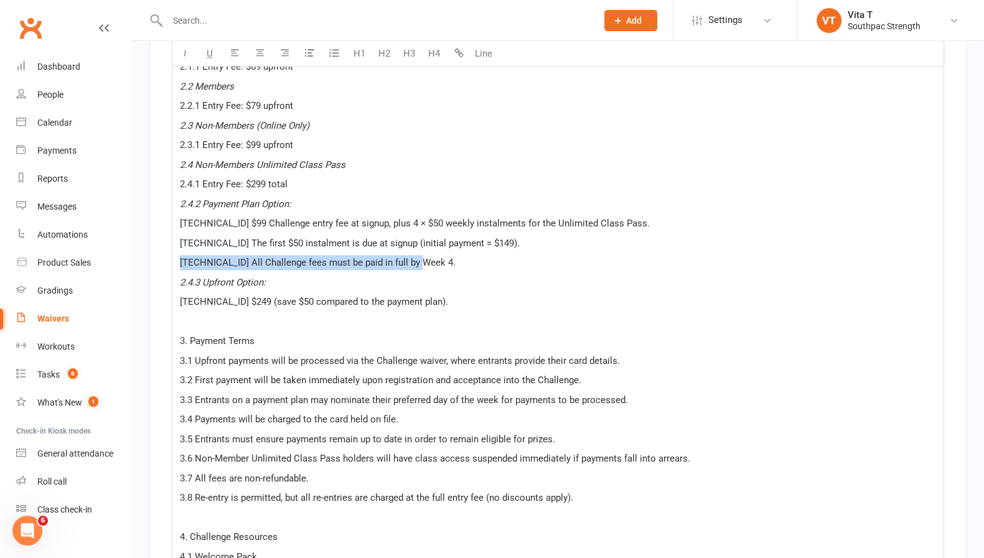
drag, startPoint x: 423, startPoint y: 252, endPoint x: 171, endPoint y: 253, distance: 252.1
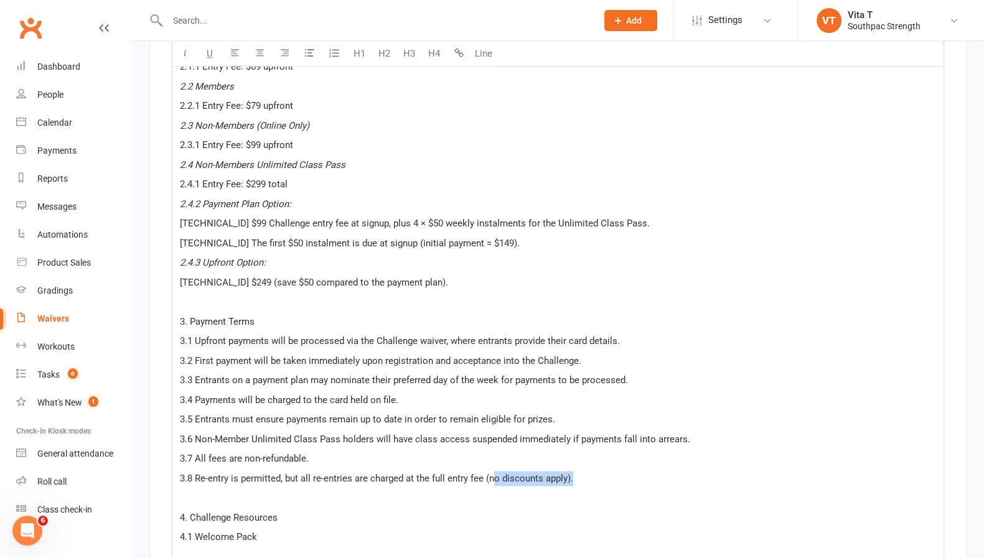
drag, startPoint x: 598, startPoint y: 474, endPoint x: 491, endPoint y: 476, distance: 106.5
click at [491, 476] on p "3.8 Re-entry is permitted, but all re-entries are charged at the full entry fee…" at bounding box center [558, 478] width 756 height 15
drag, startPoint x: 332, startPoint y: 301, endPoint x: 205, endPoint y: 314, distance: 127.7
drag, startPoint x: 264, startPoint y: 318, endPoint x: 165, endPoint y: 322, distance: 99.1
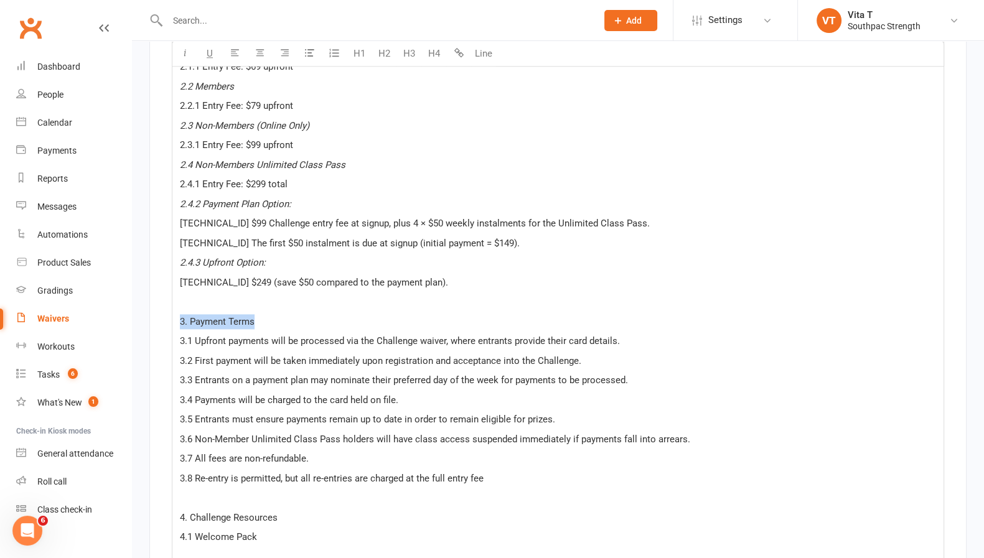
click at [437, 57] on button "H4" at bounding box center [433, 54] width 25 height 25
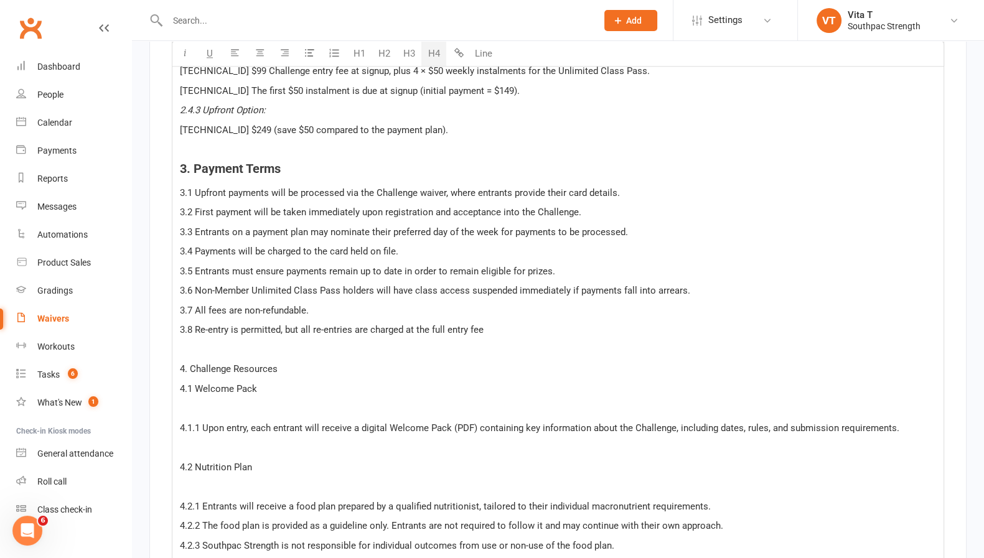
scroll to position [1979, 0]
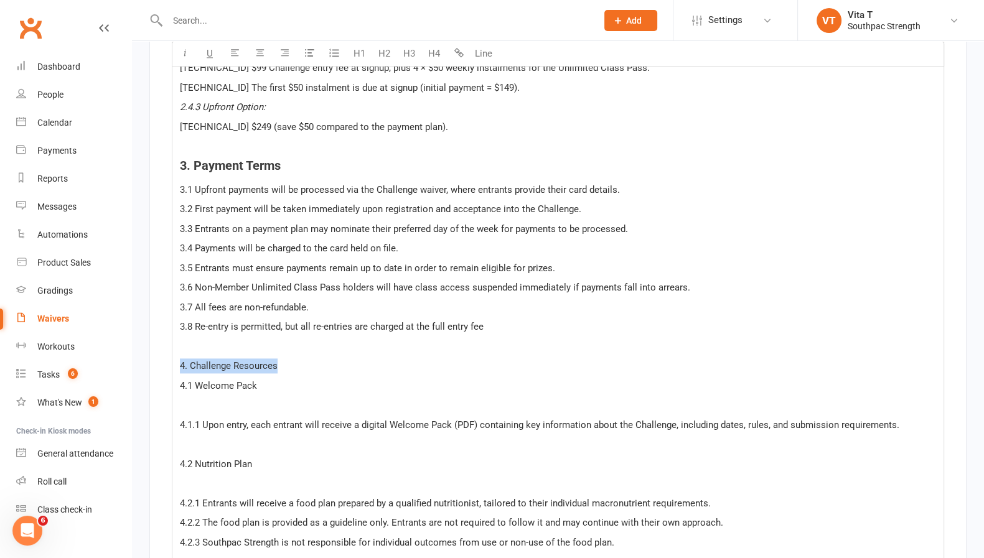
drag, startPoint x: 307, startPoint y: 353, endPoint x: 177, endPoint y: 355, distance: 130.1
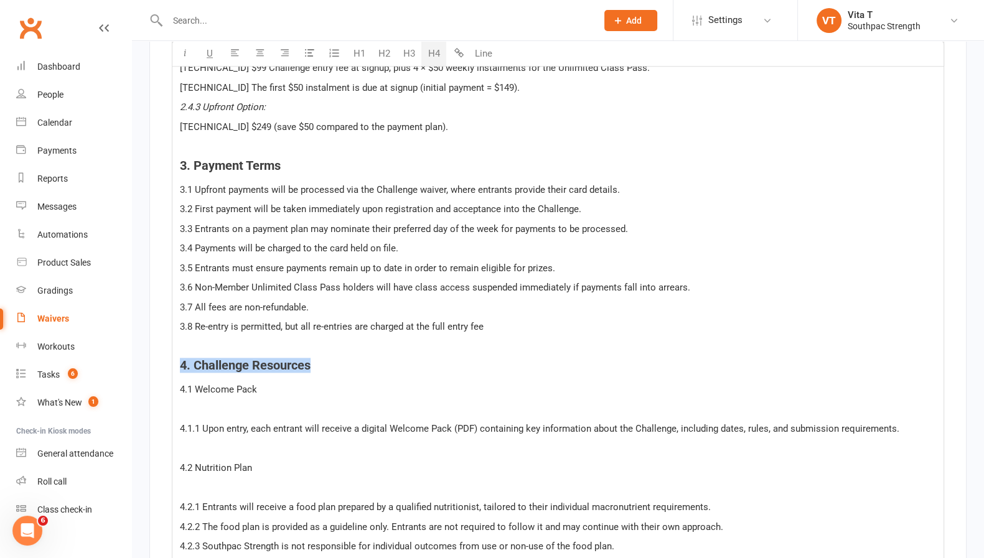
click at [435, 55] on button "H4" at bounding box center [433, 54] width 25 height 25
click at [209, 405] on p "﻿" at bounding box center [558, 409] width 756 height 15
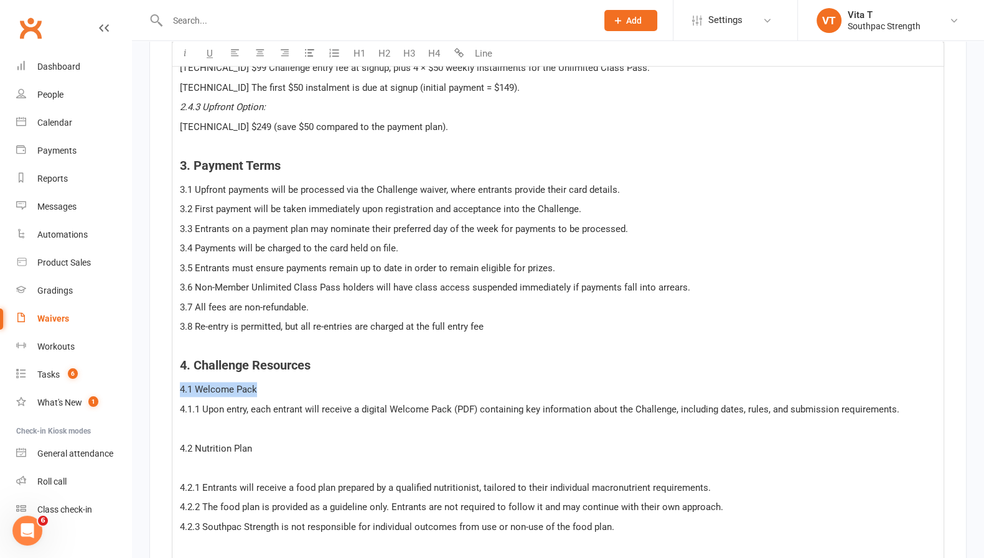
drag, startPoint x: 258, startPoint y: 385, endPoint x: 177, endPoint y: 384, distance: 81.6
click at [191, 51] on button "button" at bounding box center [184, 54] width 25 height 25
click at [221, 404] on span "4.1.1 Upon entry, each entrant will receive a digital Welcome Pack (PDF) contai…" at bounding box center [540, 409] width 720 height 11
click at [214, 421] on p "﻿" at bounding box center [558, 428] width 756 height 15
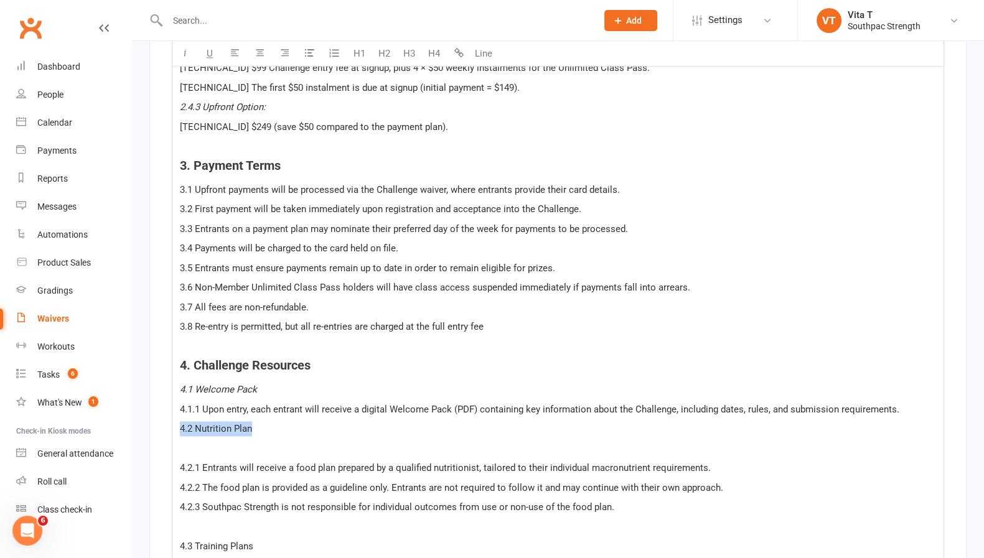
drag, startPoint x: 259, startPoint y: 424, endPoint x: 176, endPoint y: 382, distance: 93.6
drag, startPoint x: 184, startPoint y: 60, endPoint x: 202, endPoint y: 166, distance: 107.9
click at [184, 59] on button "button" at bounding box center [184, 54] width 25 height 25
click at [288, 441] on p "﻿" at bounding box center [558, 448] width 756 height 15
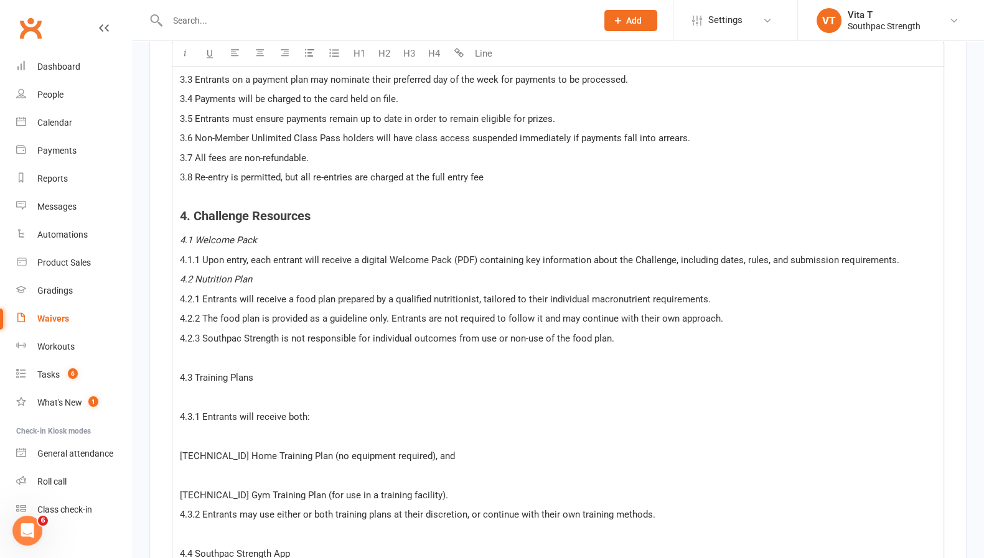
scroll to position [2134, 0]
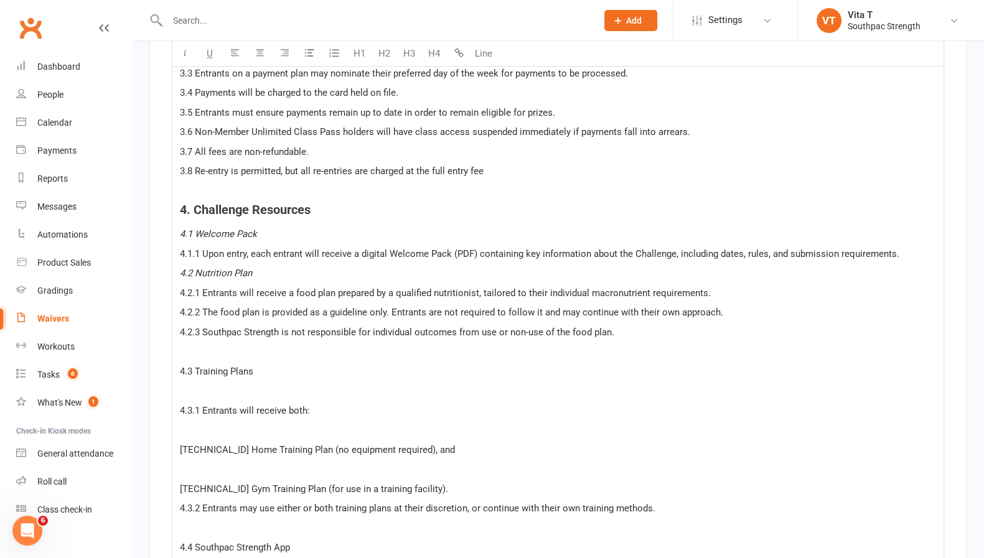
click at [272, 351] on p "﻿" at bounding box center [558, 351] width 756 height 15
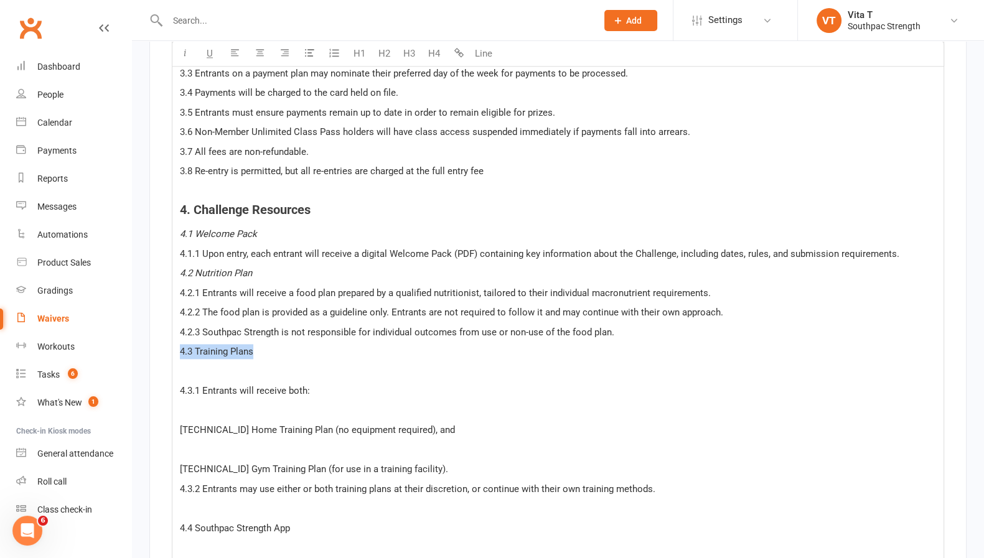
drag, startPoint x: 243, startPoint y: 349, endPoint x: 184, endPoint y: 232, distance: 130.9
click at [187, 57] on icon "button" at bounding box center [185, 53] width 9 height 9
click at [249, 364] on p "﻿" at bounding box center [558, 371] width 756 height 15
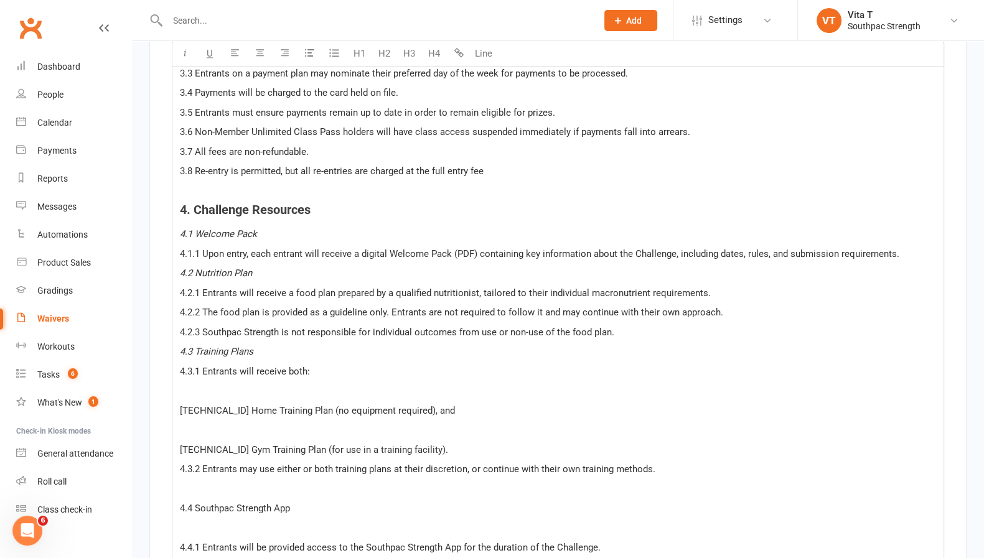
click at [253, 387] on p "﻿" at bounding box center [558, 390] width 756 height 15
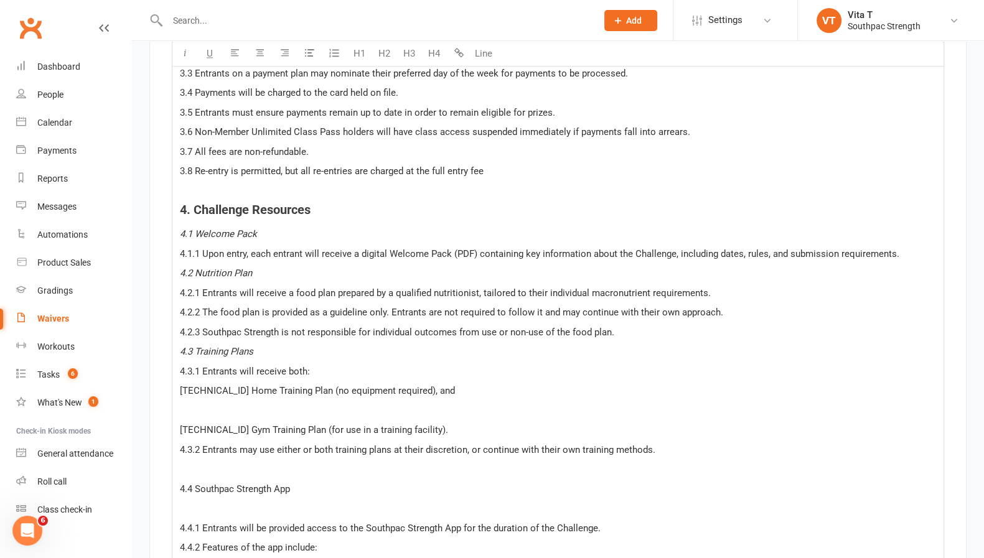
click at [254, 408] on p "﻿" at bounding box center [558, 410] width 756 height 15
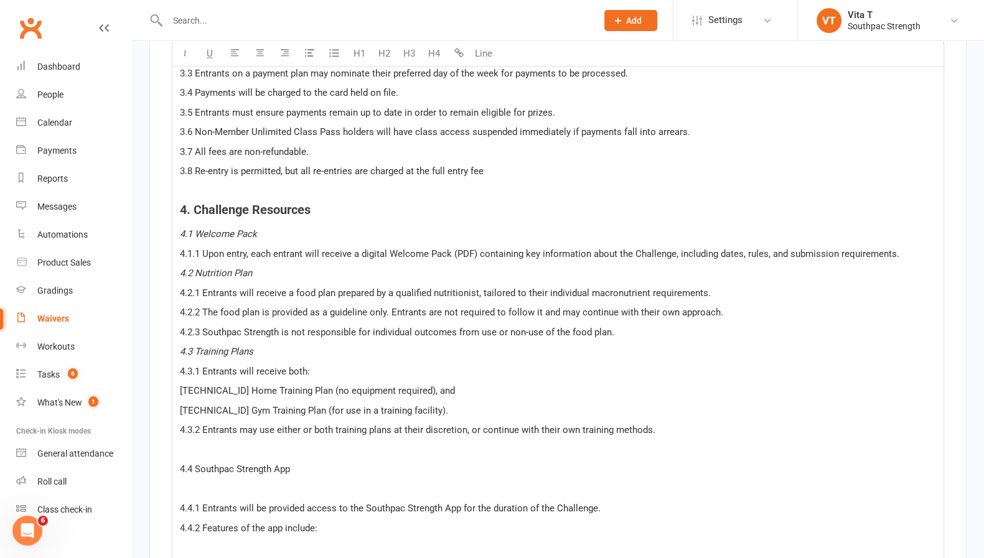
click at [279, 443] on p "﻿" at bounding box center [558, 450] width 756 height 15
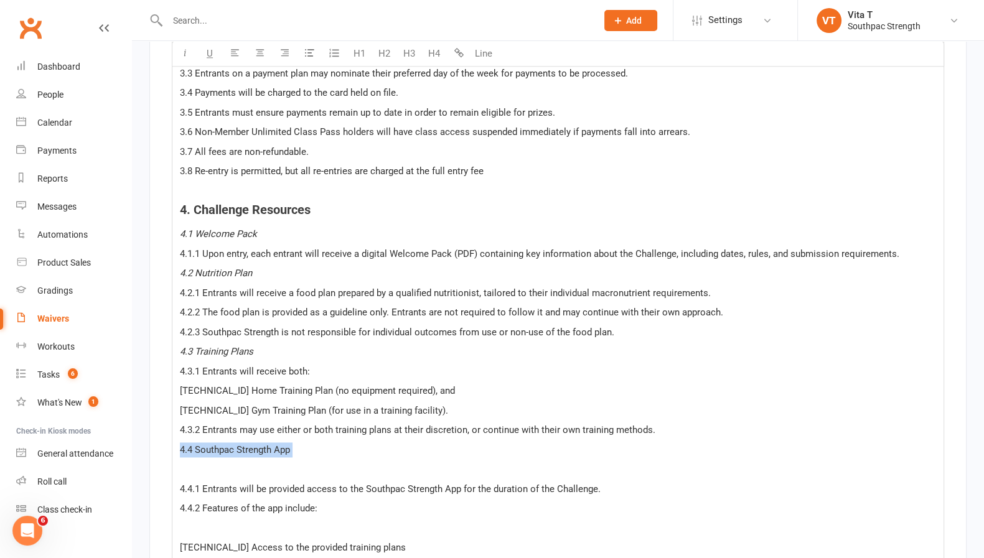
drag, startPoint x: 308, startPoint y: 451, endPoint x: 189, endPoint y: 416, distance: 124.5
click at [187, 66] on div "U H1 H2 H3 H4 Line" at bounding box center [558, 54] width 773 height 26
click at [187, 52] on icon "button" at bounding box center [185, 53] width 9 height 9
click at [326, 464] on p "﻿" at bounding box center [558, 469] width 756 height 15
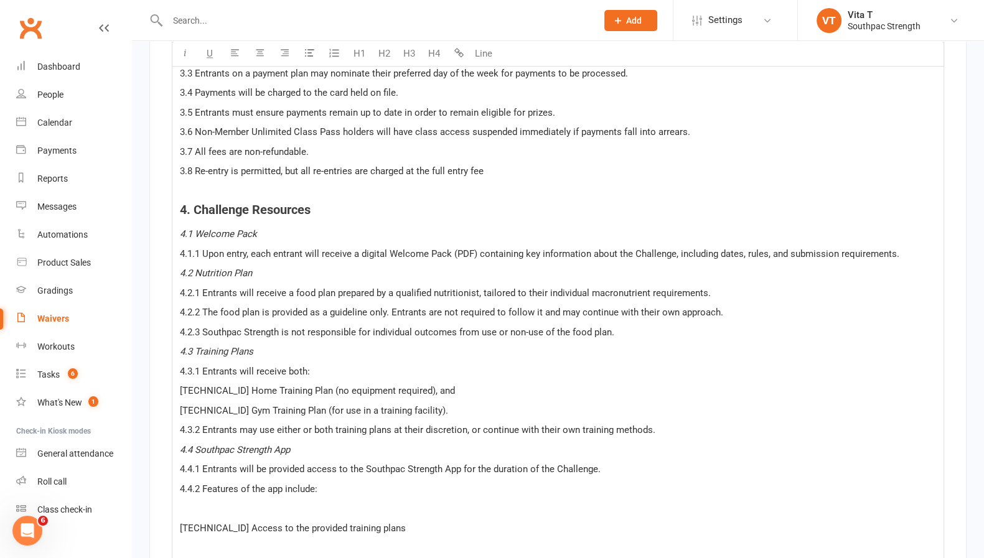
click at [321, 502] on p "﻿" at bounding box center [558, 508] width 756 height 15
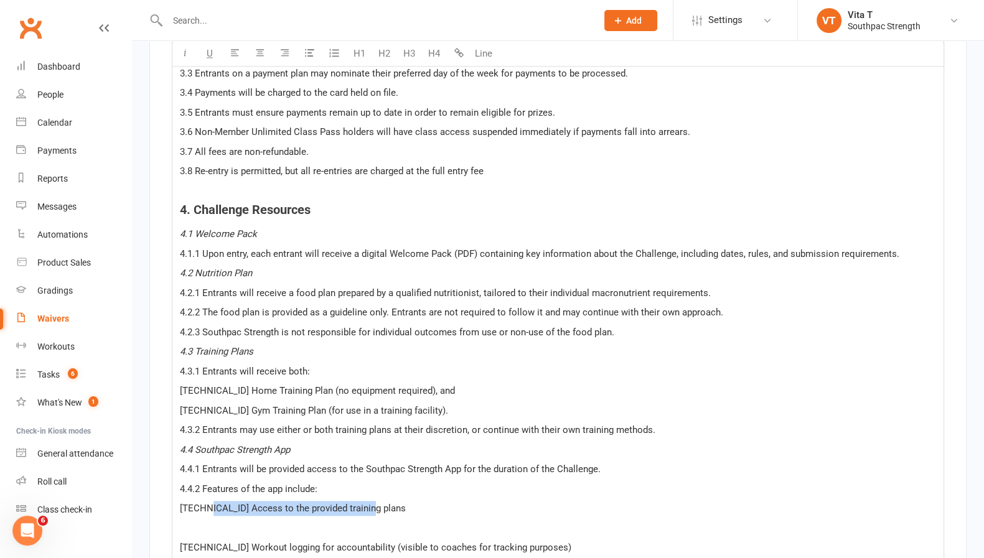
drag, startPoint x: 370, startPoint y: 503, endPoint x: 205, endPoint y: 497, distance: 165.1
click at [205, 501] on p "[TECHNICAL_ID] Access to the provided training plans" at bounding box center [558, 508] width 756 height 15
click at [428, 524] on p "﻿" at bounding box center [558, 528] width 756 height 15
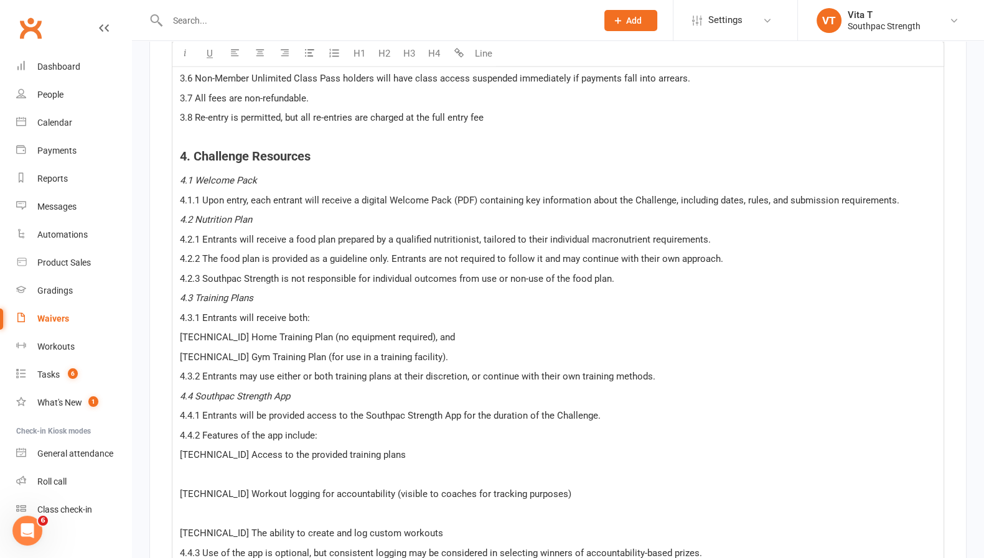
scroll to position [2212, 0]
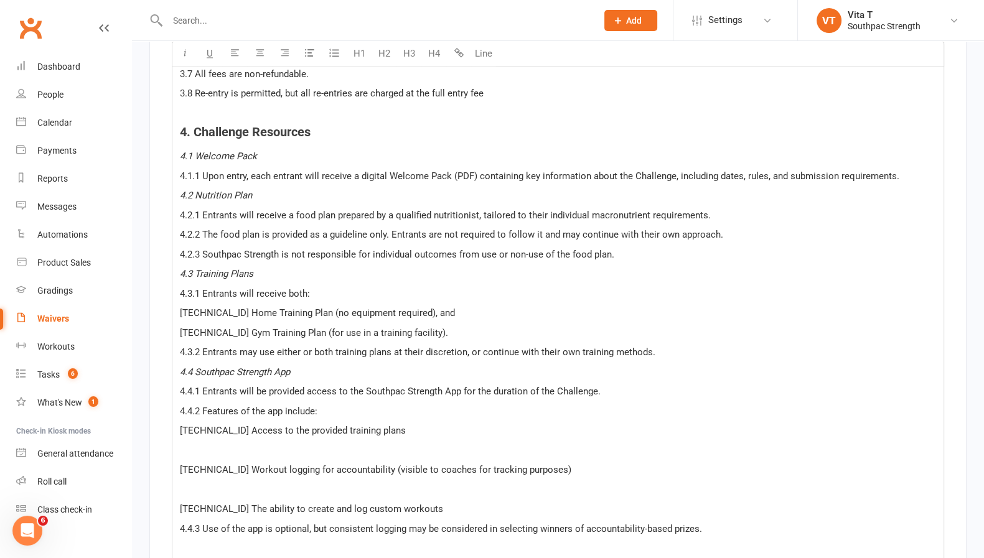
click at [370, 443] on p "﻿" at bounding box center [558, 450] width 756 height 15
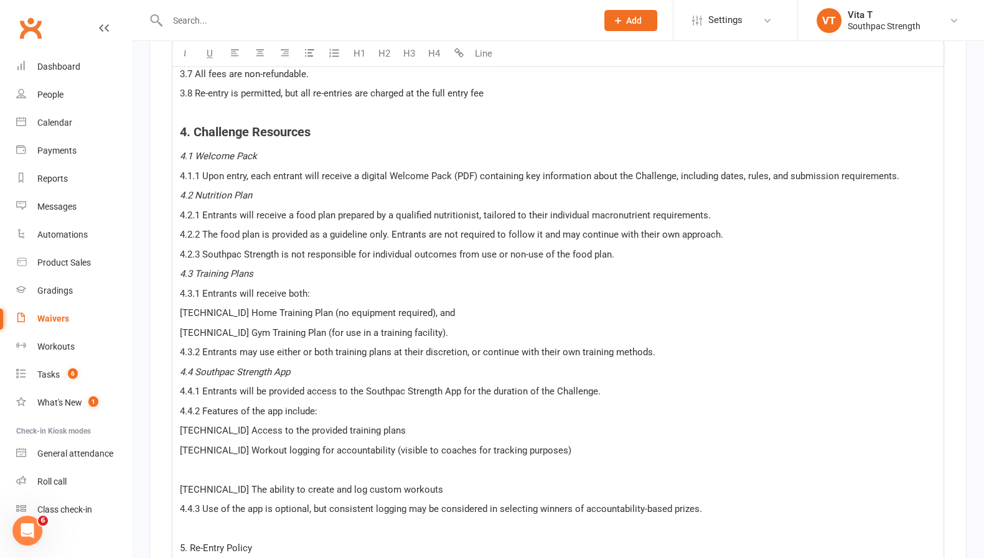
click at [273, 463] on p "﻿" at bounding box center [558, 470] width 756 height 15
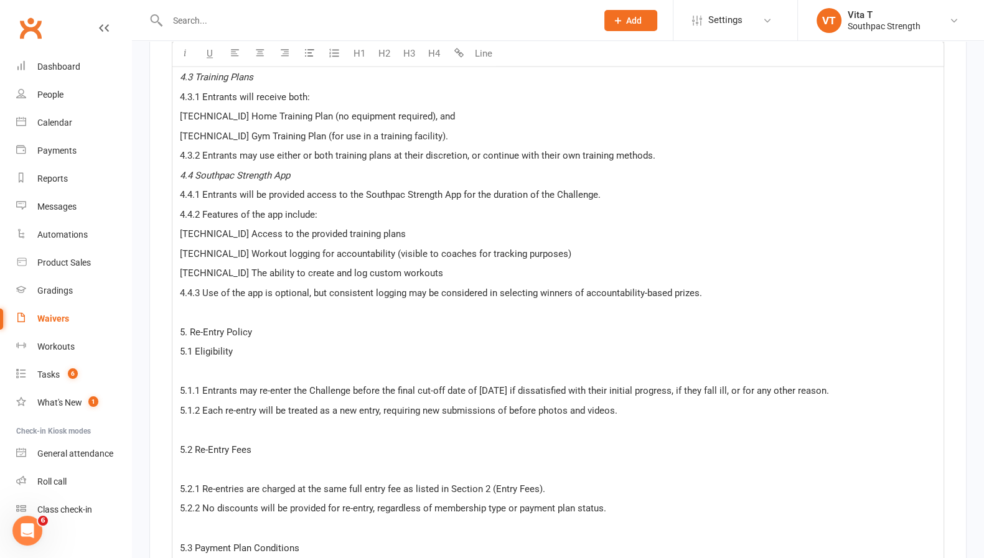
scroll to position [2445, 0]
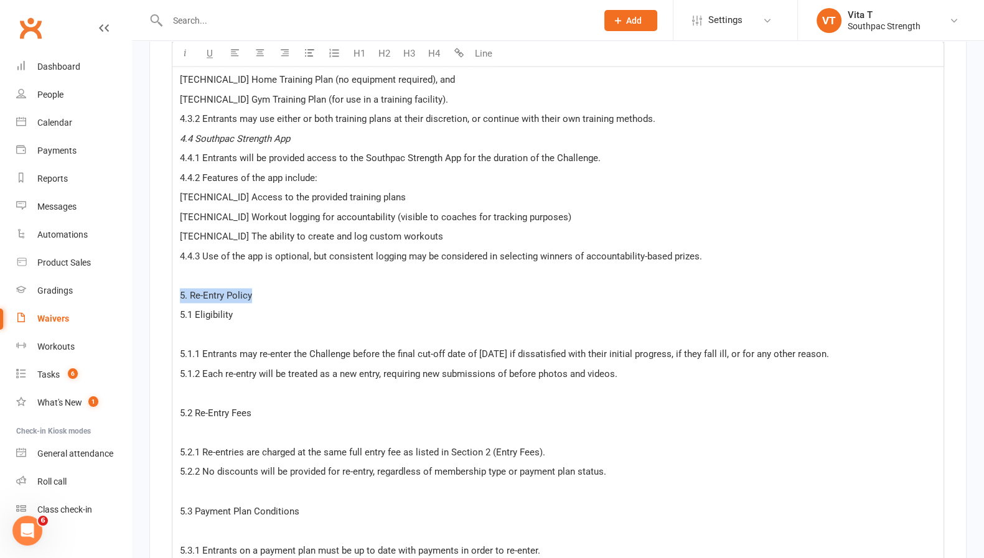
drag, startPoint x: 271, startPoint y: 287, endPoint x: 164, endPoint y: 280, distance: 107.3
click at [441, 56] on button "H4" at bounding box center [433, 54] width 25 height 25
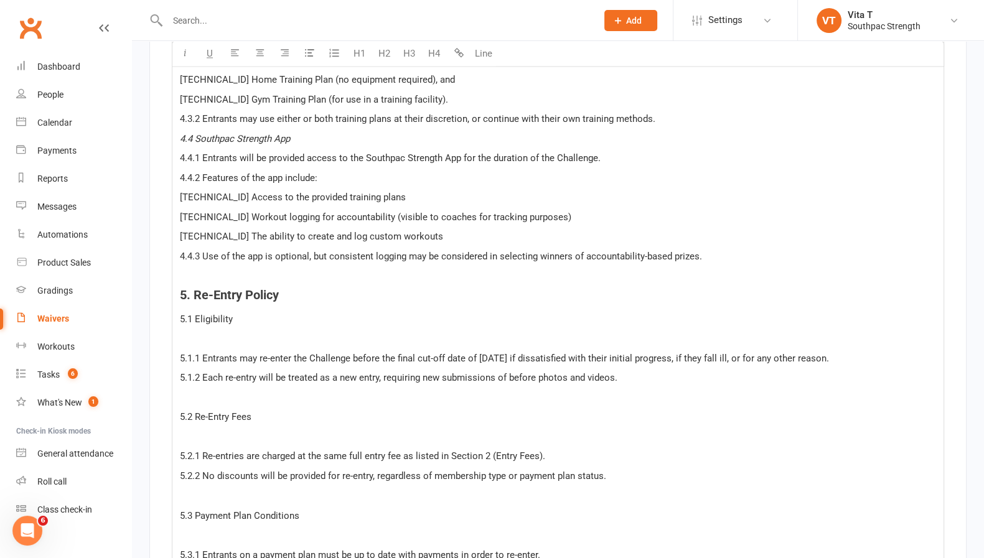
click at [283, 331] on p "﻿" at bounding box center [558, 338] width 756 height 15
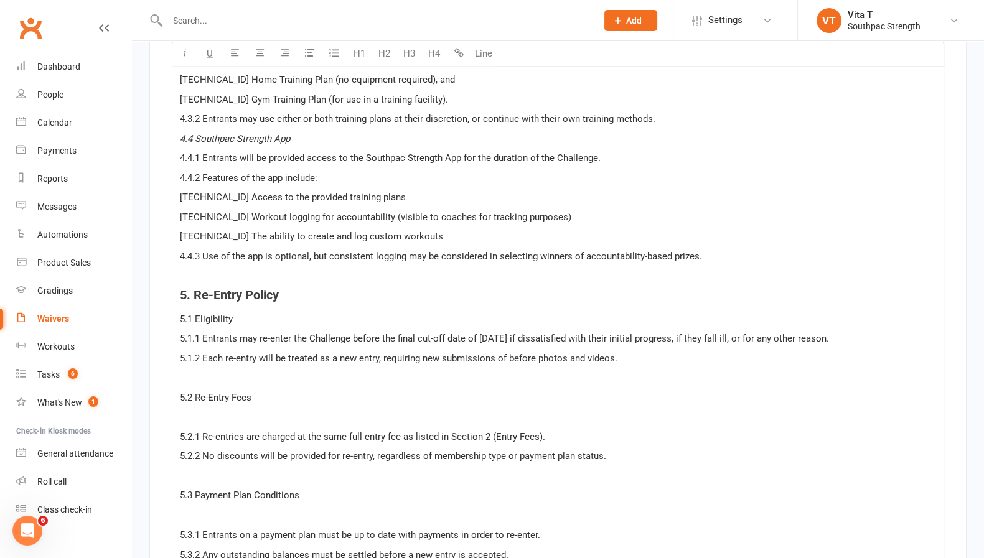
click at [639, 352] on p "5.1.2 Each re-entry will be treated as a new entry, requiring new submissions o…" at bounding box center [558, 358] width 756 height 15
click at [271, 370] on p "﻿" at bounding box center [558, 377] width 756 height 15
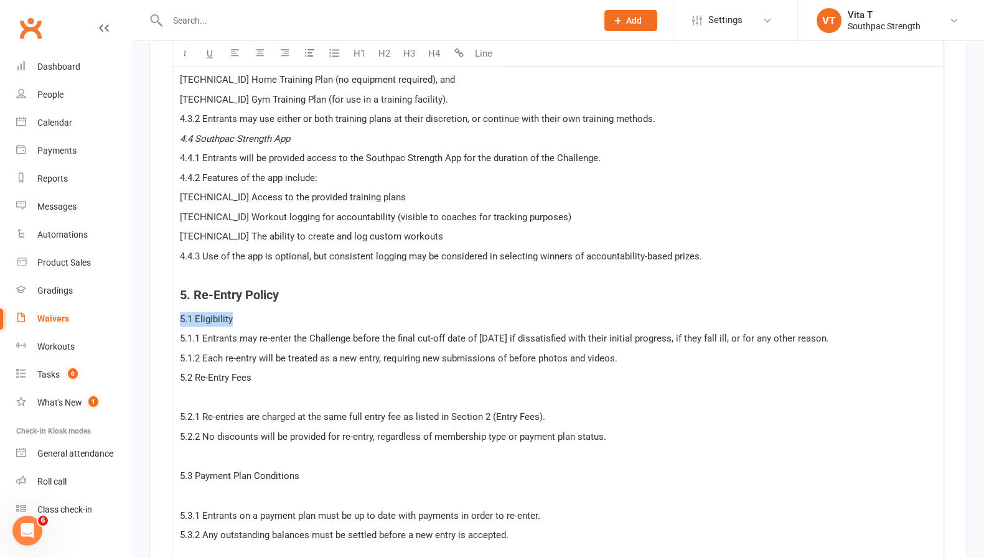
drag, startPoint x: 234, startPoint y: 313, endPoint x: 143, endPoint y: 200, distance: 144.8
click at [174, 55] on button "button" at bounding box center [184, 54] width 25 height 25
drag, startPoint x: 260, startPoint y: 373, endPoint x: 169, endPoint y: 374, distance: 90.9
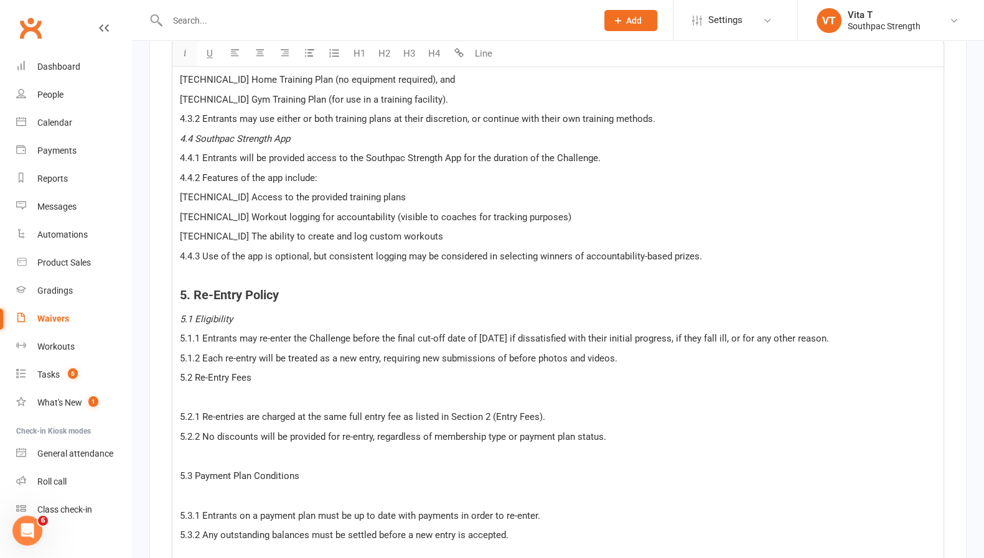
click at [189, 45] on button "button" at bounding box center [184, 54] width 25 height 25
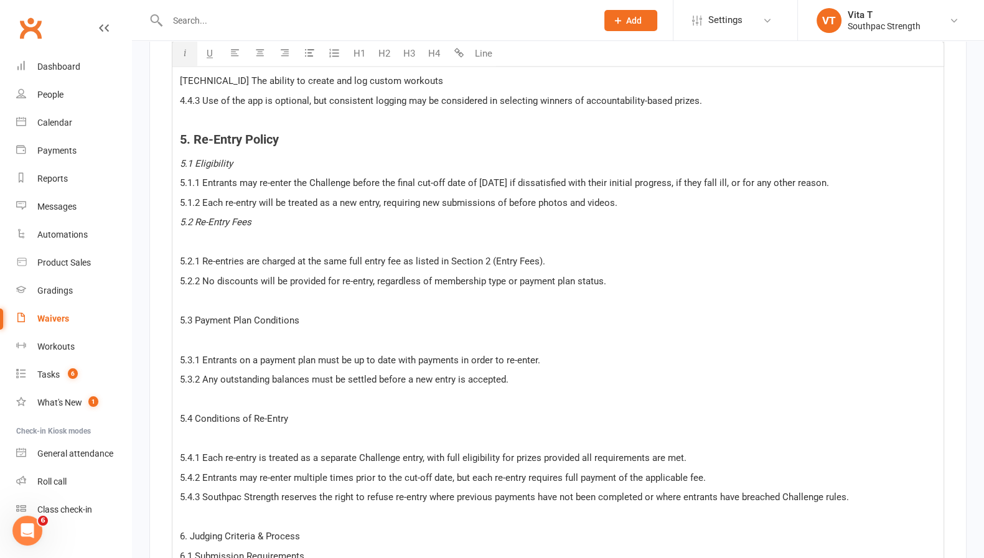
scroll to position [2679, 0]
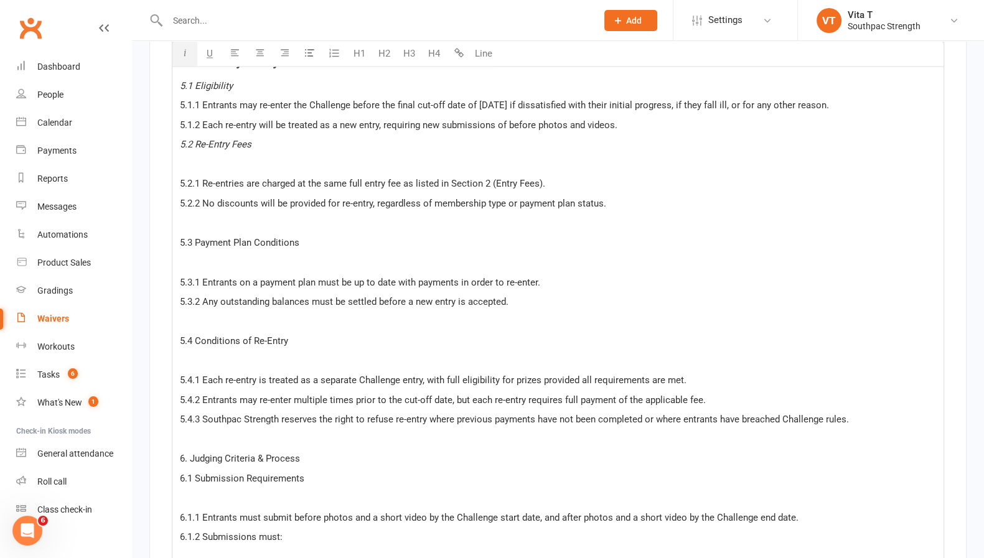
click at [402, 157] on p "﻿" at bounding box center [558, 164] width 756 height 15
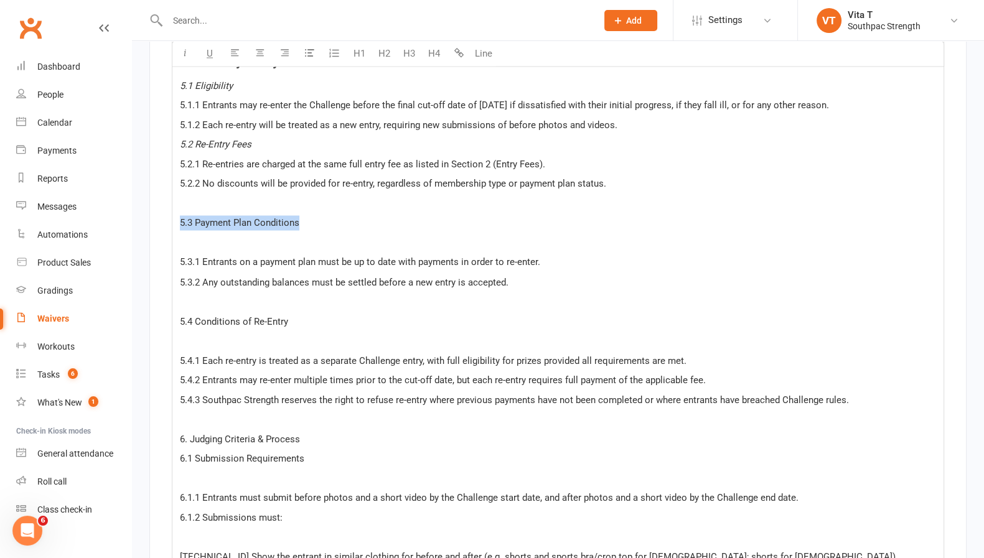
drag, startPoint x: 318, startPoint y: 209, endPoint x: 160, endPoint y: 214, distance: 158.2
click at [184, 51] on icon "button" at bounding box center [185, 53] width 9 height 9
click at [287, 197] on p "﻿" at bounding box center [558, 203] width 756 height 15
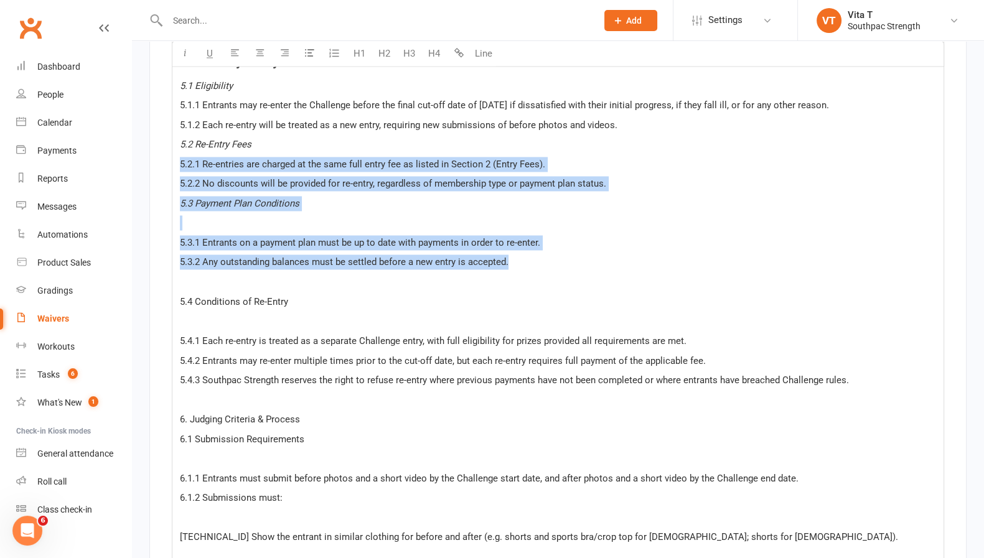
drag, startPoint x: 552, startPoint y: 254, endPoint x: 174, endPoint y: 164, distance: 389.0
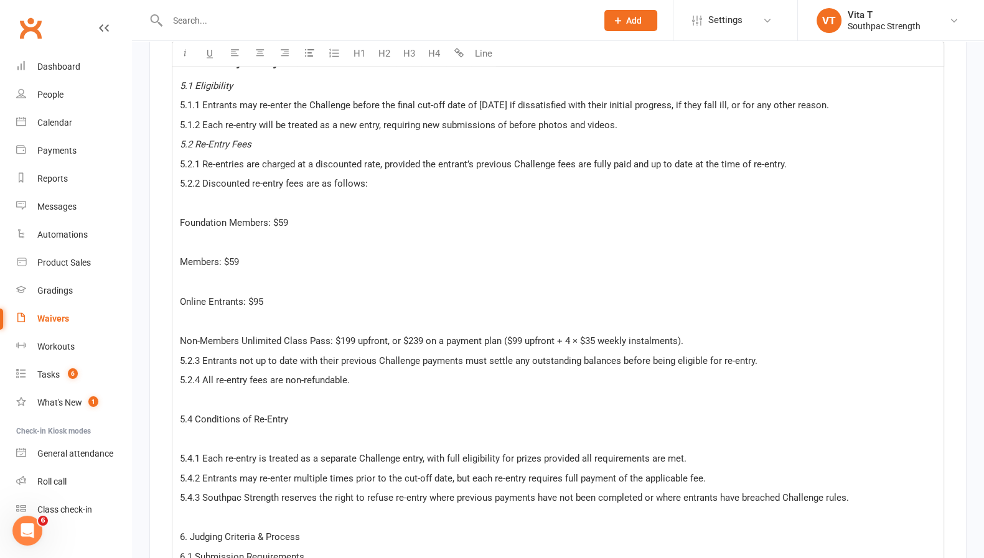
click at [334, 196] on p "﻿" at bounding box center [558, 203] width 756 height 15
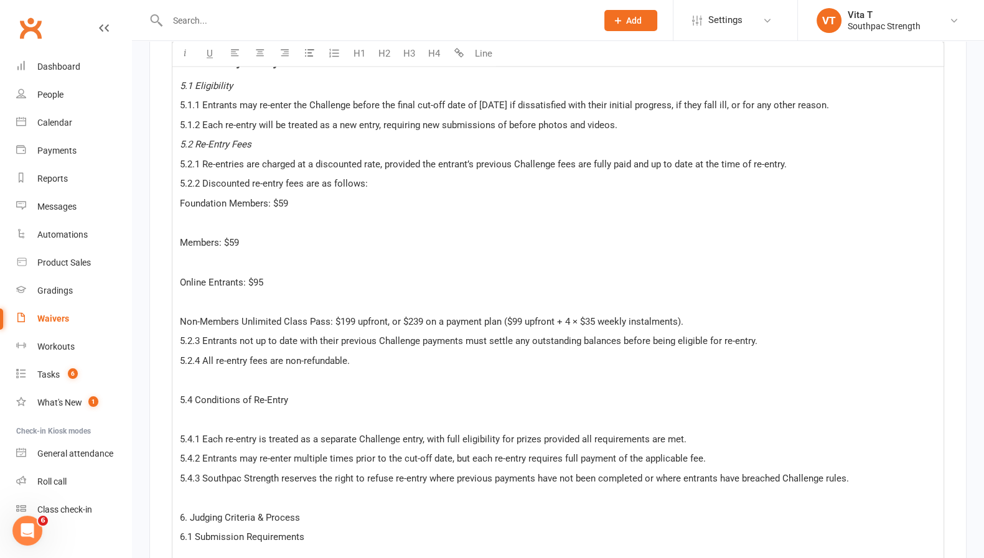
click at [335, 196] on p "Foundation Members: $59" at bounding box center [558, 203] width 756 height 15
click at [300, 219] on p "﻿" at bounding box center [558, 222] width 756 height 15
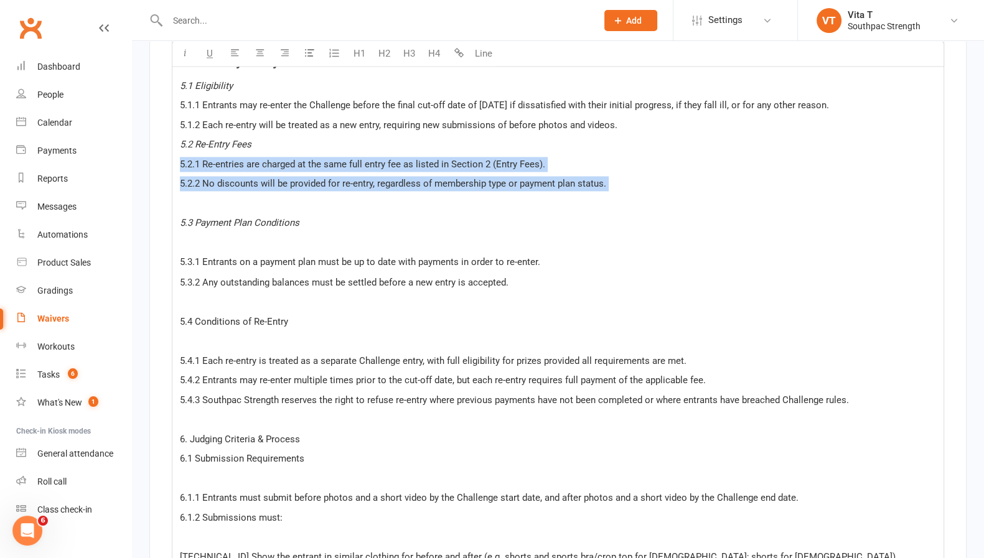
drag, startPoint x: 675, startPoint y: 189, endPoint x: 153, endPoint y: 154, distance: 524.1
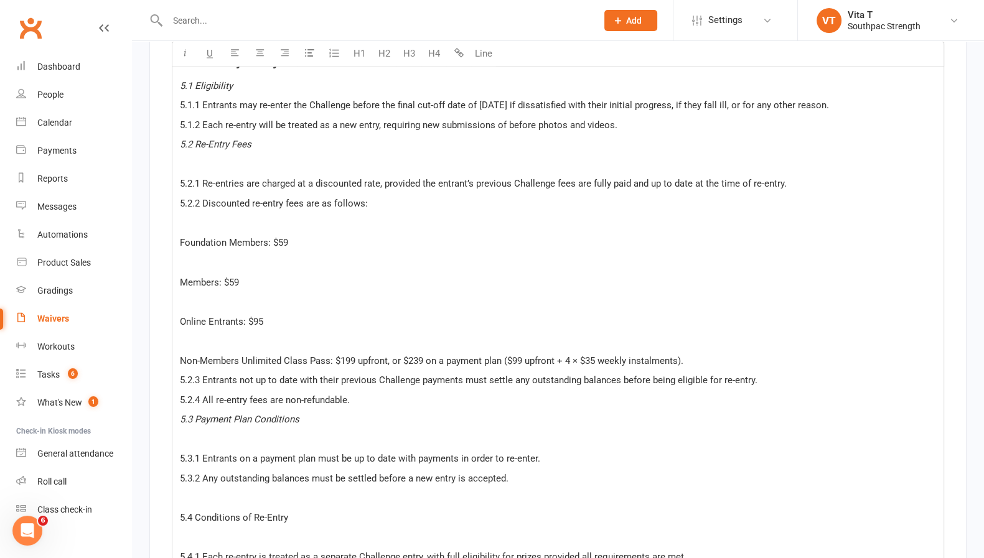
click at [186, 157] on p "﻿" at bounding box center [558, 164] width 756 height 15
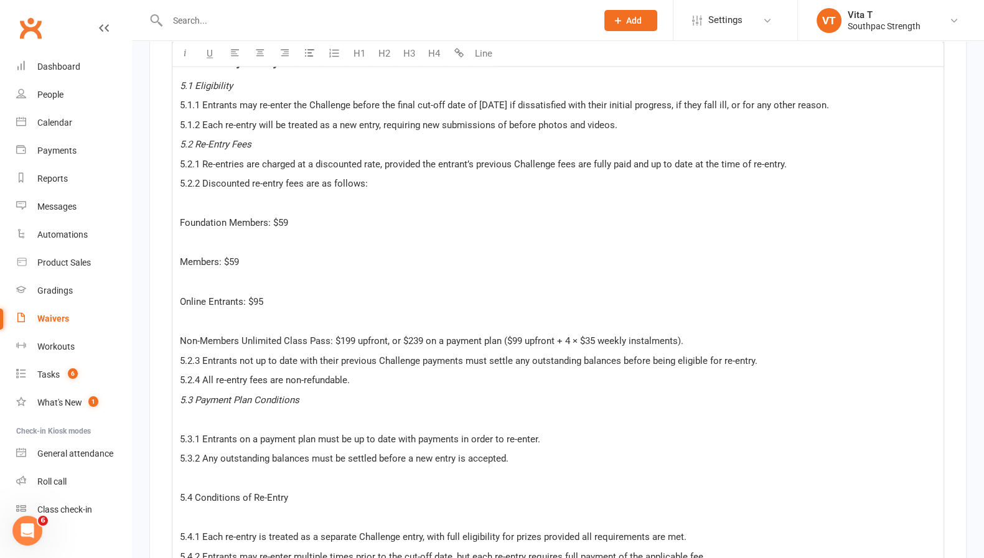
click at [253, 199] on p "﻿" at bounding box center [558, 203] width 756 height 15
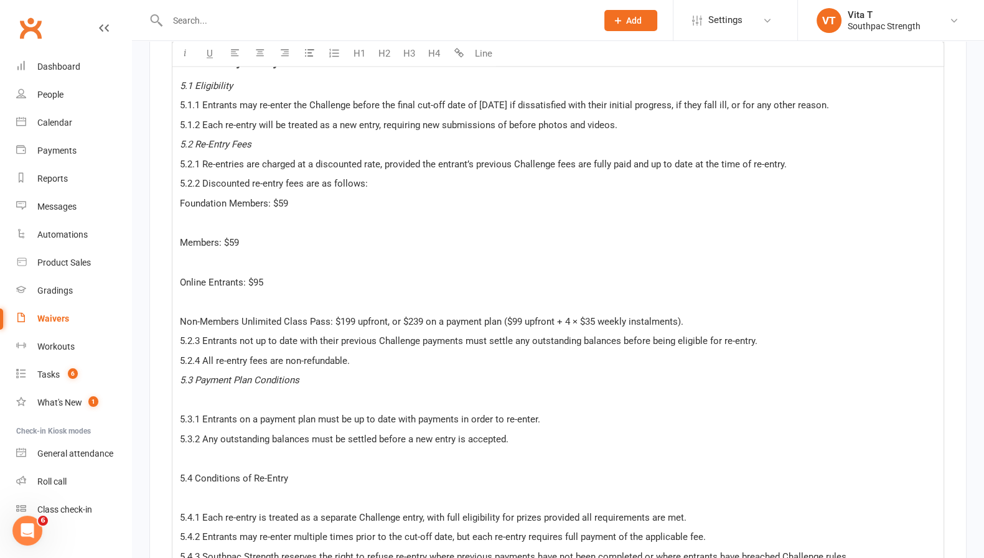
click at [374, 215] on p "﻿" at bounding box center [558, 222] width 756 height 15
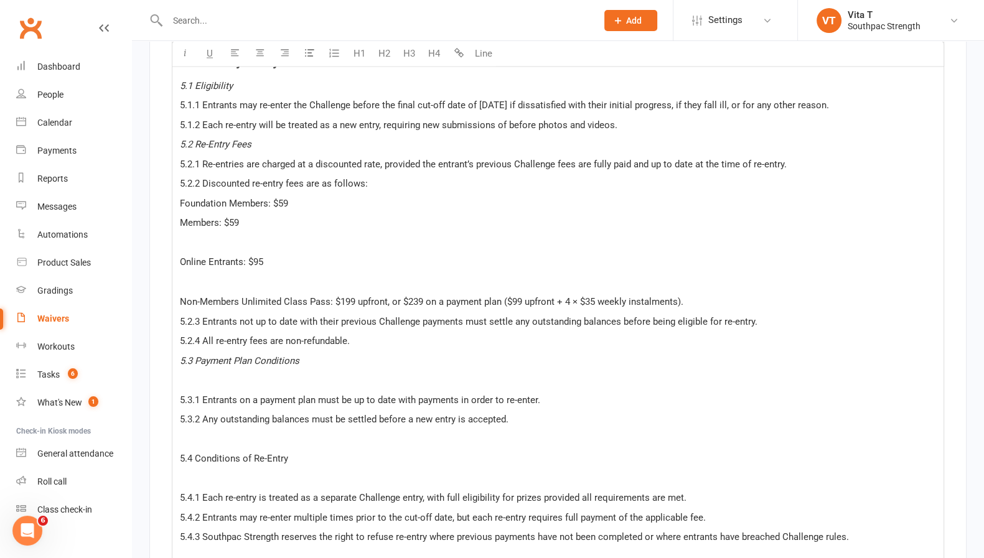
click at [349, 235] on p "﻿" at bounding box center [558, 242] width 756 height 15
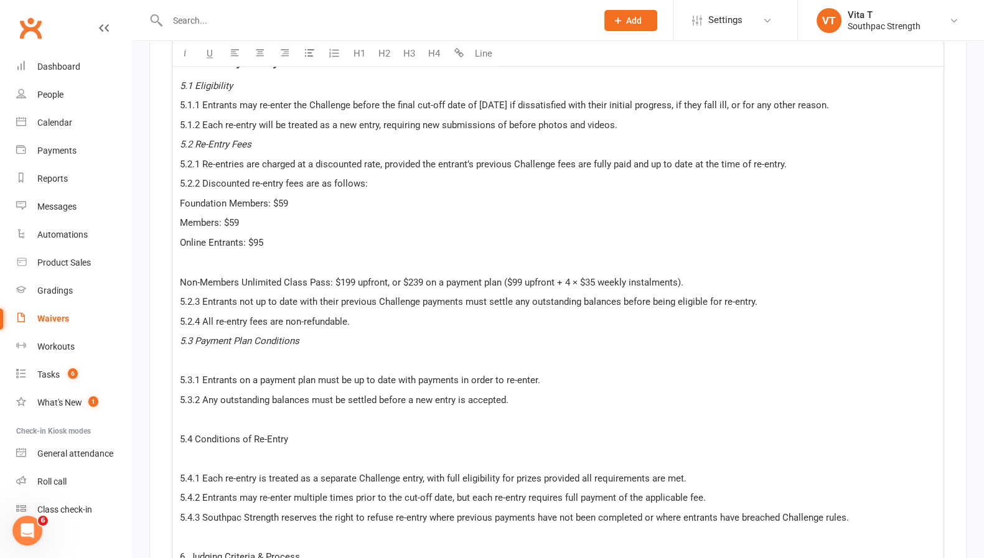
click at [339, 255] on p "﻿" at bounding box center [558, 262] width 756 height 15
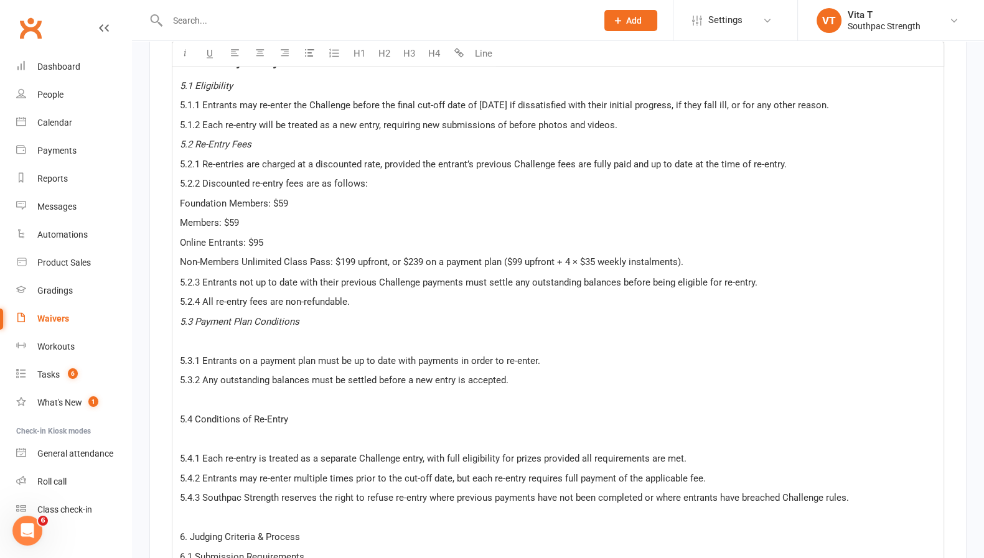
click at [261, 215] on p "Members: $59" at bounding box center [558, 222] width 756 height 15
click at [423, 196] on p "Foundation Members: $59" at bounding box center [558, 203] width 756 height 15
click at [415, 256] on span "Non-Members Unlimited Class Pass: $199 upfront, or $239 on a payment plan ($99 …" at bounding box center [432, 261] width 504 height 11
click at [420, 256] on span "Non-Members Unlimited Class Pass: $199 upfront, or $249 on a payment plan ($99 …" at bounding box center [432, 261] width 504 height 11
drag, startPoint x: 513, startPoint y: 258, endPoint x: 546, endPoint y: 252, distance: 33.6
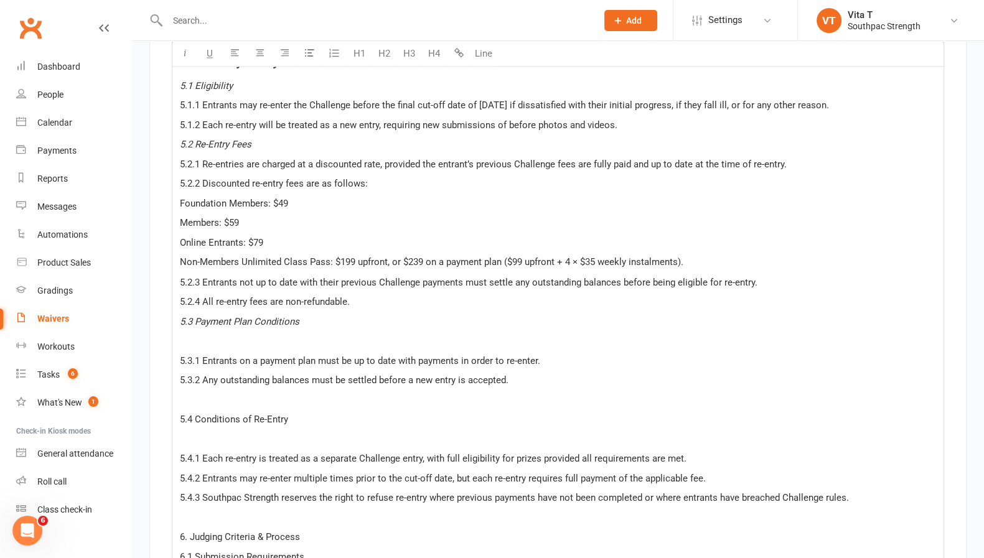
click at [513, 258] on span "Non-Members Unlimited Class Pass: $199 upfront, or $239 on a payment plan ($99 …" at bounding box center [432, 261] width 504 height 11
click at [765, 275] on p "5.2.3 Entrants not up to date with their previous Challenge payments must settl…" at bounding box center [558, 282] width 756 height 15
click at [606, 392] on p "﻿" at bounding box center [558, 399] width 756 height 15
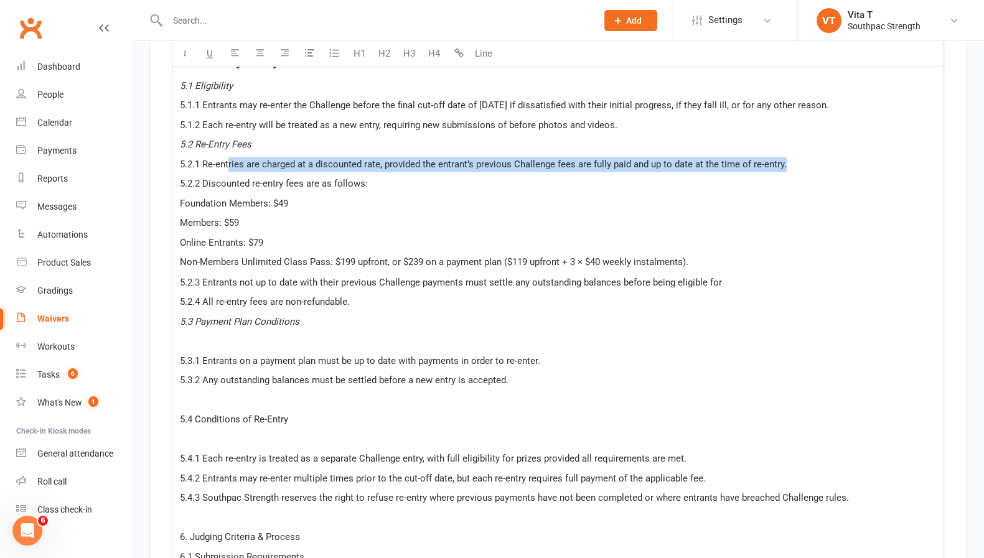
drag, startPoint x: 806, startPoint y: 154, endPoint x: 228, endPoint y: 149, distance: 577.1
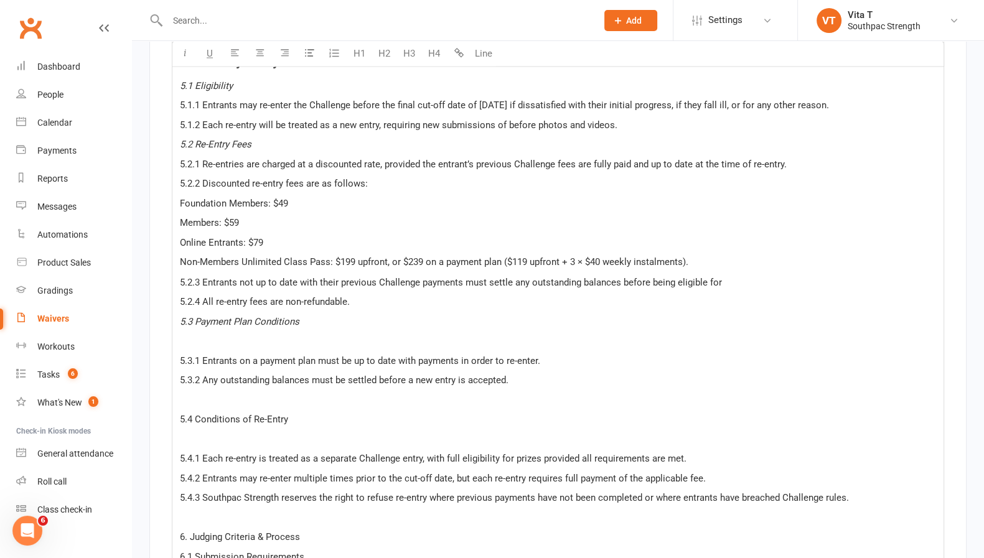
click at [598, 235] on p "Online Entrants: $79" at bounding box center [558, 242] width 756 height 15
click at [745, 279] on p "5.2.3 Entrants not up to date with their previous Challenge payments must settl…" at bounding box center [558, 282] width 756 height 15
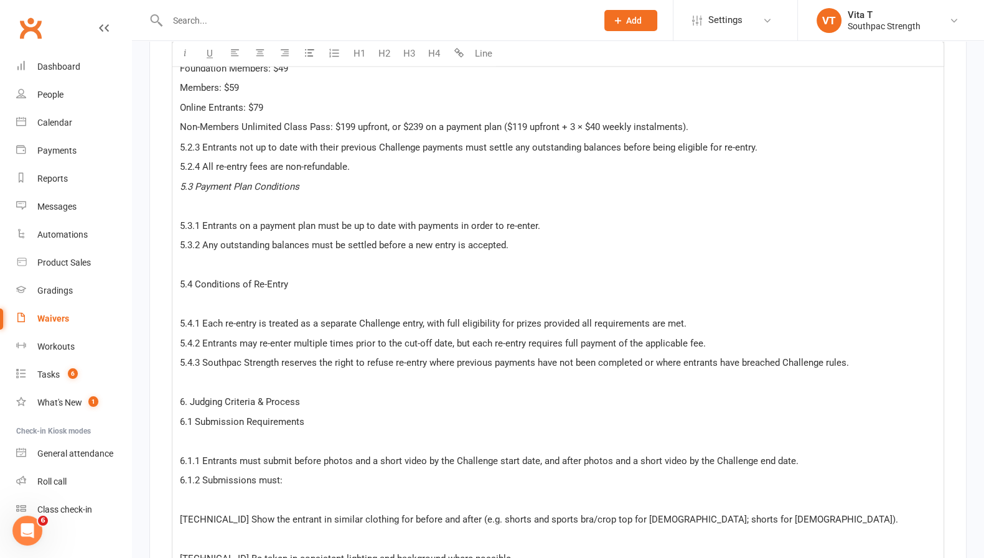
scroll to position [2835, 0]
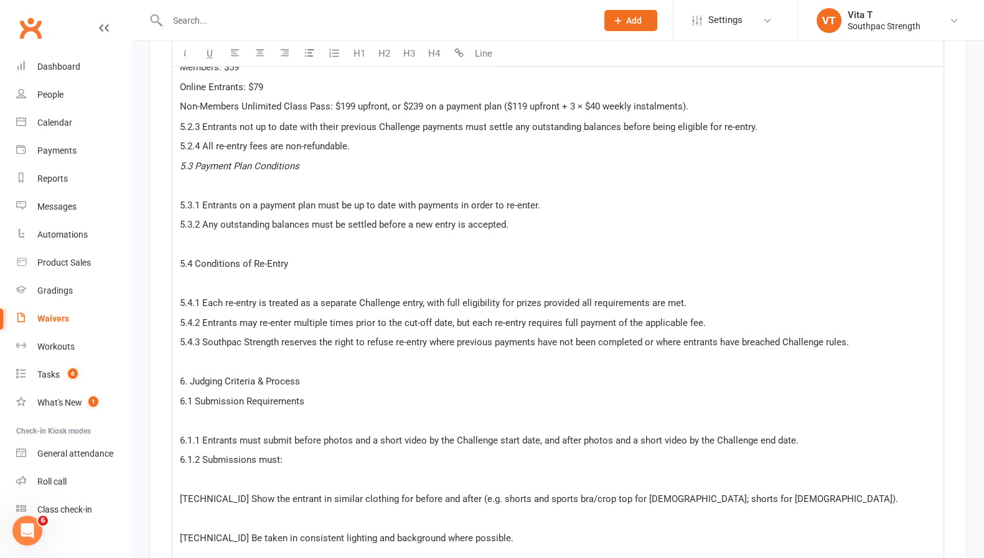
click at [321, 354] on p "﻿" at bounding box center [558, 361] width 756 height 15
click at [554, 217] on p "5.3.2 Any outstanding balances must be settled before a new entry is accepted." at bounding box center [558, 224] width 756 height 15
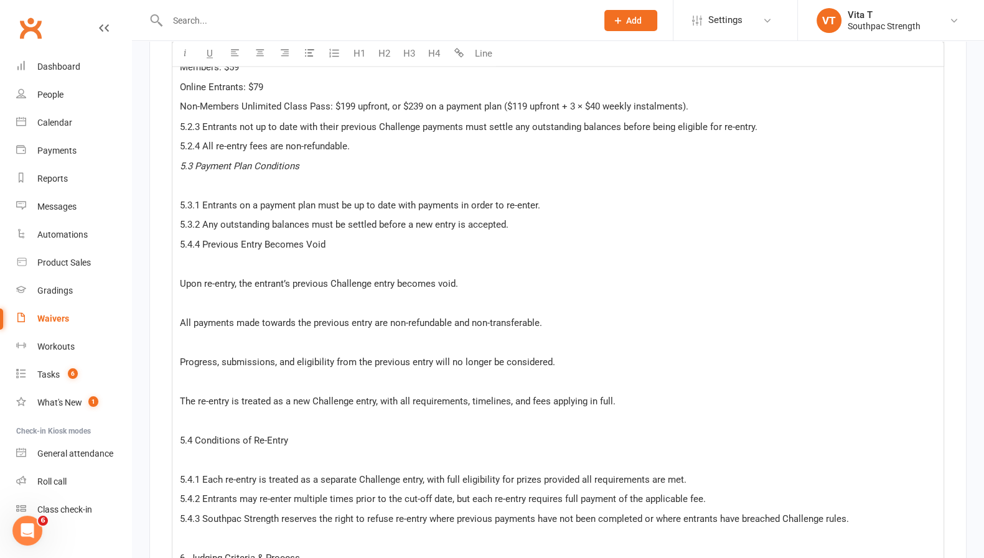
click at [333, 177] on p "﻿" at bounding box center [558, 184] width 756 height 15
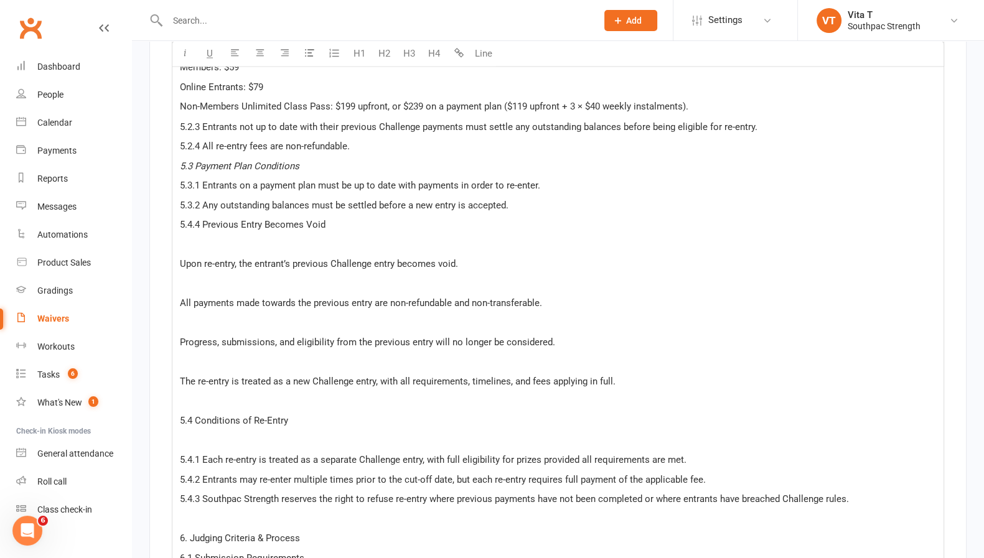
click at [563, 177] on p "5.3.1 Entrants on a payment plan must be up to date with payments in order to r…" at bounding box center [558, 184] width 756 height 15
click at [795, 119] on p "5.2.3 Entrants not up to date with their previous Challenge payments must settl…" at bounding box center [558, 126] width 756 height 15
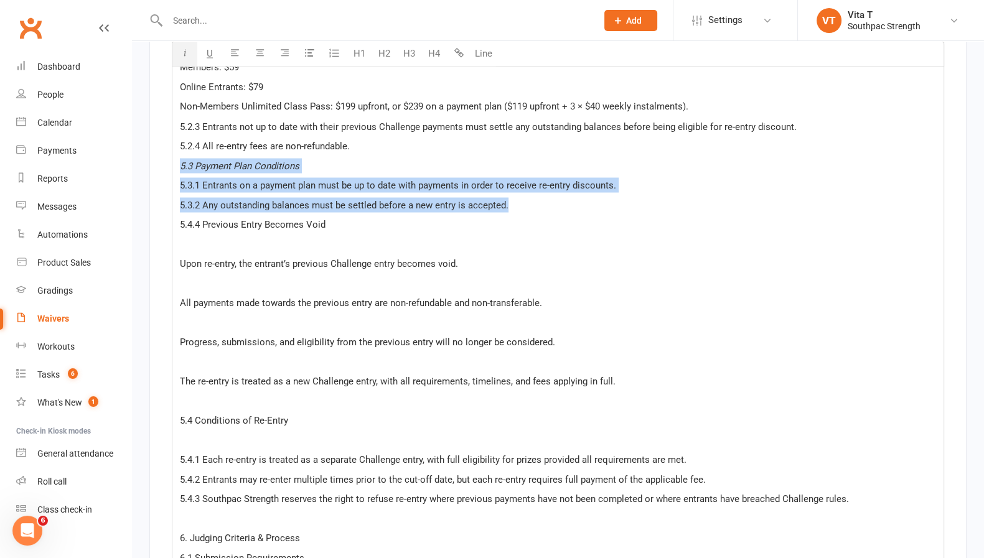
drag, startPoint x: 535, startPoint y: 201, endPoint x: 165, endPoint y: 161, distance: 372.6
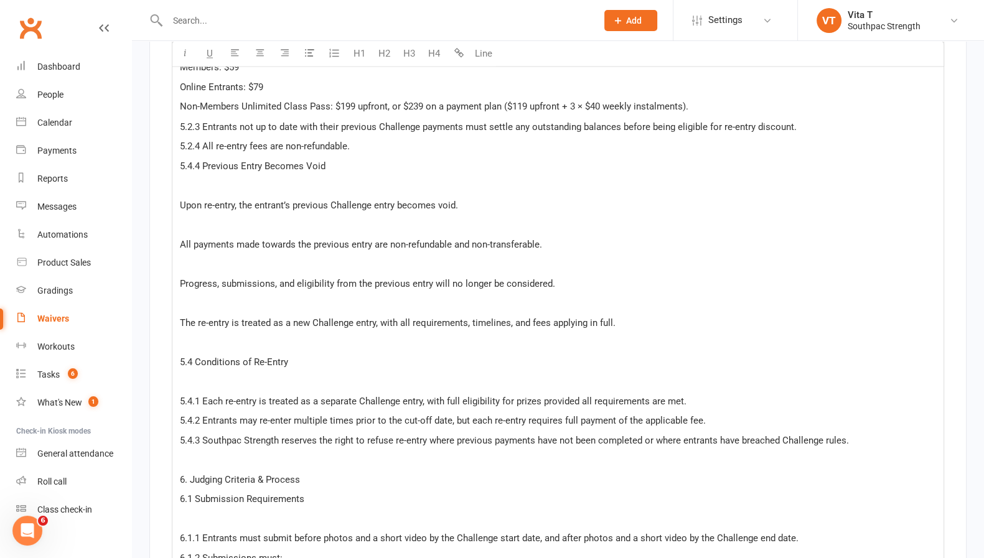
click at [197, 160] on span "5.4.4 Previous Entry Becomes Void" at bounding box center [253, 165] width 146 height 11
click at [296, 177] on p "﻿" at bounding box center [558, 184] width 756 height 15
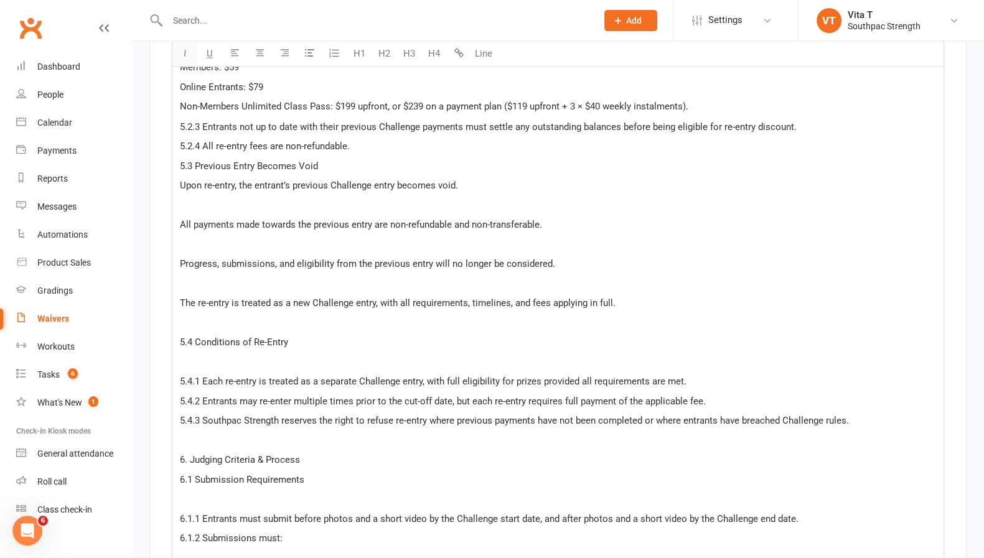
click at [184, 57] on icon "button" at bounding box center [185, 53] width 9 height 9
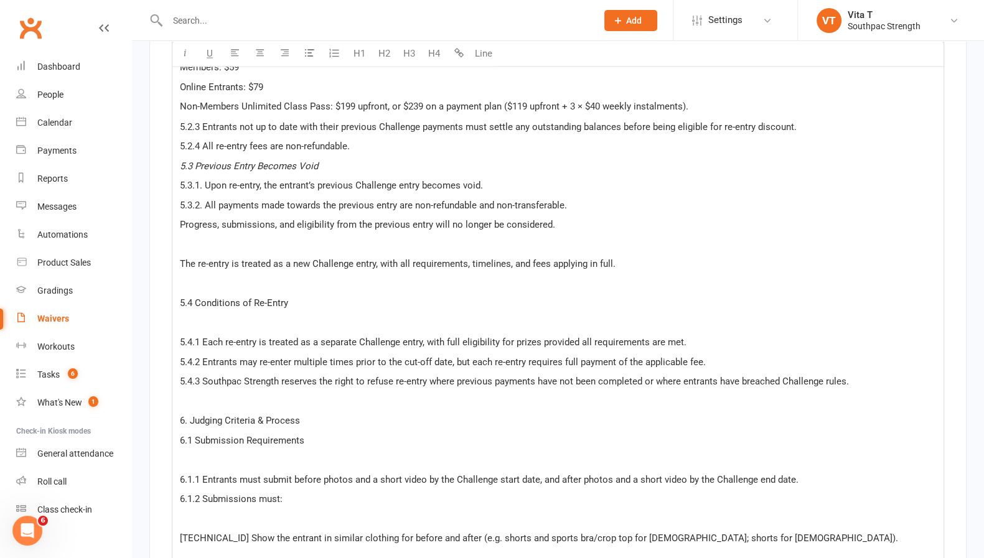
click at [181, 240] on p "﻿" at bounding box center [558, 244] width 756 height 15
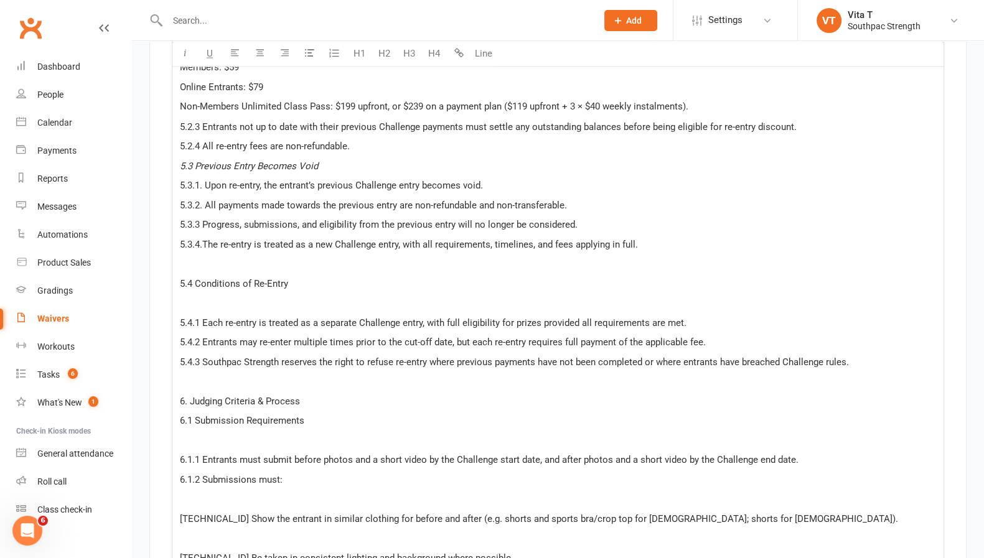
click at [288, 256] on p "﻿" at bounding box center [558, 263] width 756 height 15
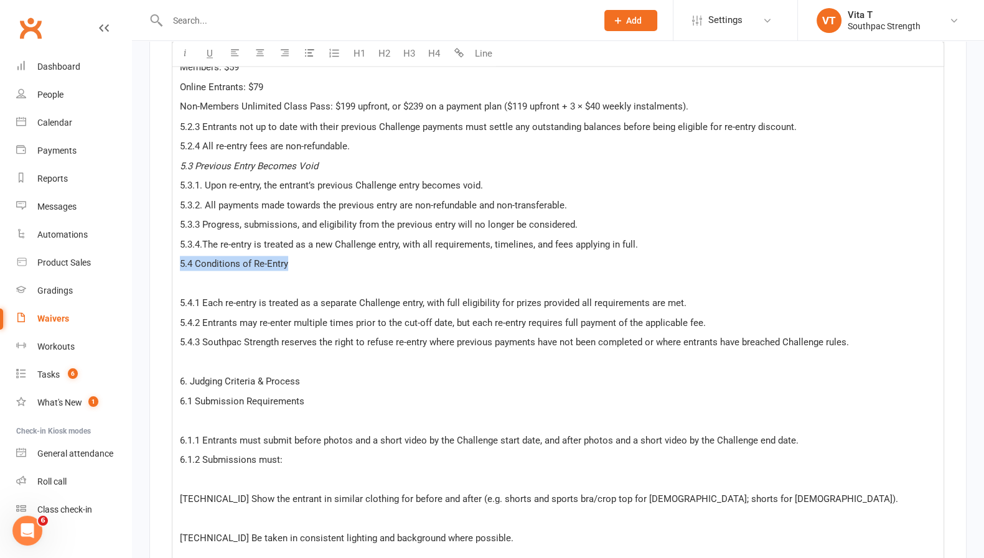
drag, startPoint x: 298, startPoint y: 256, endPoint x: 176, endPoint y: 252, distance: 122.1
click at [174, 49] on button "button" at bounding box center [184, 54] width 25 height 25
click at [289, 280] on p "﻿" at bounding box center [558, 283] width 756 height 15
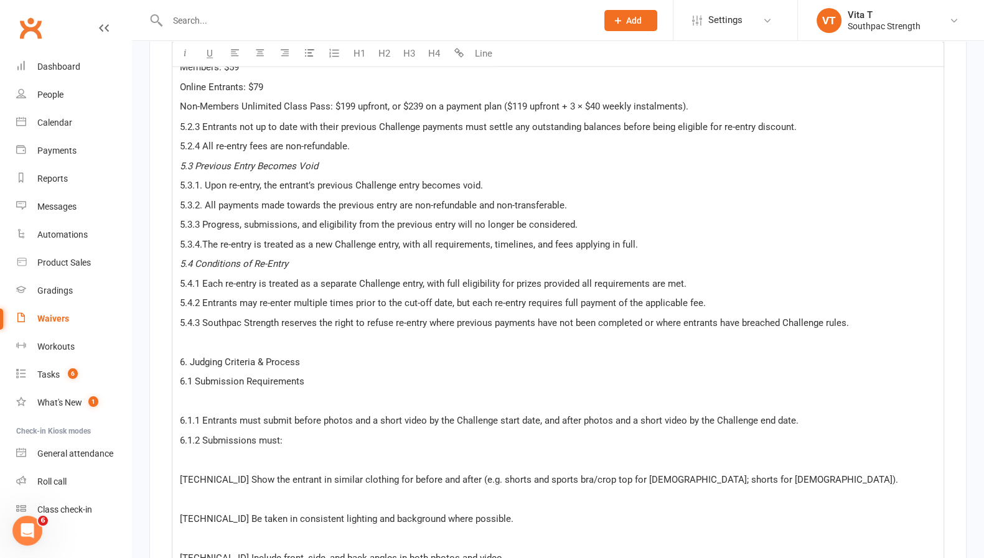
click at [260, 334] on p "﻿" at bounding box center [558, 341] width 756 height 15
drag, startPoint x: 380, startPoint y: 348, endPoint x: 140, endPoint y: 350, distance: 239.7
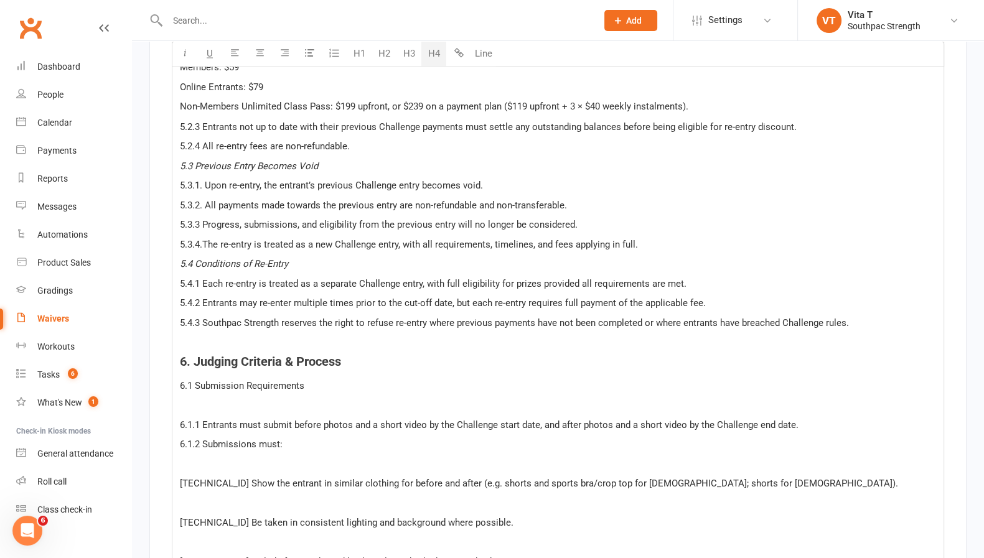
click at [431, 60] on button "H4" at bounding box center [433, 54] width 25 height 25
drag, startPoint x: 264, startPoint y: 374, endPoint x: 161, endPoint y: 374, distance: 103.3
click at [181, 55] on icon "button" at bounding box center [185, 53] width 9 height 9
click at [321, 401] on p "﻿" at bounding box center [558, 404] width 756 height 15
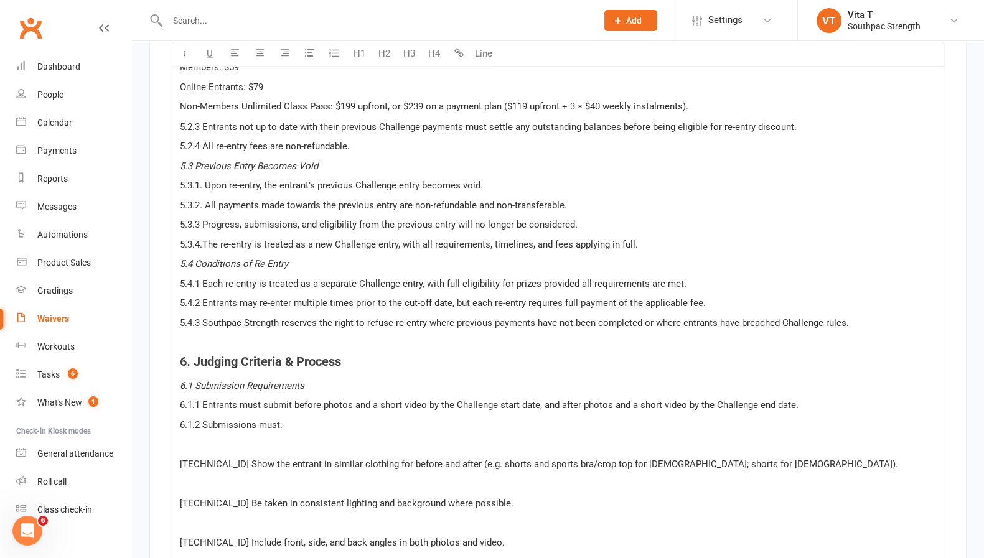
click at [539, 399] on span "6.1.1 Entrants must submit before photos and a short video by the Challenge sta…" at bounding box center [489, 404] width 619 height 11
click at [814, 398] on p "6.1.1 Entrants must submit before photos and a short video by the Challenge sta…" at bounding box center [558, 404] width 756 height 15
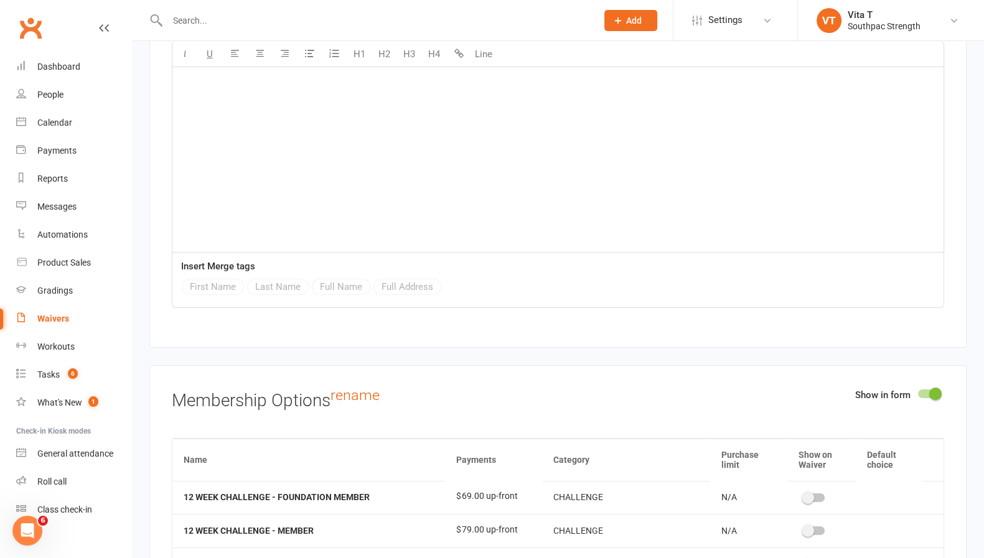
scroll to position [5169, 0]
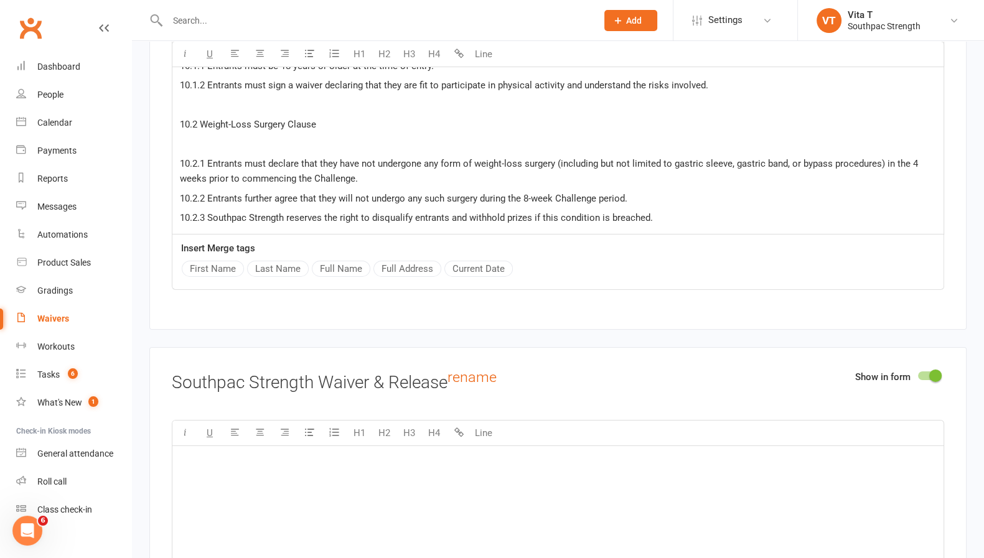
click at [489, 484] on div "﻿" at bounding box center [557, 539] width 771 height 187
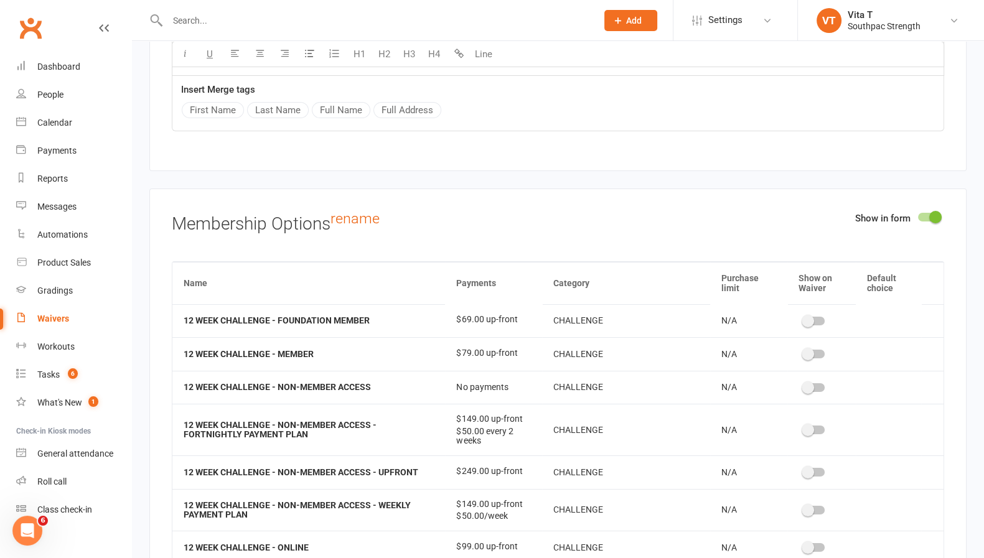
scroll to position [5714, 0]
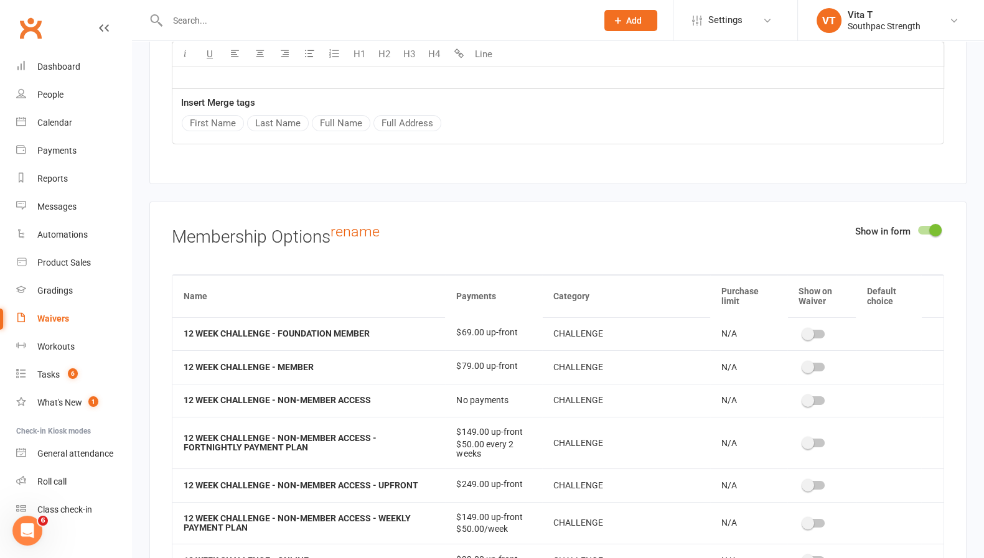
click at [802, 328] on span at bounding box center [808, 334] width 12 height 12
click at [804, 332] on input "checkbox" at bounding box center [804, 332] width 0 height 0
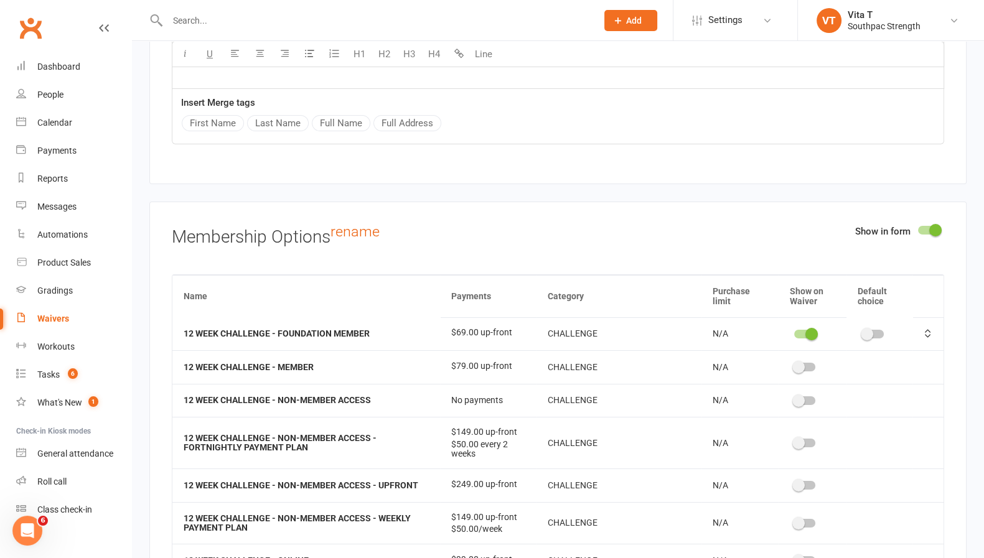
drag, startPoint x: 783, startPoint y: 354, endPoint x: 784, endPoint y: 346, distance: 8.7
click at [784, 351] on td at bounding box center [812, 367] width 68 height 33
drag, startPoint x: 784, startPoint y: 346, endPoint x: 788, endPoint y: 337, distance: 8.9
click at [788, 351] on td at bounding box center [812, 367] width 68 height 33
click at [793, 361] on span at bounding box center [799, 367] width 12 height 12
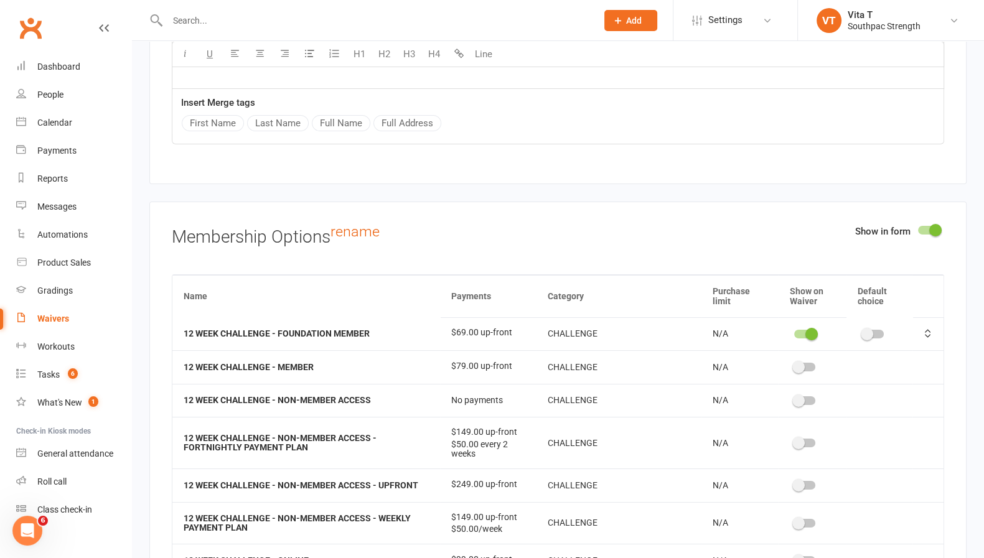
click at [794, 365] on input "checkbox" at bounding box center [794, 365] width 0 height 0
click at [793, 395] on span at bounding box center [799, 401] width 12 height 12
click at [794, 399] on input "checkbox" at bounding box center [794, 399] width 0 height 0
click at [793, 437] on span at bounding box center [799, 443] width 12 height 12
click at [794, 441] on input "checkbox" at bounding box center [794, 441] width 0 height 0
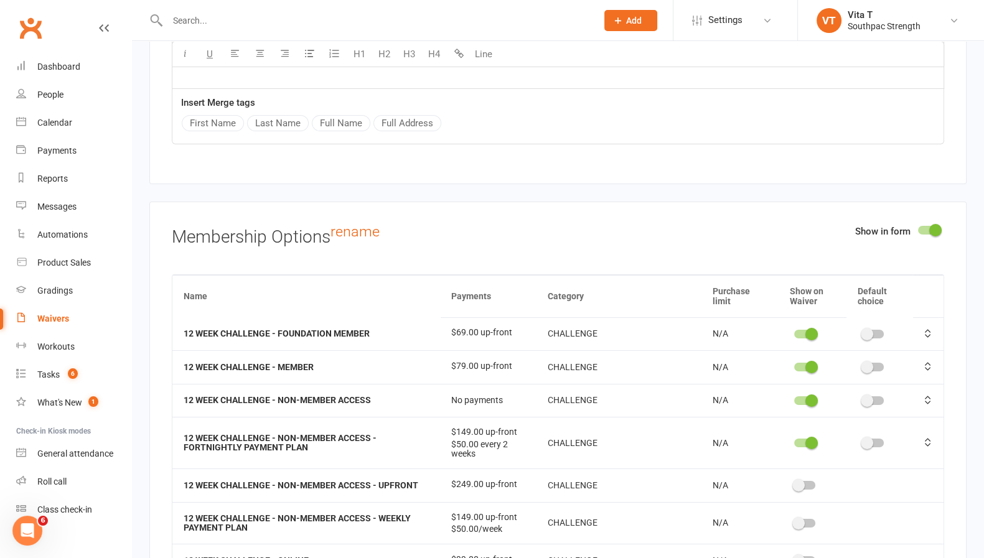
click at [794, 439] on div at bounding box center [804, 443] width 21 height 9
click at [794, 441] on input "checkbox" at bounding box center [794, 441] width 0 height 0
click at [793, 437] on span at bounding box center [799, 443] width 12 height 12
click at [794, 441] on input "checkbox" at bounding box center [794, 441] width 0 height 0
click at [800, 481] on div at bounding box center [804, 485] width 21 height 9
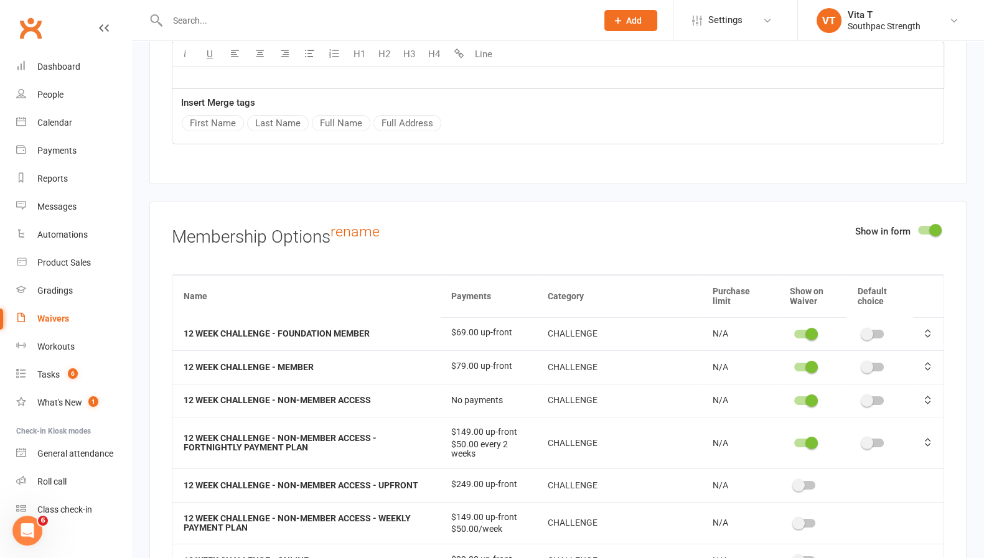
click at [794, 484] on input "checkbox" at bounding box center [794, 484] width 0 height 0
click at [793, 517] on span at bounding box center [799, 523] width 12 height 12
click at [794, 522] on input "checkbox" at bounding box center [794, 522] width 0 height 0
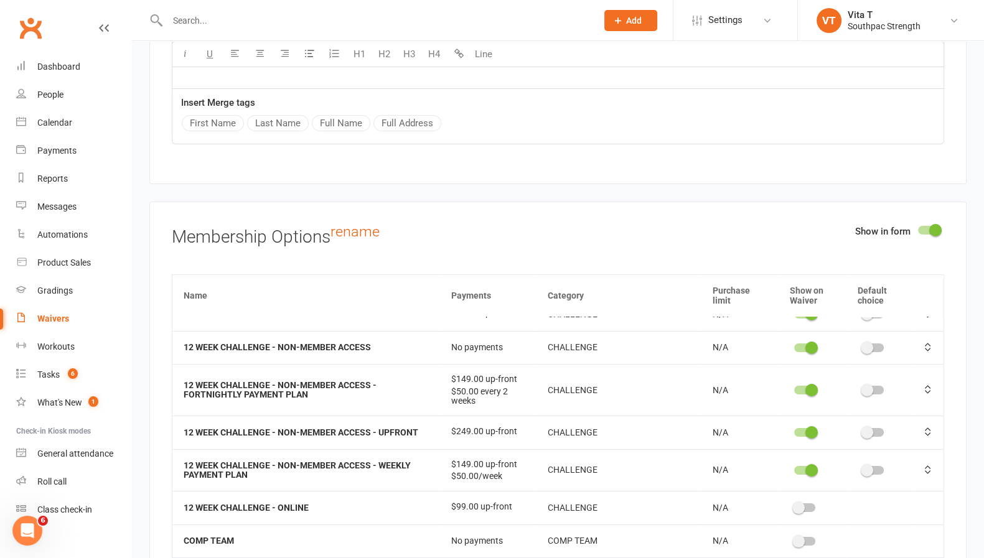
scroll to position [77, 0]
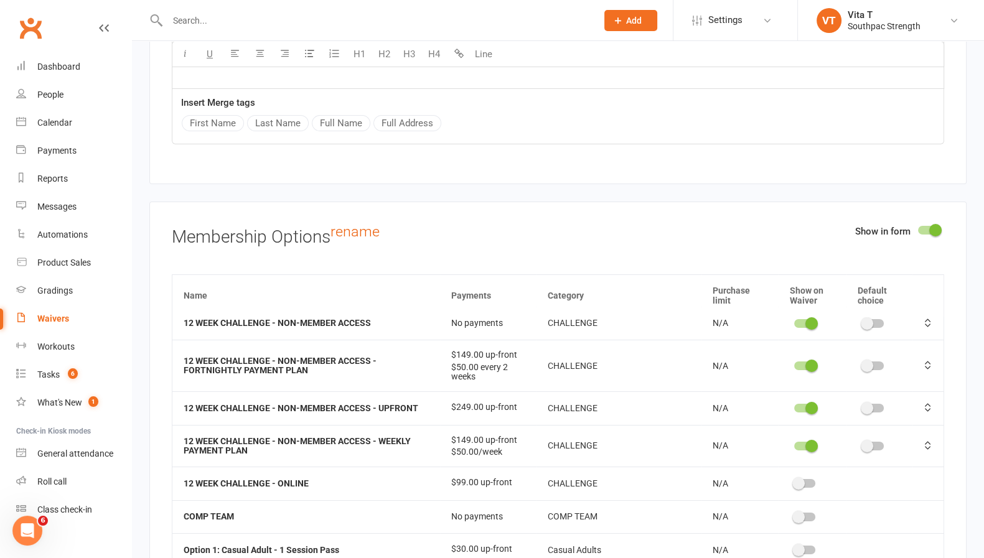
click at [793, 478] on span at bounding box center [799, 484] width 12 height 12
click at [794, 482] on input "checkbox" at bounding box center [794, 482] width 0 height 0
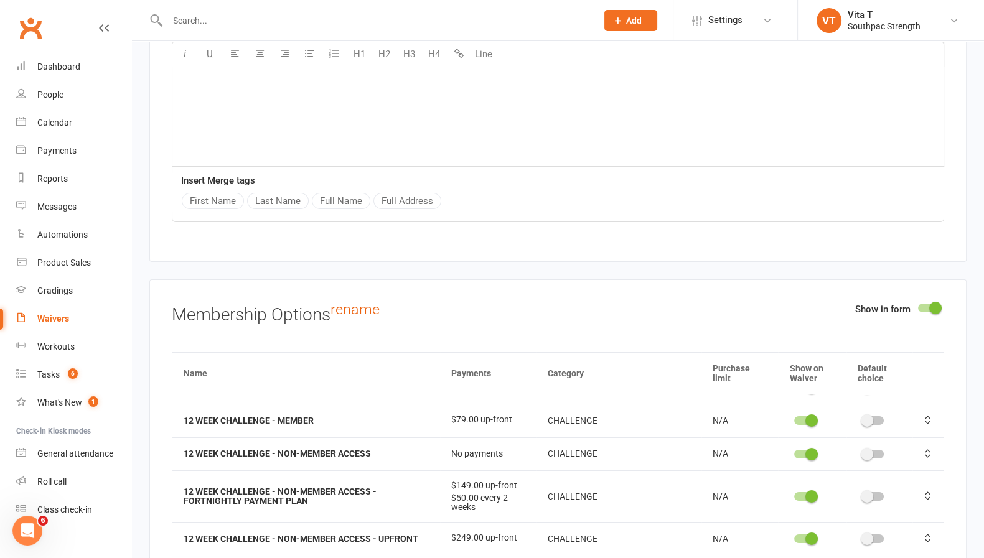
scroll to position [0, 0]
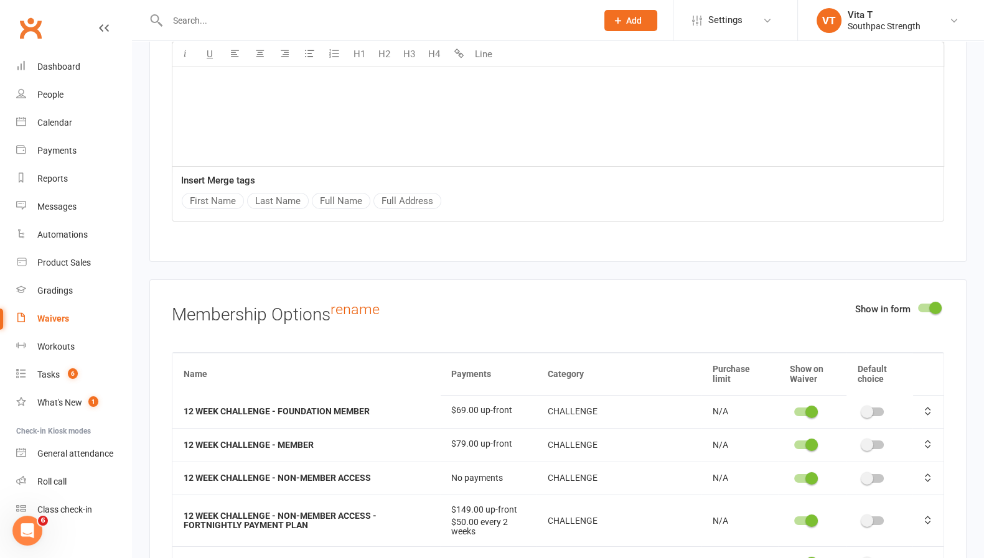
click at [794, 474] on div at bounding box center [804, 478] width 21 height 9
click at [794, 477] on input "checkbox" at bounding box center [794, 477] width 0 height 0
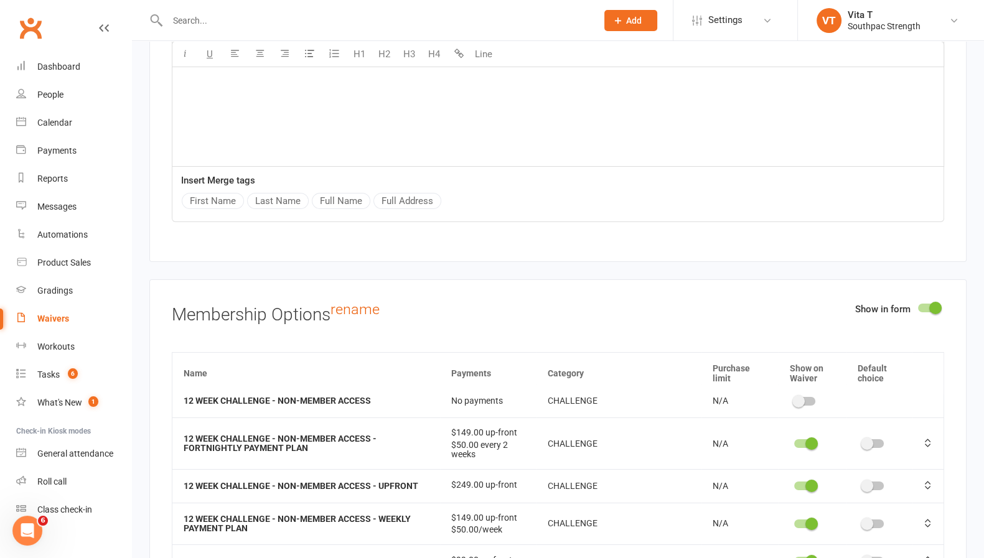
click at [794, 440] on div at bounding box center [804, 444] width 21 height 9
click at [794, 442] on input "checkbox" at bounding box center [794, 442] width 0 height 0
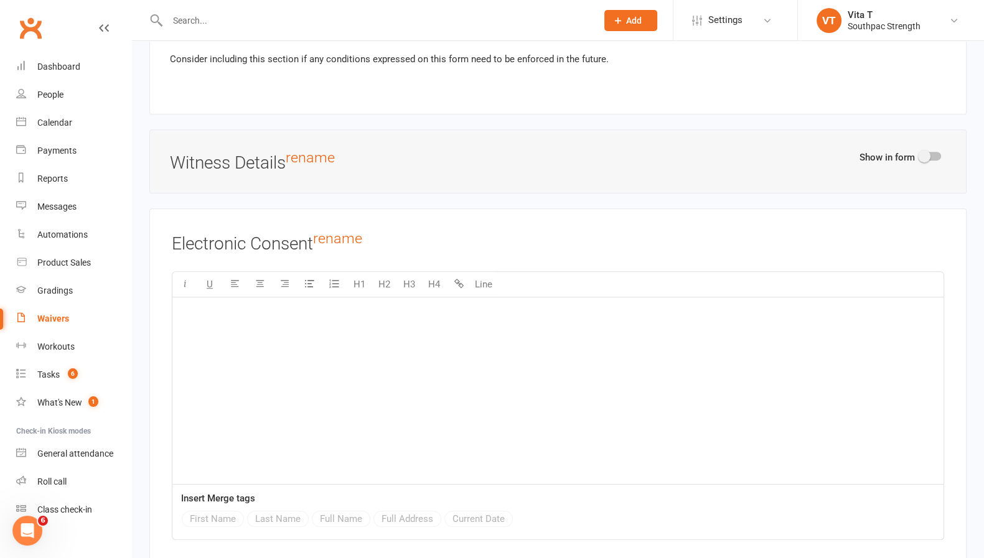
scroll to position [6726, 0]
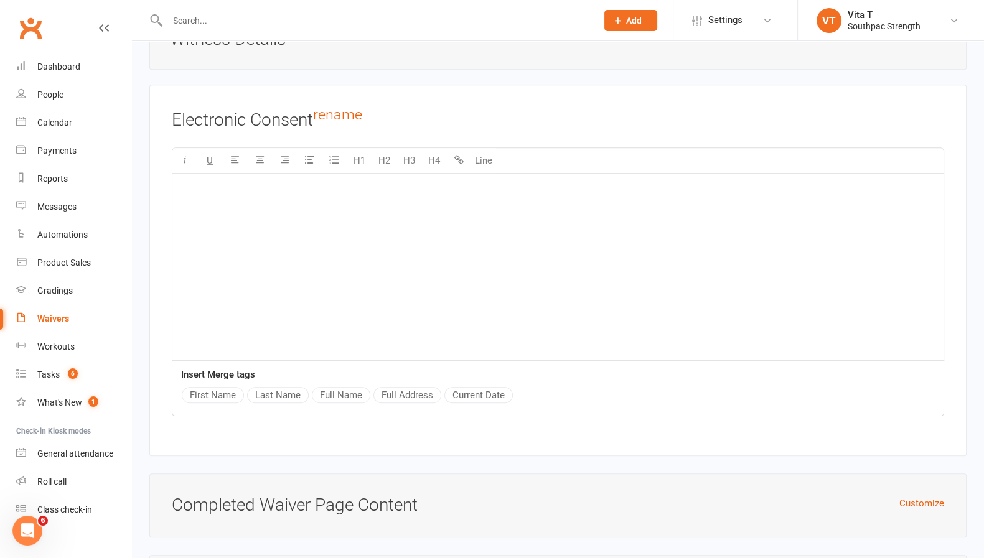
click at [422, 280] on div "﻿" at bounding box center [557, 267] width 771 height 187
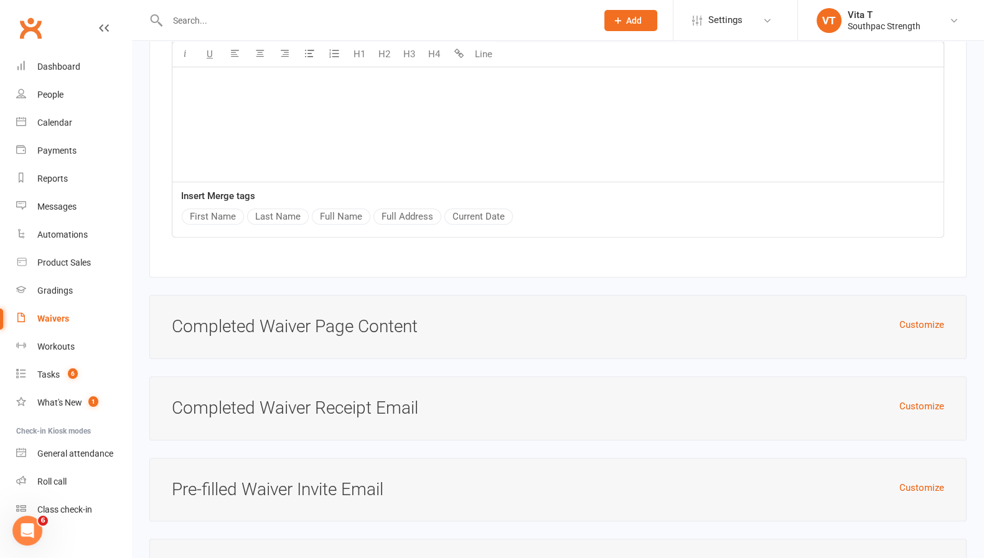
scroll to position [7001, 0]
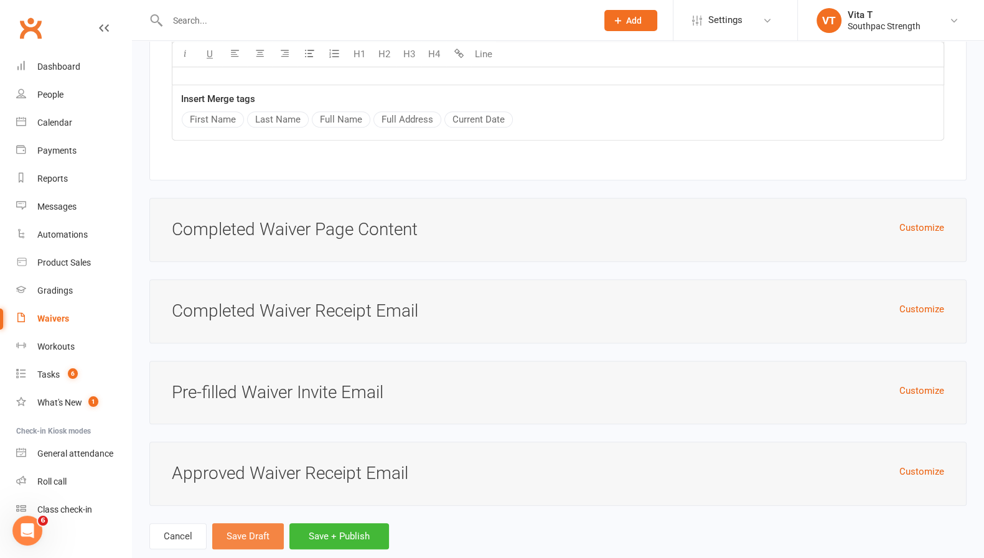
click at [240, 524] on button "Save Draft" at bounding box center [248, 537] width 72 height 26
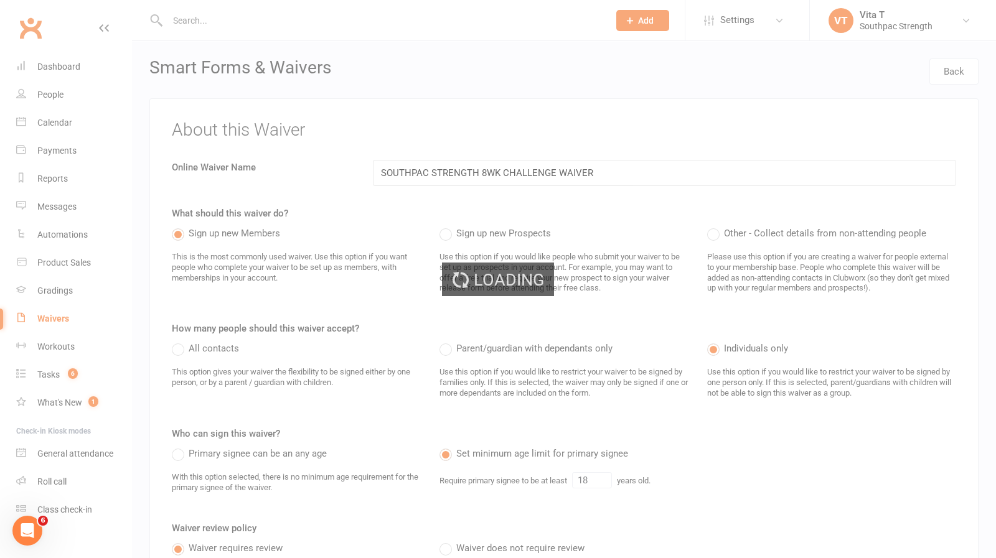
select select "100"
